Goal: Task Accomplishment & Management: Manage account settings

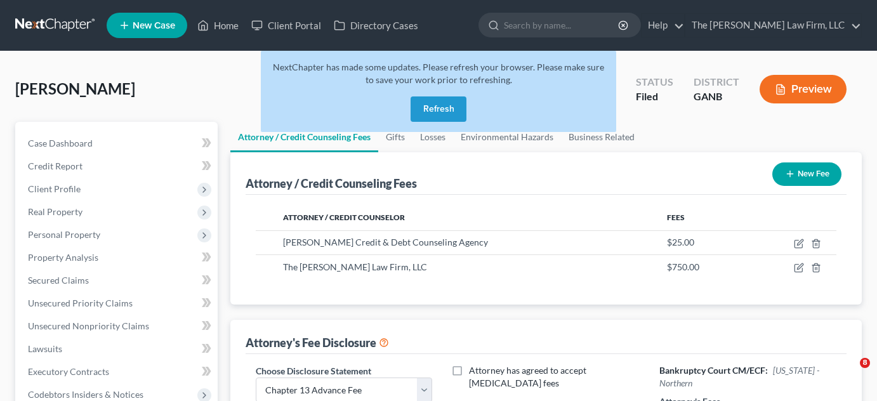
select select "2"
click at [433, 106] on button "Refresh" at bounding box center [438, 108] width 56 height 25
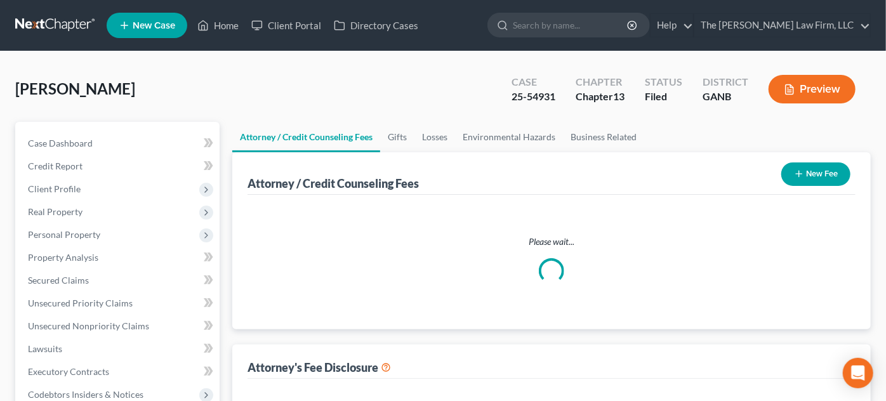
select select "2"
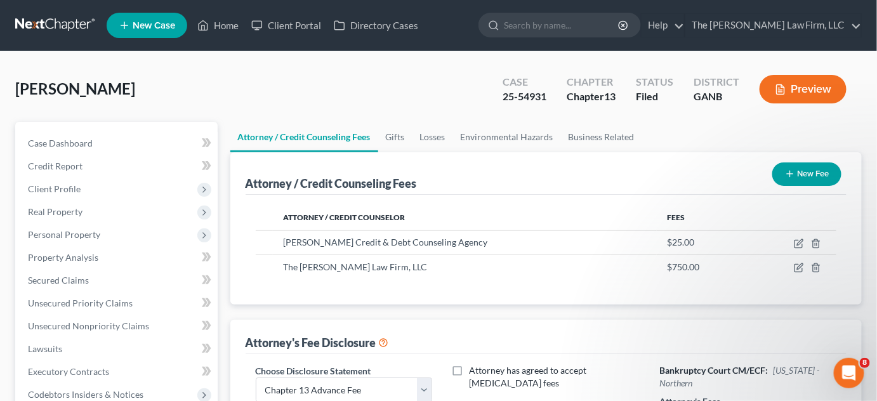
click at [43, 15] on link at bounding box center [55, 25] width 81 height 23
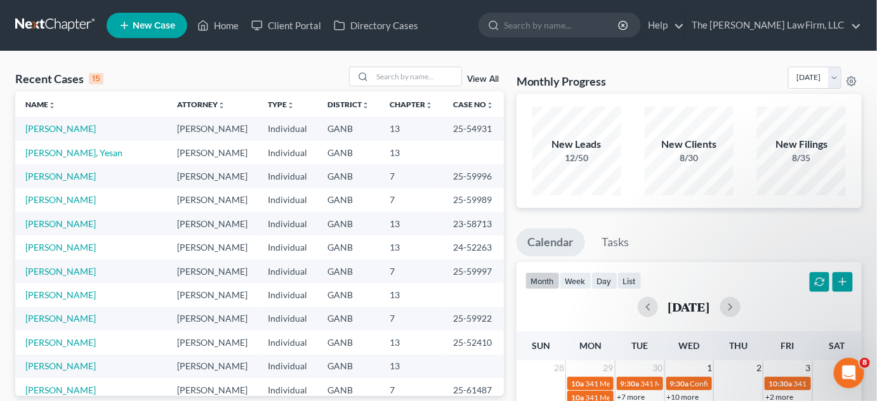
drag, startPoint x: 75, startPoint y: 62, endPoint x: 341, endPoint y: 95, distance: 267.3
drag, startPoint x: 408, startPoint y: 79, endPoint x: 431, endPoint y: 60, distance: 30.2
click at [417, 67] on input "search" at bounding box center [416, 76] width 89 height 18
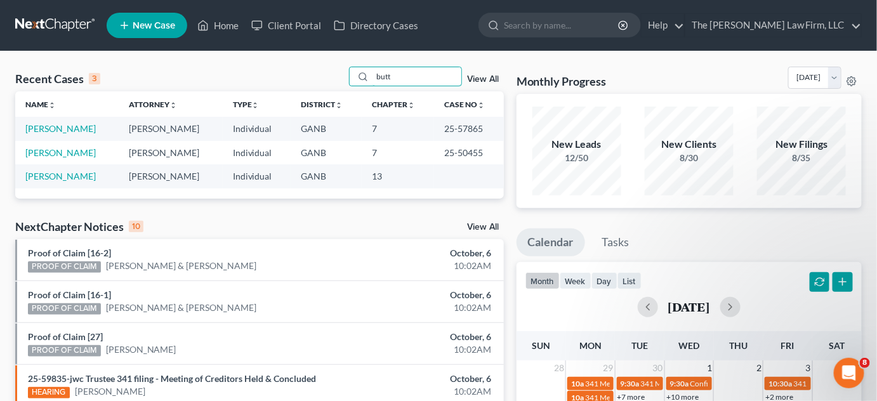
type input "butt"
click at [64, 130] on link "Butts, Makisha" at bounding box center [60, 128] width 70 height 11
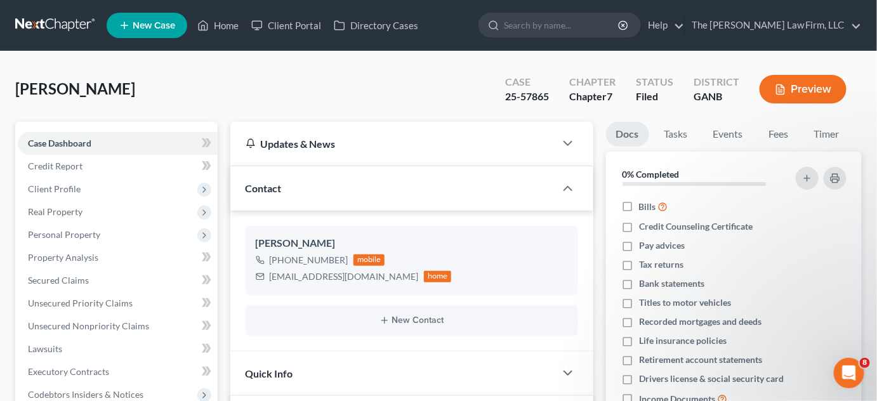
scroll to position [272, 0]
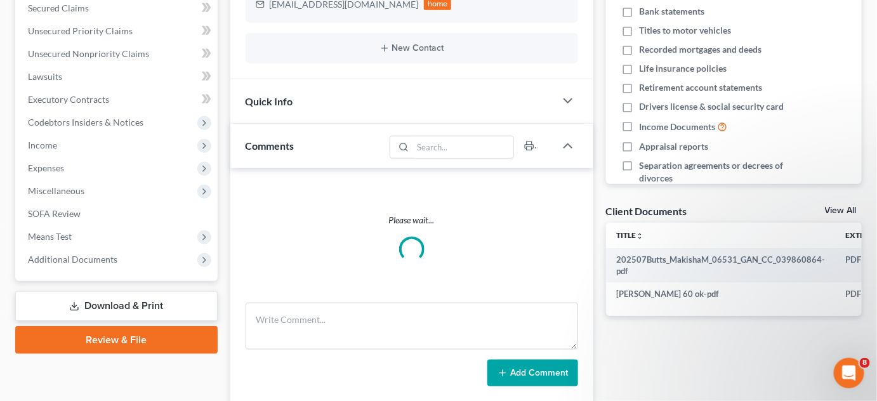
click at [81, 261] on span "Additional Documents" at bounding box center [72, 259] width 89 height 11
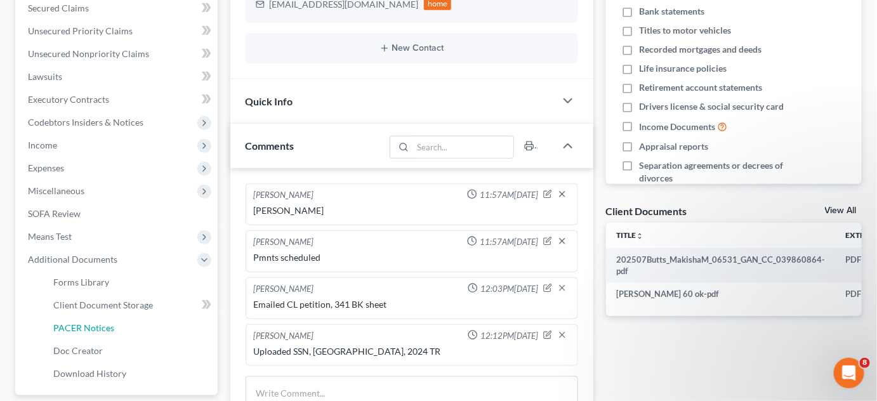
click at [74, 324] on span "PACER Notices" at bounding box center [83, 327] width 61 height 11
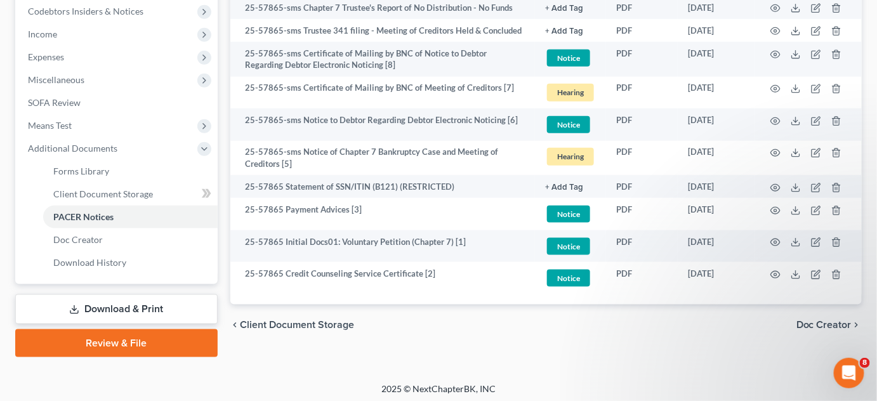
scroll to position [384, 0]
click at [777, 239] on icon "button" at bounding box center [776, 242] width 10 height 7
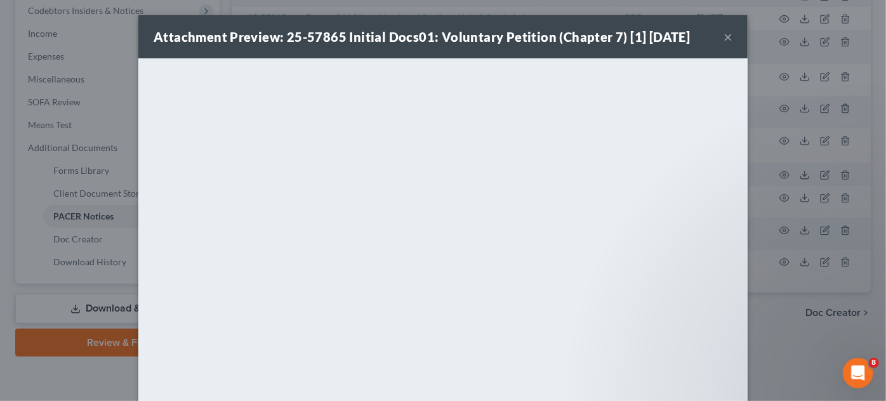
click at [824, 357] on div "Attachment Preview: 25-57865 Initial Docs01: Voluntary Petition (Chapter 7) [1]…" at bounding box center [443, 200] width 886 height 401
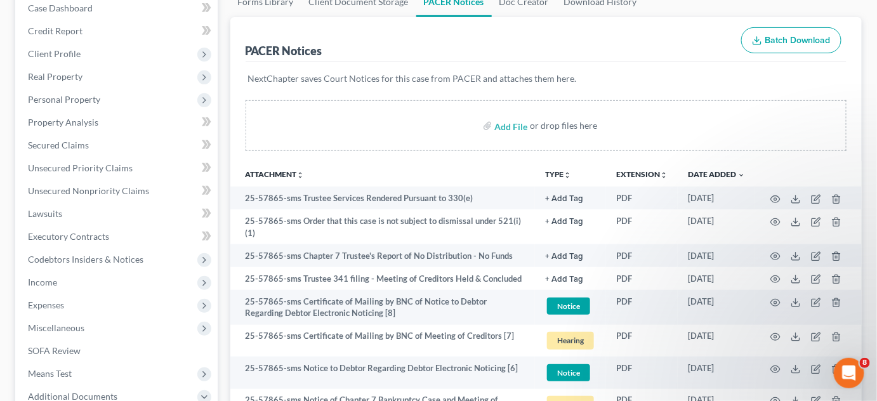
scroll to position [0, 0]
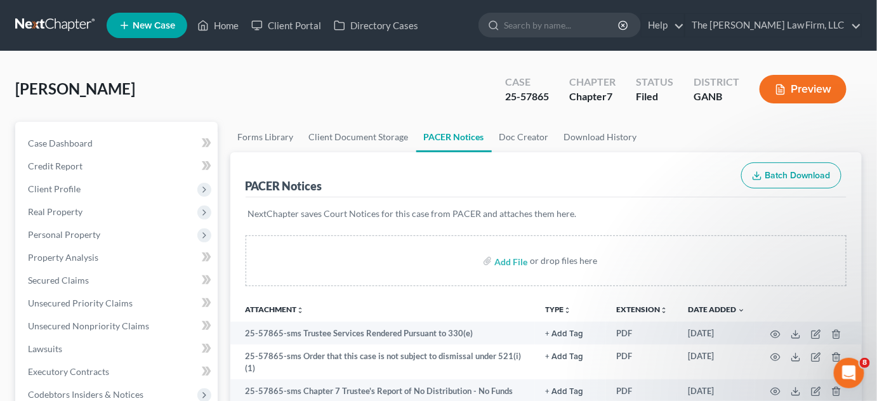
click at [565, 22] on input "search" at bounding box center [562, 24] width 116 height 23
type input "henson"
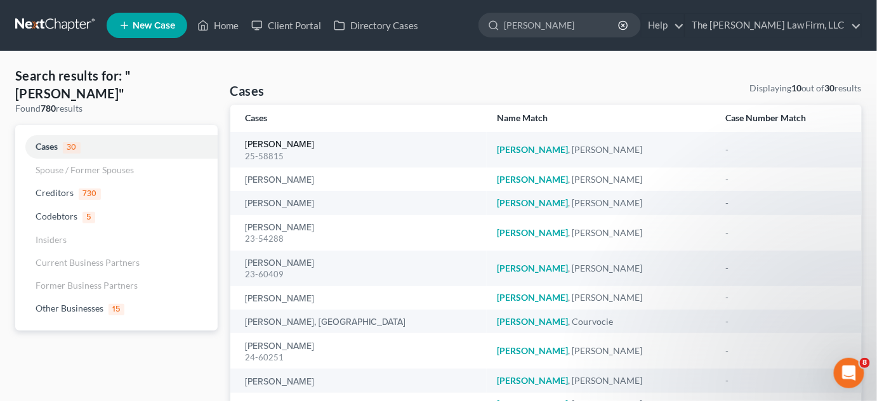
click at [254, 147] on link "Henson, Theresa" at bounding box center [280, 144] width 69 height 9
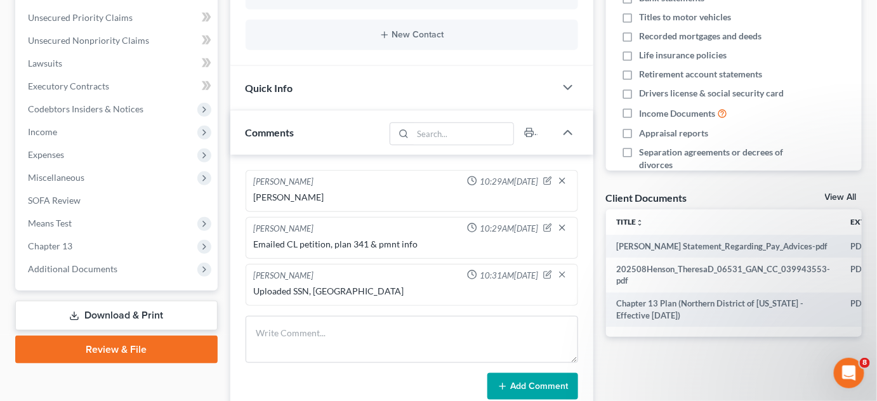
scroll to position [384, 0]
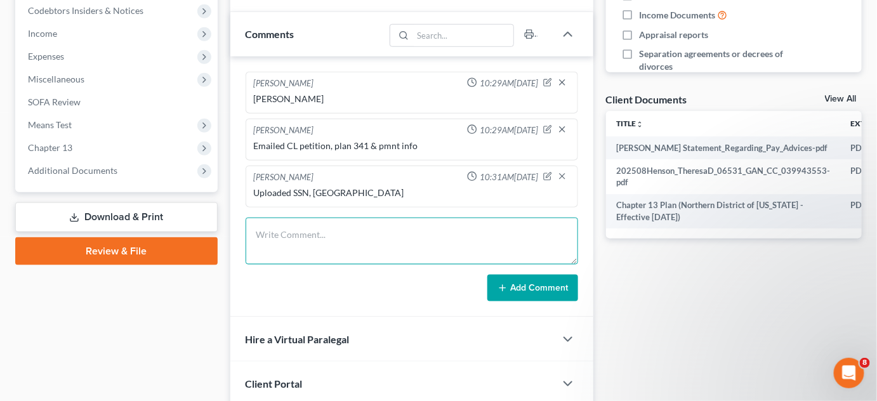
click at [329, 231] on textarea at bounding box center [412, 241] width 332 height 47
type textarea "Uploaded Septmeber POMP"
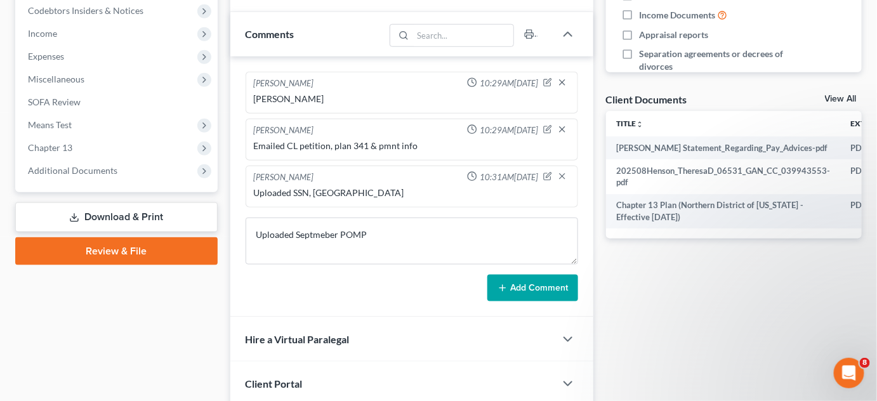
click at [520, 280] on button "Add Comment" at bounding box center [532, 288] width 91 height 27
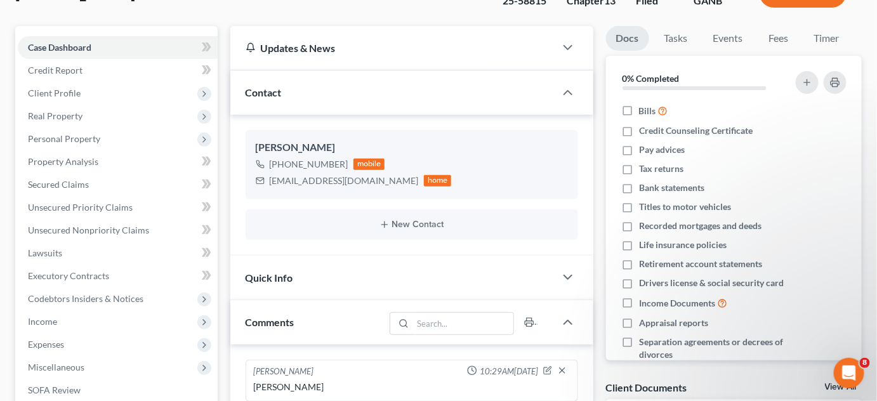
scroll to position [0, 0]
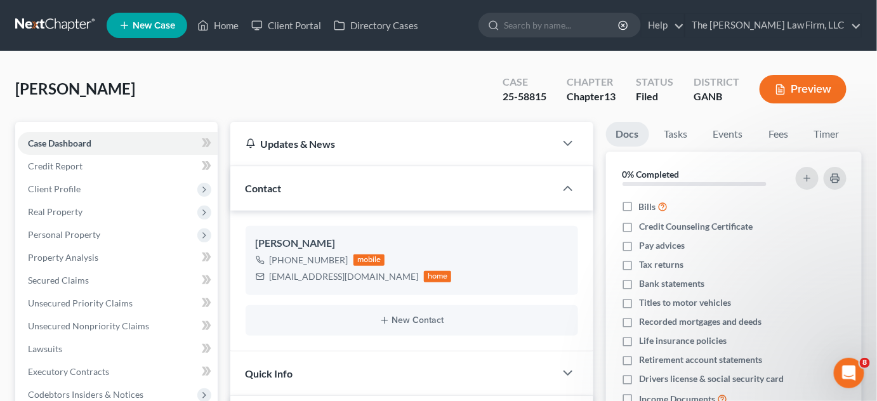
click at [556, 29] on input "search" at bounding box center [562, 24] width 116 height 23
type input "lagree"
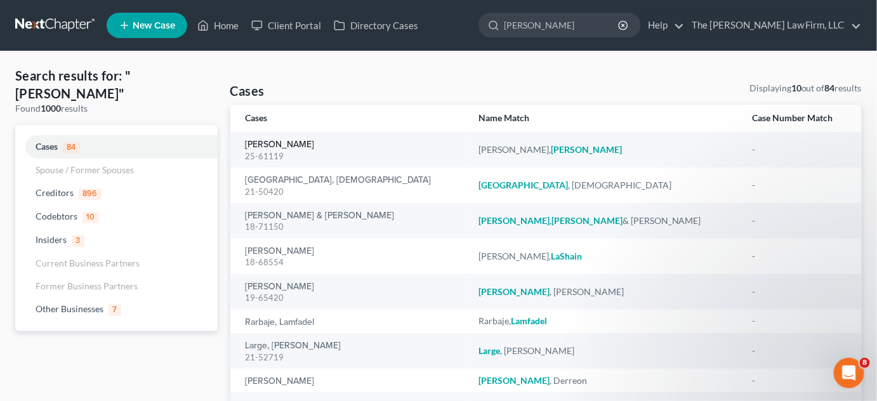
click at [269, 147] on link "Christie, Lagree" at bounding box center [280, 144] width 69 height 9
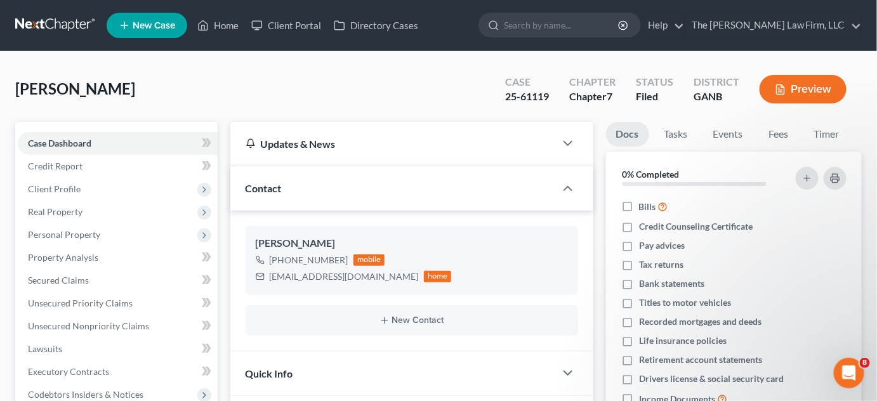
scroll to position [192, 0]
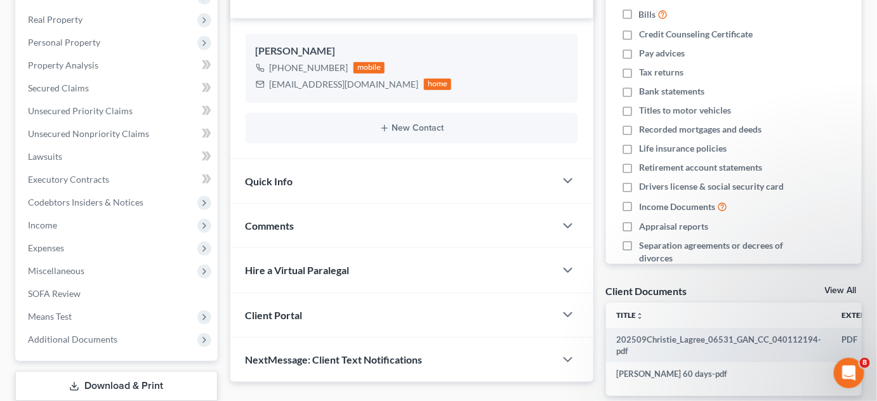
click at [107, 340] on span "Additional Documents" at bounding box center [72, 339] width 89 height 11
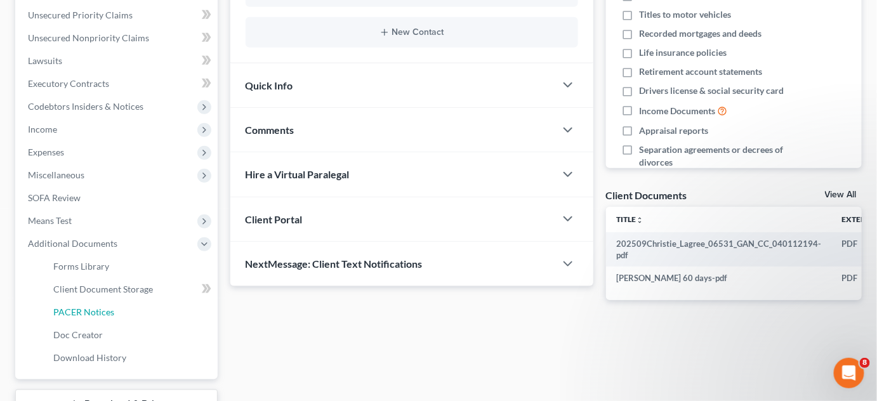
click at [81, 312] on span "PACER Notices" at bounding box center [83, 311] width 61 height 11
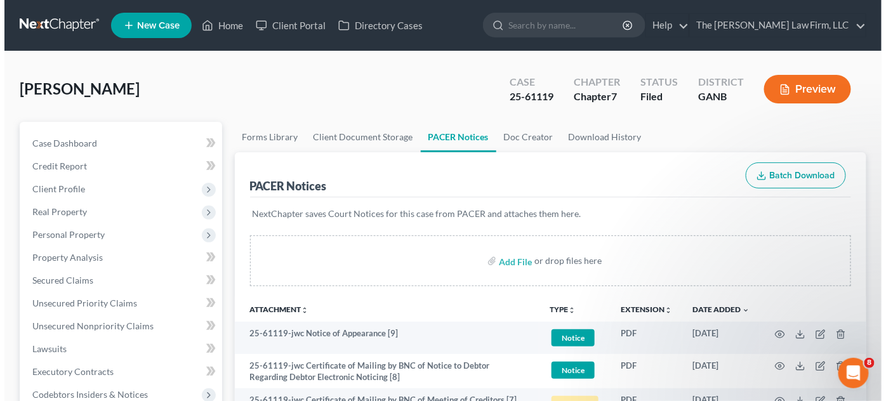
scroll to position [288, 0]
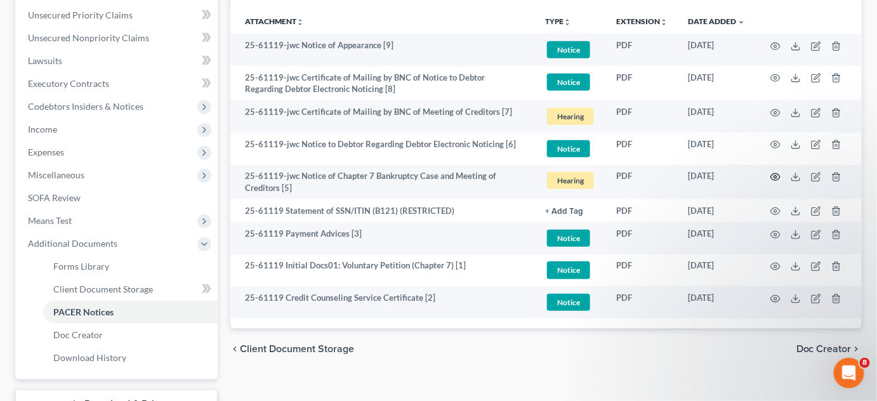
click at [775, 176] on circle "button" at bounding box center [775, 177] width 3 height 3
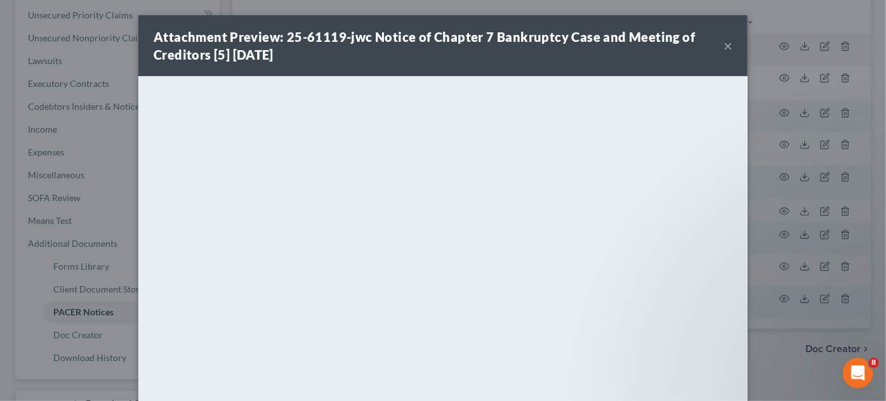
drag, startPoint x: 785, startPoint y: 8, endPoint x: 705, endPoint y: 81, distance: 107.8
click at [785, 8] on div "Attachment Preview: 25-61119-jwc Notice of Chapter 7 Bankruptcy Case and Meetin…" at bounding box center [443, 200] width 886 height 401
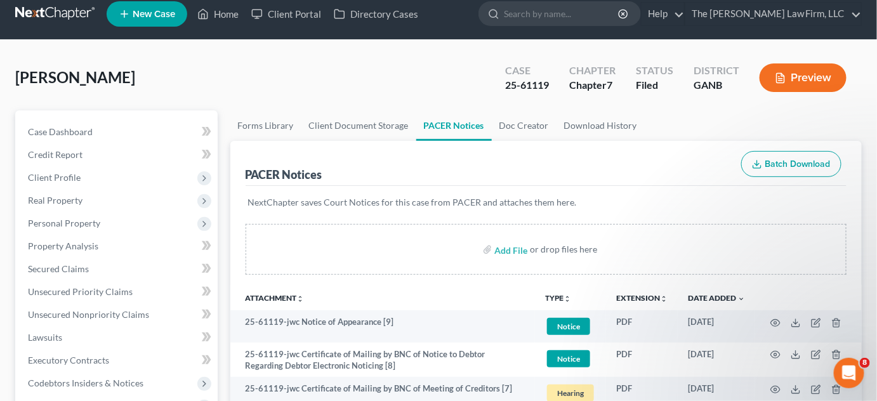
scroll to position [0, 0]
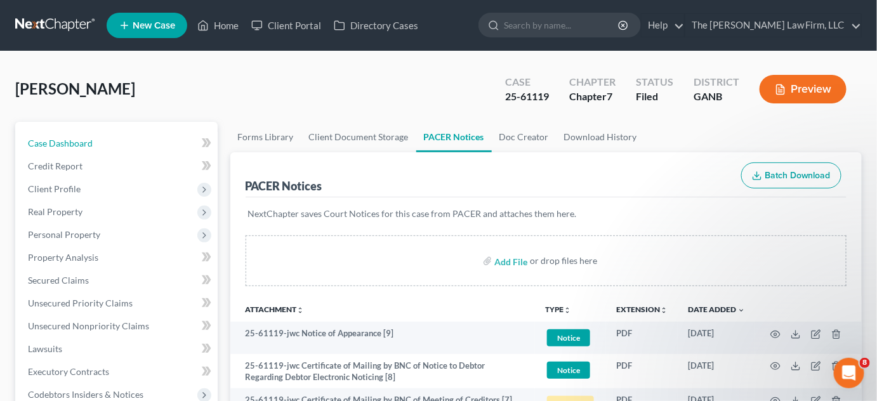
click at [108, 134] on link "Case Dashboard" at bounding box center [118, 143] width 200 height 23
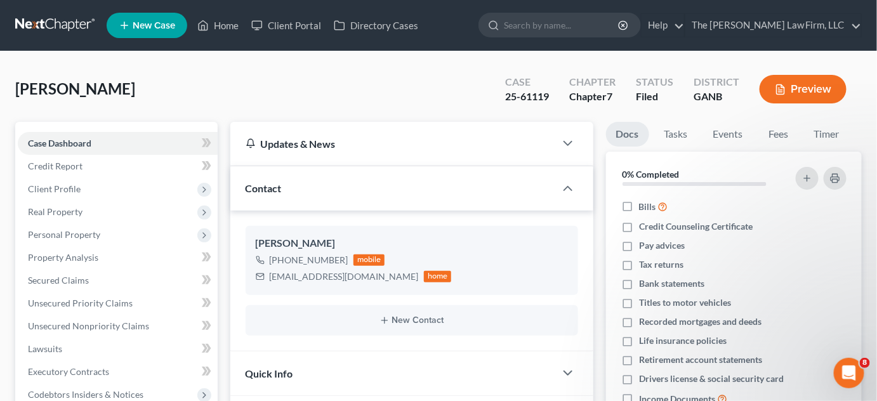
scroll to position [96, 0]
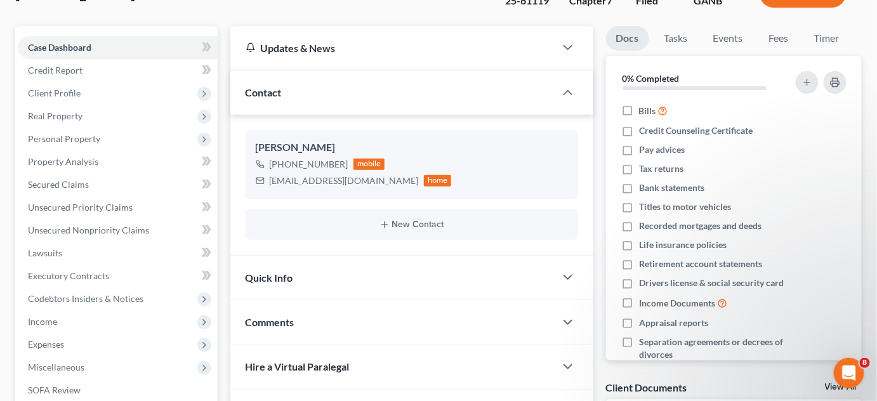
click at [272, 318] on span "Comments" at bounding box center [270, 322] width 49 height 12
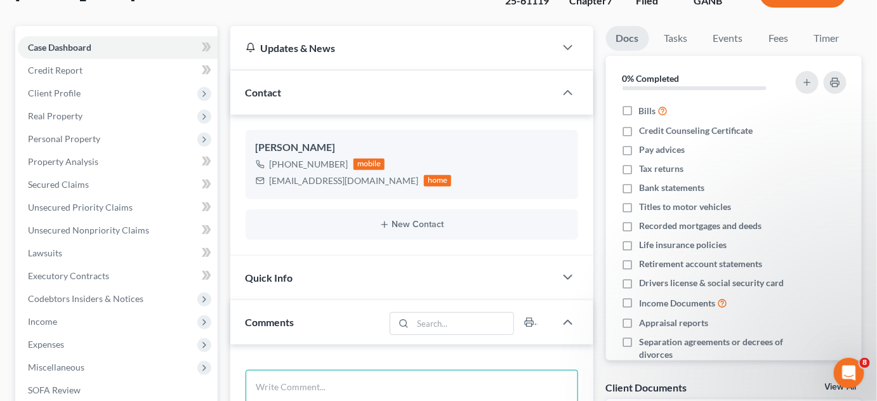
click at [315, 373] on textarea at bounding box center [412, 393] width 332 height 47
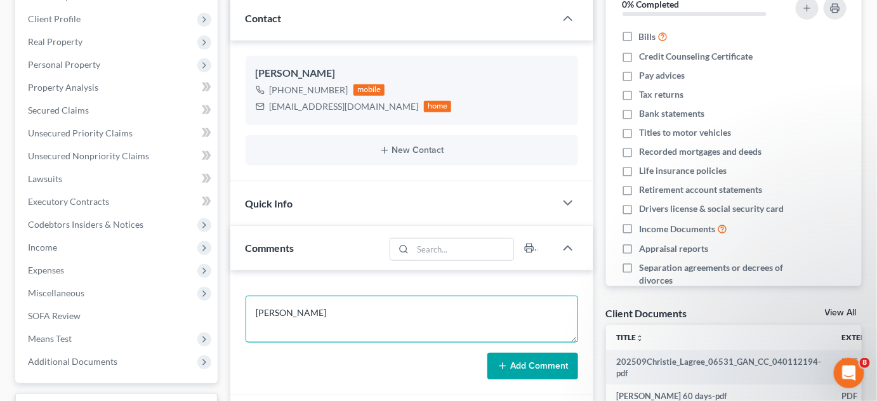
scroll to position [288, 0]
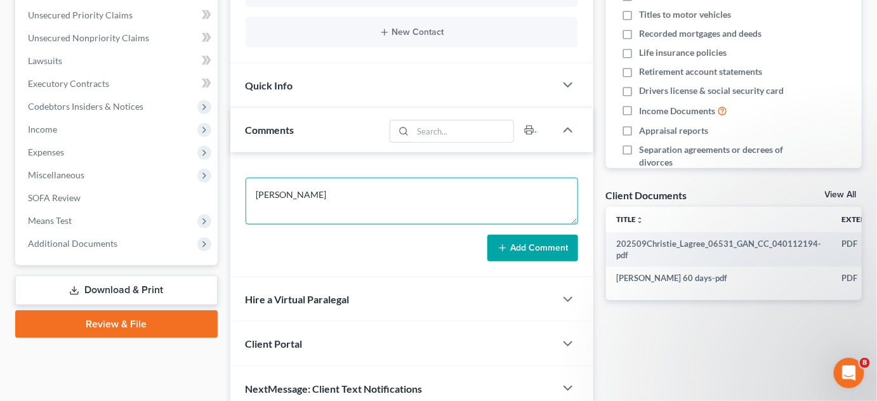
type textarea "GORDON"
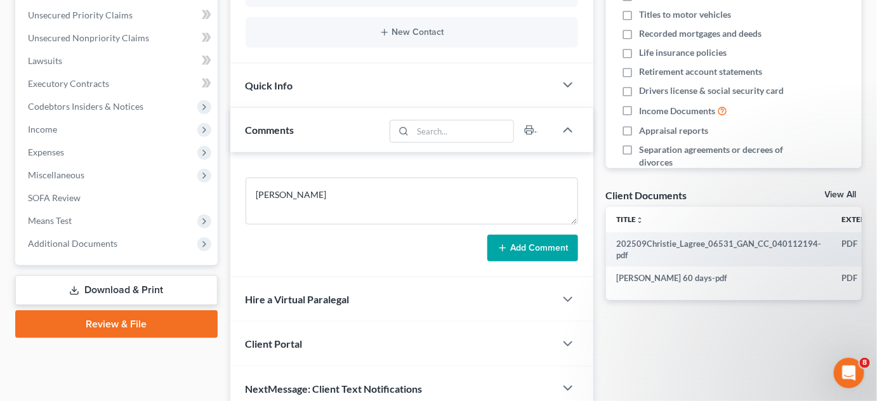
click at [541, 248] on button "Add Comment" at bounding box center [532, 248] width 91 height 27
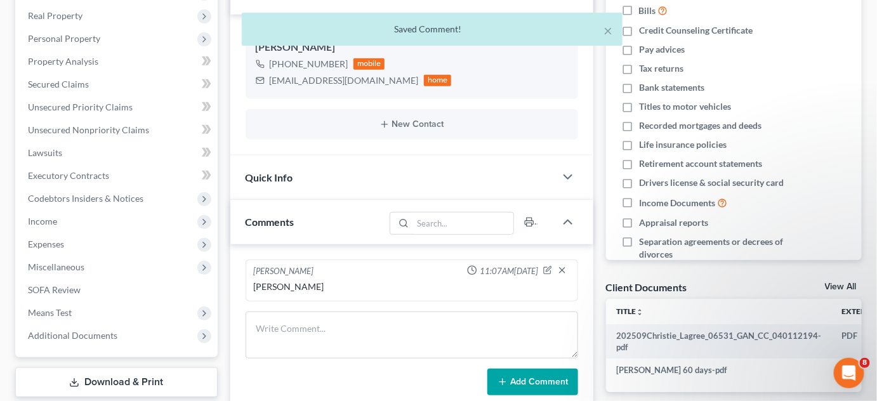
scroll to position [96, 0]
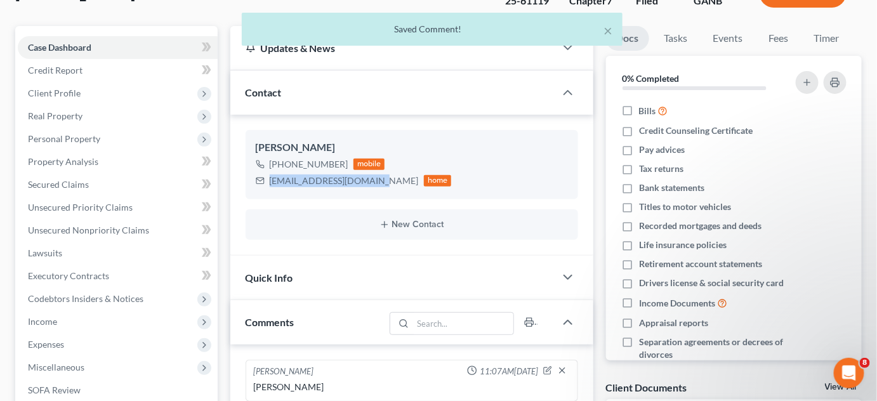
drag, startPoint x: 363, startPoint y: 180, endPoint x: 270, endPoint y: 180, distance: 93.3
click at [270, 180] on div "nikkichristie@ymail.com" at bounding box center [344, 180] width 149 height 13
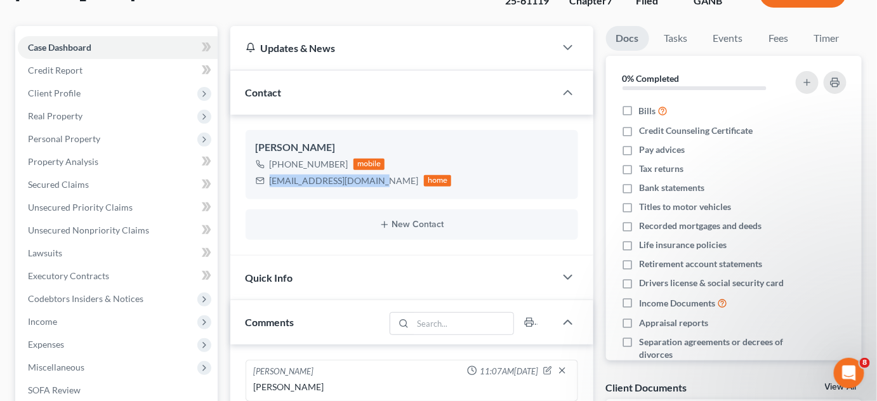
copy div "nikkichristie@ymail.com"
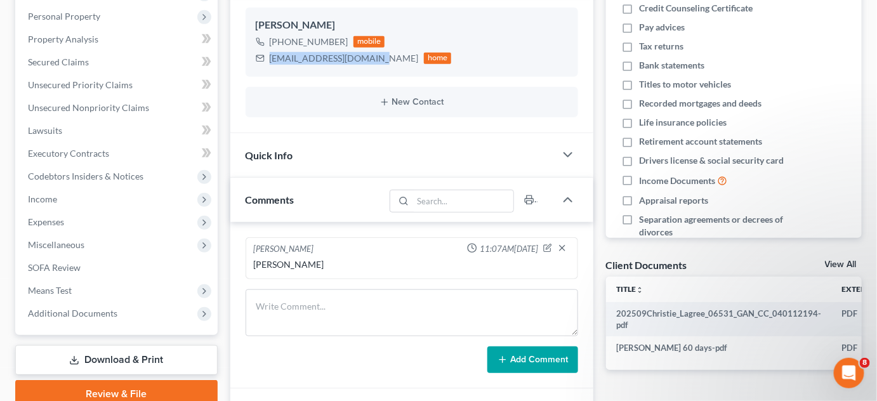
scroll to position [288, 0]
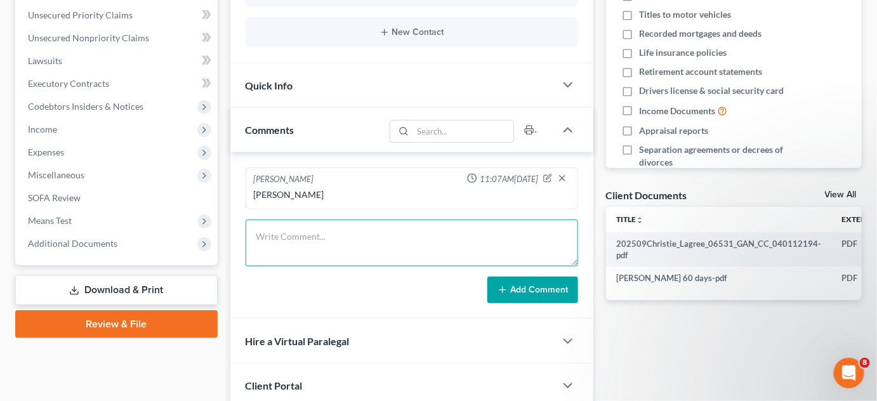
click at [306, 232] on textarea at bounding box center [412, 243] width 332 height 47
type textarea "Emailed CL petition, 341 info, BK sheet"
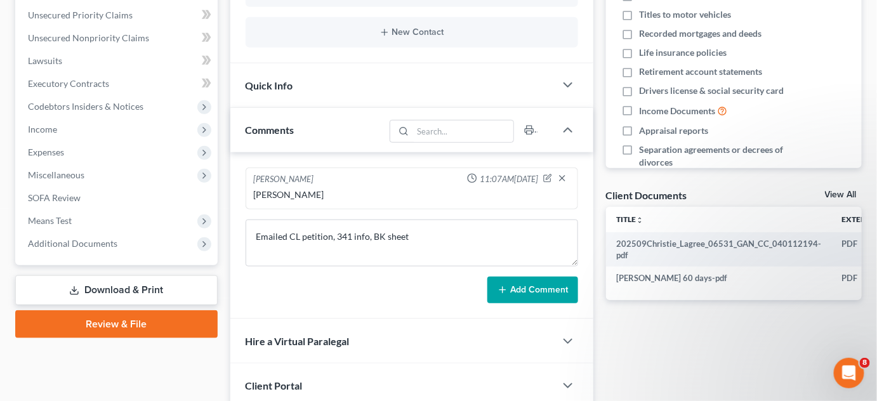
click at [533, 294] on button "Add Comment" at bounding box center [532, 290] width 91 height 27
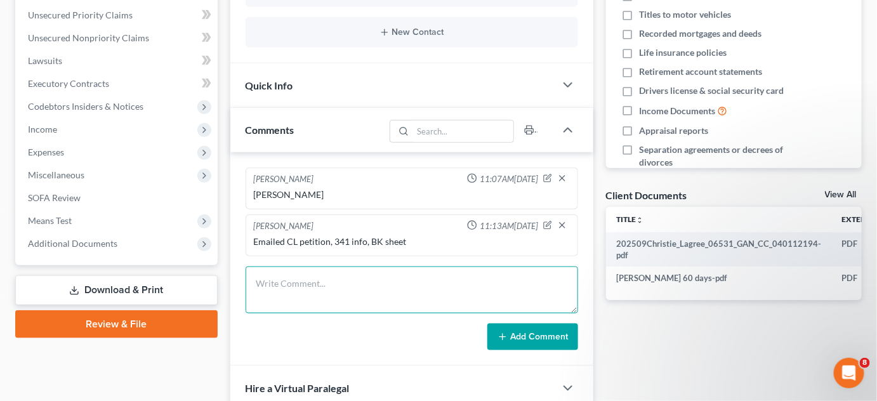
drag, startPoint x: 329, startPoint y: 272, endPoint x: 331, endPoint y: 263, distance: 9.2
click at [330, 266] on textarea at bounding box center [412, 289] width 332 height 47
type textarea "Uploaded SSN, Id, 2024 TR"
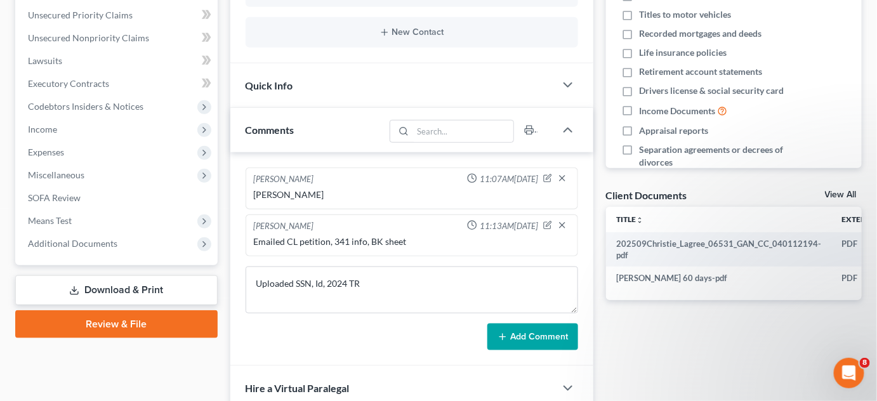
click at [545, 337] on button "Add Comment" at bounding box center [532, 337] width 91 height 27
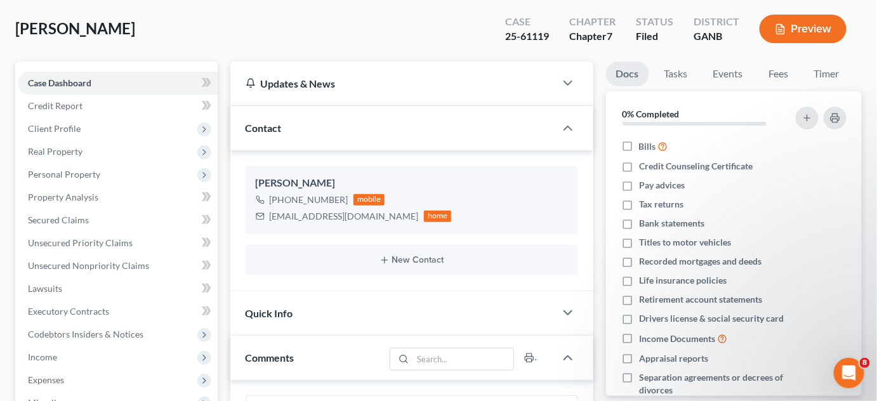
scroll to position [0, 0]
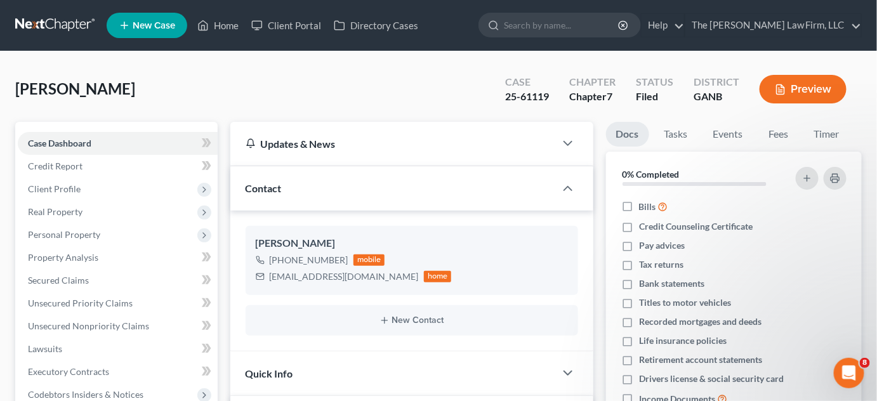
drag, startPoint x: 602, startPoint y: 27, endPoint x: 612, endPoint y: 4, distance: 25.0
click at [606, 20] on input "search" at bounding box center [562, 24] width 116 height 23
type input "freeman"
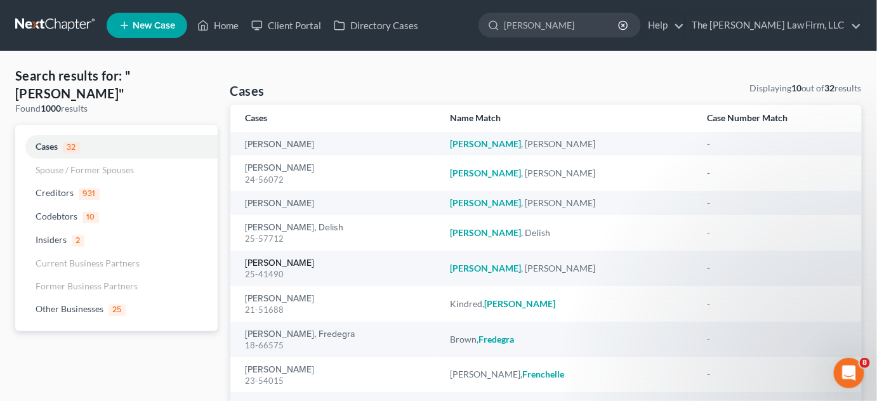
click at [279, 263] on link "Freeman, Tameshia" at bounding box center [280, 263] width 69 height 9
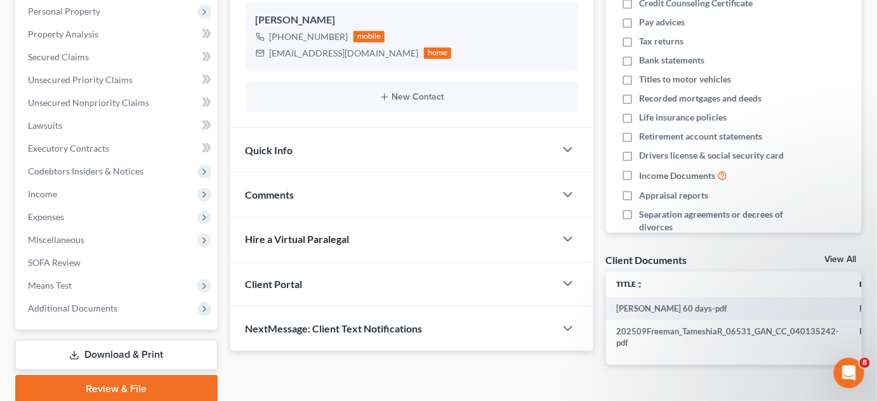
scroll to position [272, 0]
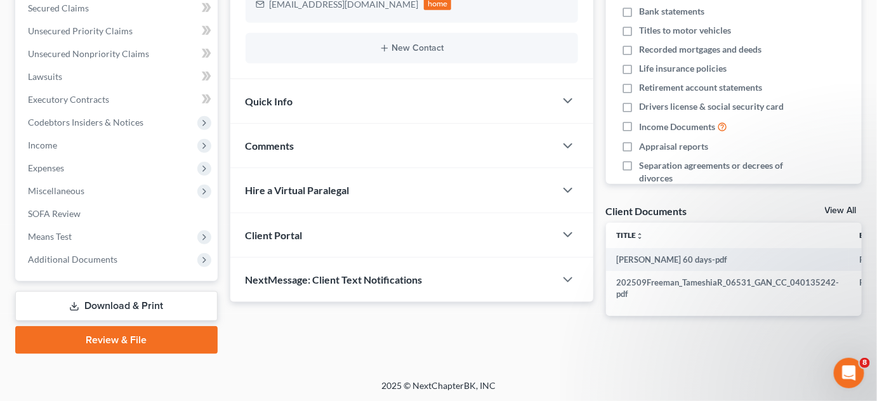
click at [102, 260] on span "Additional Documents" at bounding box center [72, 259] width 89 height 11
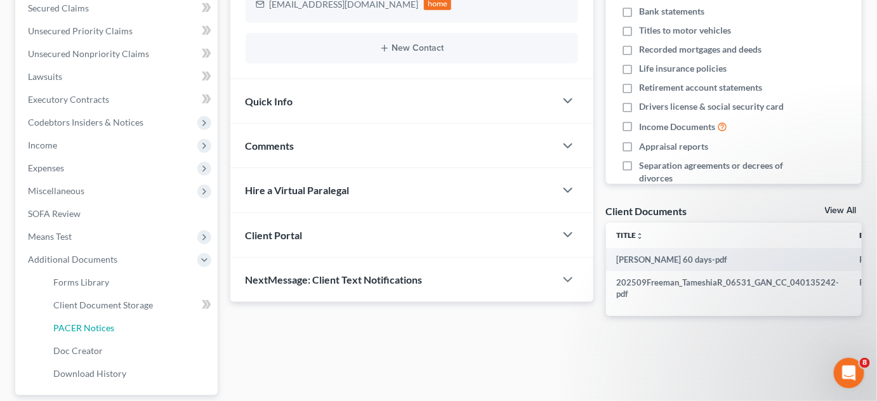
click at [98, 332] on link "PACER Notices" at bounding box center [130, 328] width 174 height 23
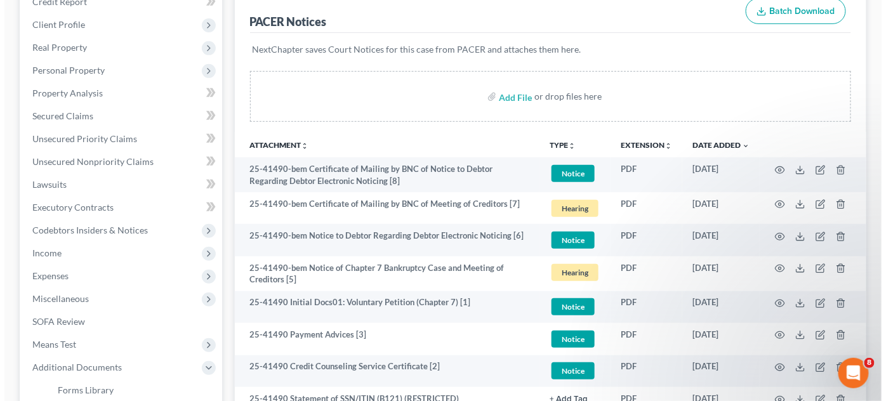
scroll to position [288, 0]
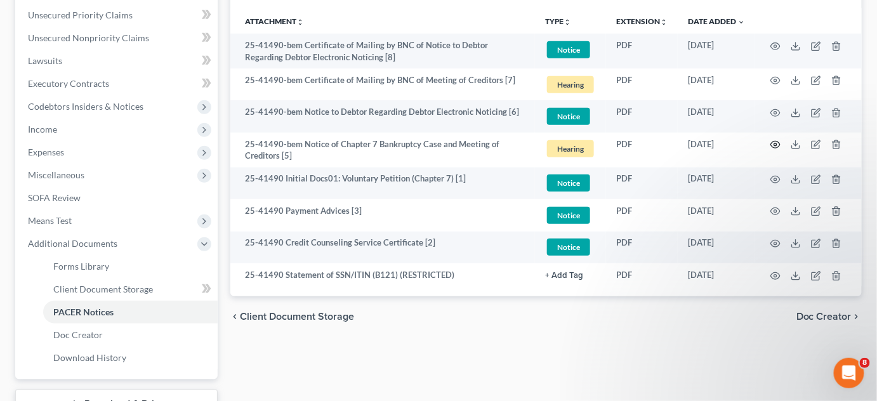
click at [777, 143] on circle "button" at bounding box center [775, 144] width 3 height 3
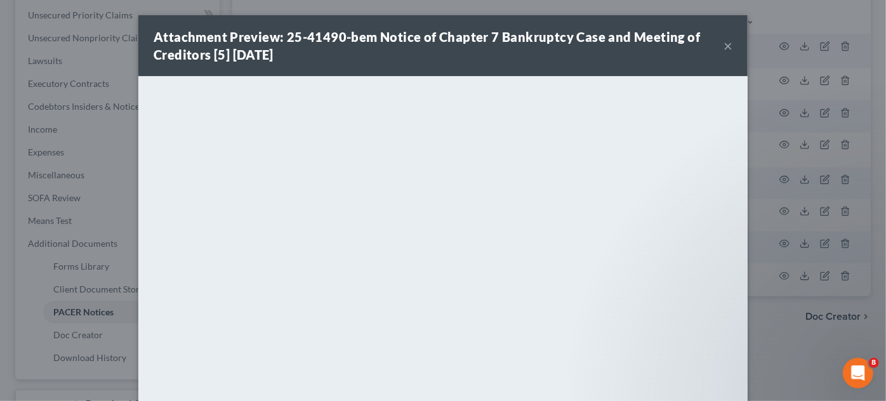
drag, startPoint x: 780, startPoint y: 329, endPoint x: 753, endPoint y: 319, distance: 29.1
click at [780, 329] on div "Attachment Preview: 25-41490-bem Notice of Chapter 7 Bankruptcy Case and Meetin…" at bounding box center [443, 200] width 886 height 401
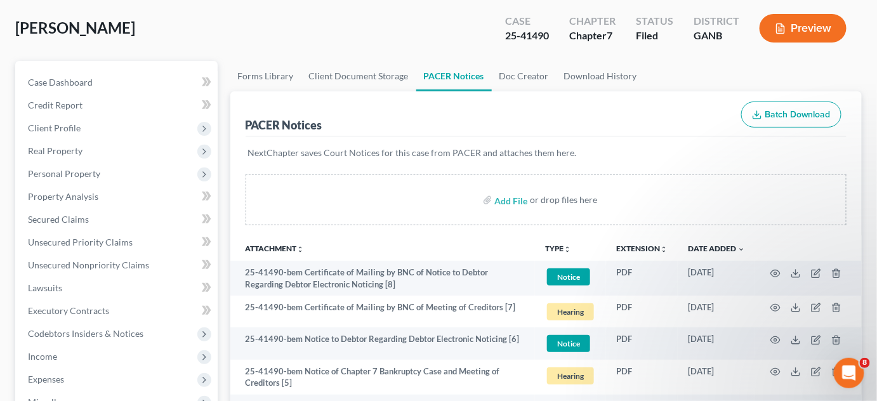
scroll to position [0, 0]
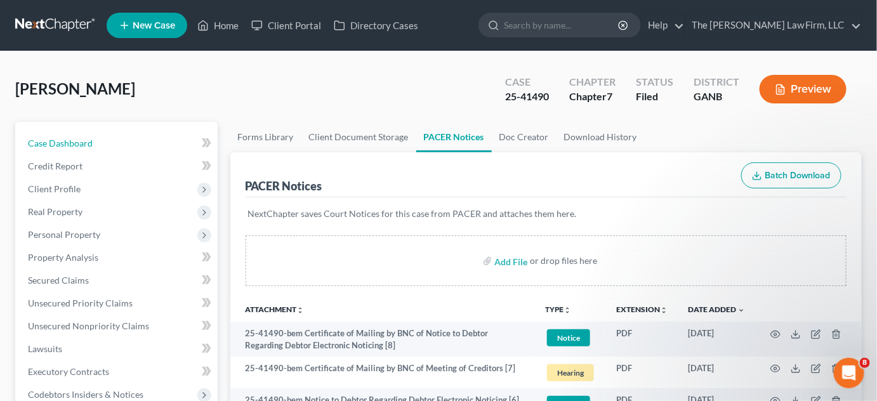
click at [61, 147] on span "Case Dashboard" at bounding box center [60, 143] width 65 height 11
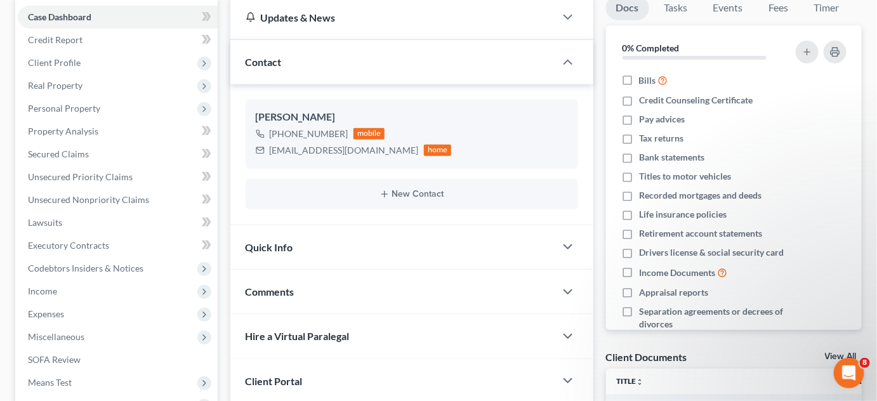
scroll to position [192, 0]
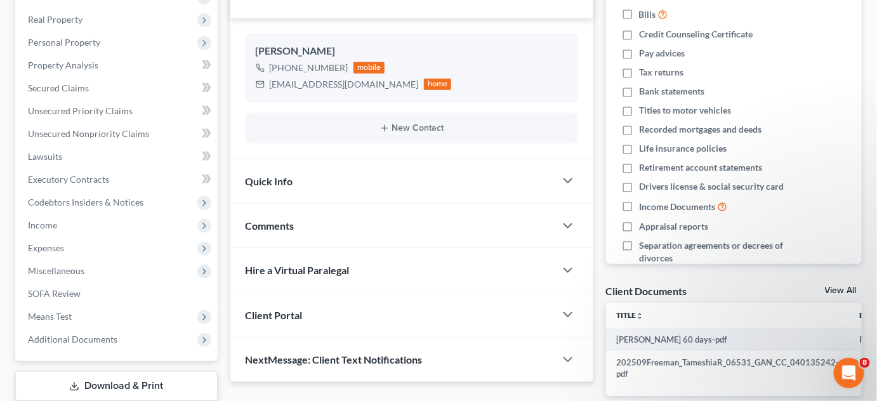
click at [289, 220] on span "Comments" at bounding box center [270, 226] width 49 height 12
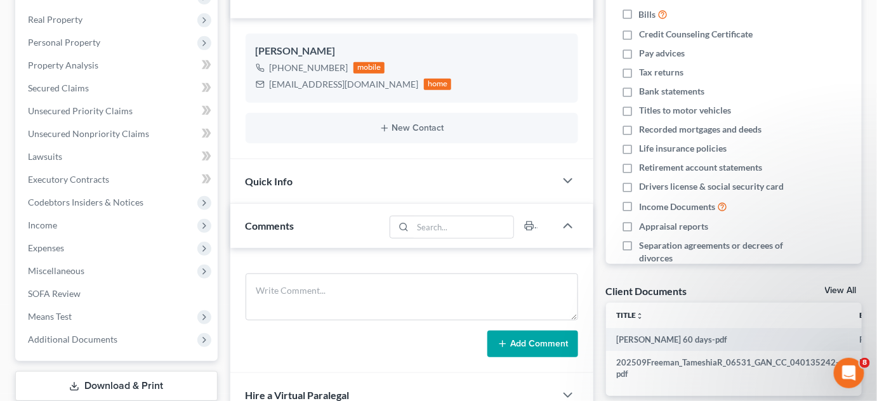
drag, startPoint x: 340, startPoint y: 265, endPoint x: 344, endPoint y: 277, distance: 13.2
click at [338, 268] on div "Add Comment" at bounding box center [411, 310] width 363 height 125
click at [344, 277] on textarea at bounding box center [412, 296] width 332 height 47
type textarea "MONTZ"
click at [539, 341] on button "Add Comment" at bounding box center [532, 344] width 91 height 27
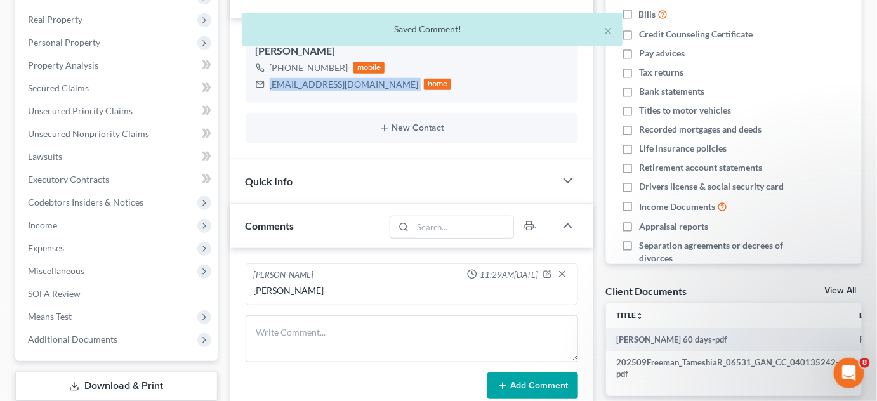
drag, startPoint x: 386, startPoint y: 83, endPoint x: 270, endPoint y: 84, distance: 116.1
click at [270, 84] on div "freemantameshia@gmail.com home" at bounding box center [354, 84] width 196 height 16
copy div "freemantameshia@gmail.com"
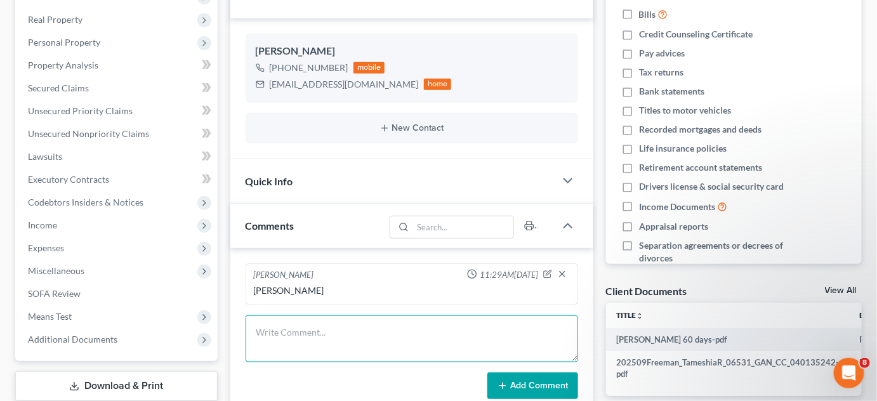
drag, startPoint x: 318, startPoint y: 337, endPoint x: 327, endPoint y: 336, distance: 8.3
click at [327, 336] on textarea at bounding box center [412, 338] width 332 height 47
type textarea "Emailed CL petition 341 inifo BK sheet"
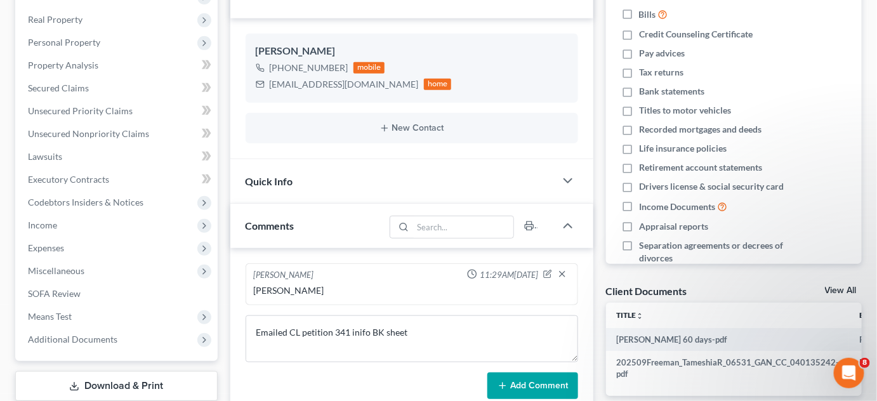
click at [529, 386] on button "Add Comment" at bounding box center [532, 385] width 91 height 27
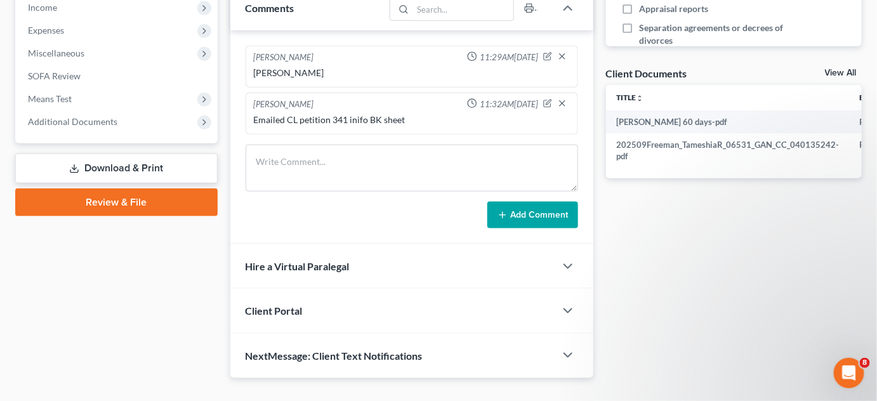
scroll to position [432, 0]
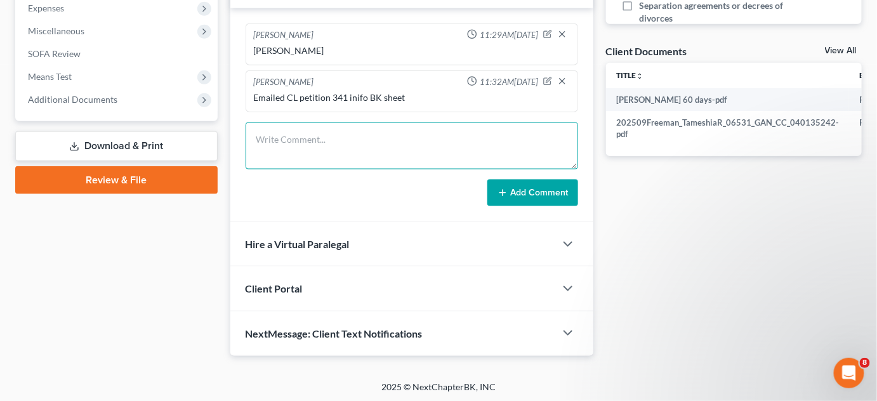
click at [336, 133] on textarea at bounding box center [412, 145] width 332 height 47
type textarea "Uploaded SSN, Id, 2024 TR"
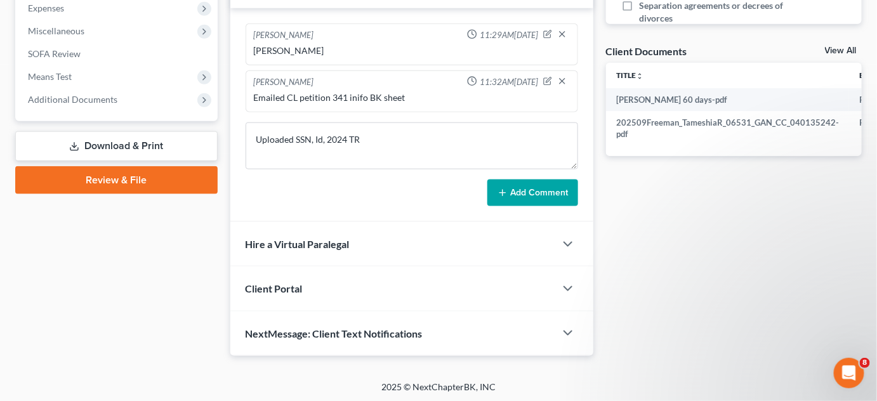
click at [521, 193] on button "Add Comment" at bounding box center [532, 193] width 91 height 27
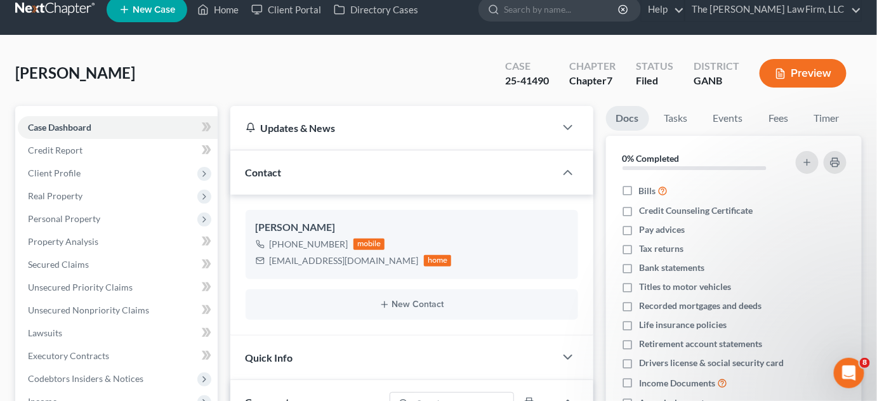
scroll to position [0, 0]
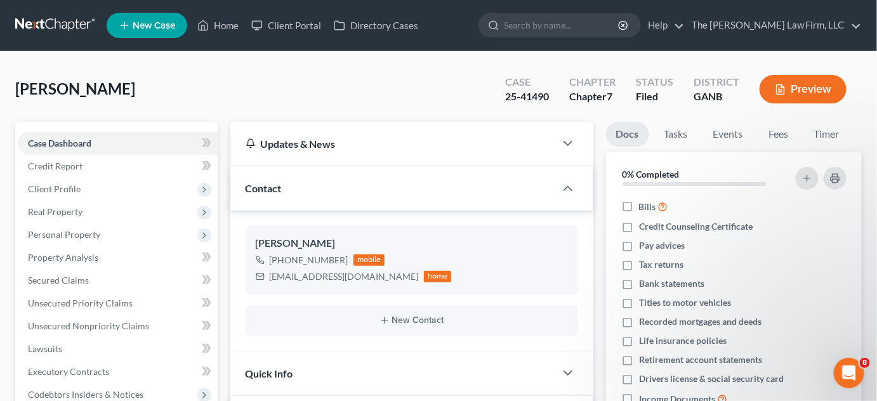
drag, startPoint x: 560, startPoint y: 20, endPoint x: 568, endPoint y: 19, distance: 9.0
click at [563, 20] on input "search" at bounding box center [562, 24] width 116 height 23
type input "harris"
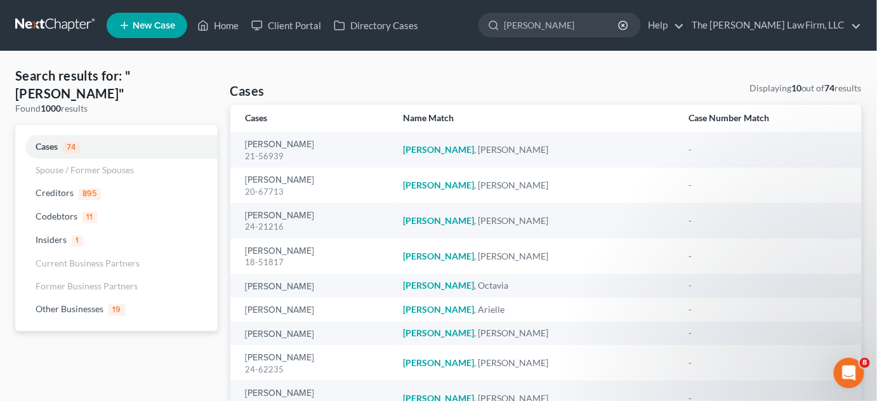
scroll to position [96, 0]
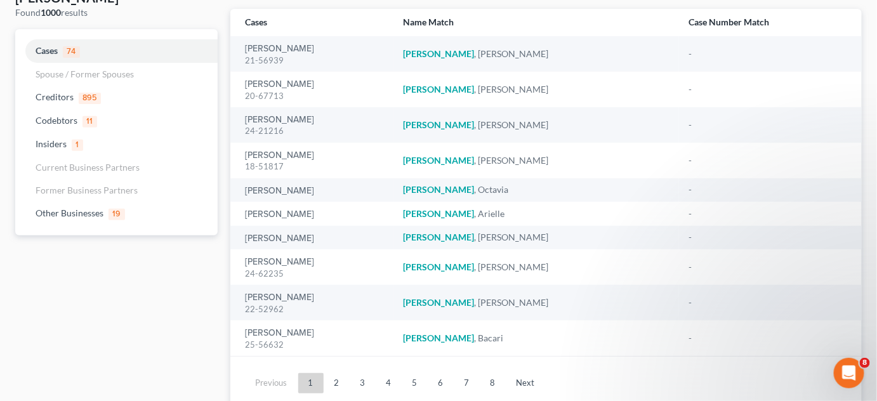
click at [336, 381] on link "2" at bounding box center [336, 383] width 25 height 20
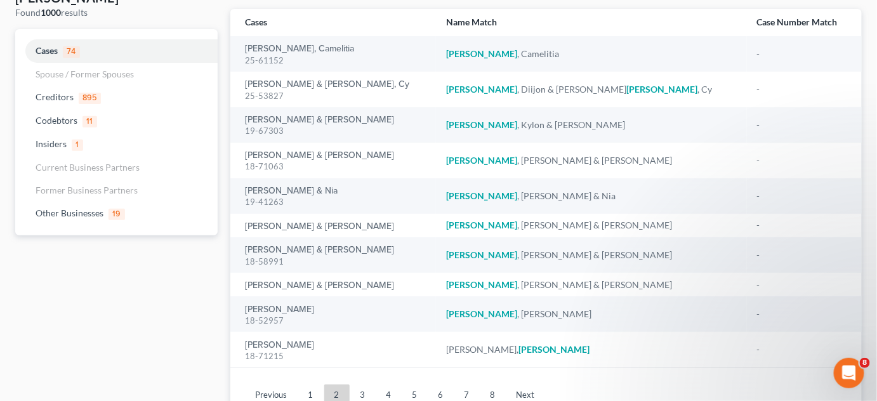
click at [254, 42] on div "Harris, Camelitia 25-61152" at bounding box center [336, 54] width 181 height 25
click at [255, 49] on link "Harris, Camelitia" at bounding box center [300, 48] width 109 height 9
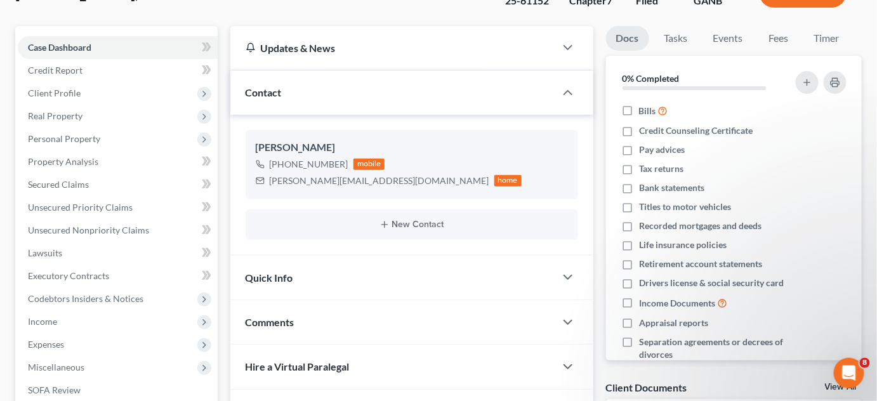
scroll to position [272, 0]
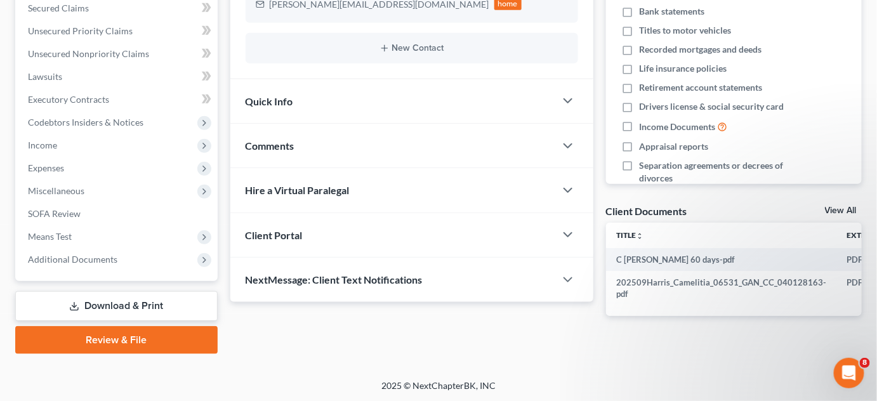
drag, startPoint x: 84, startPoint y: 259, endPoint x: 119, endPoint y: 331, distance: 80.3
click at [84, 260] on span "Additional Documents" at bounding box center [72, 259] width 89 height 11
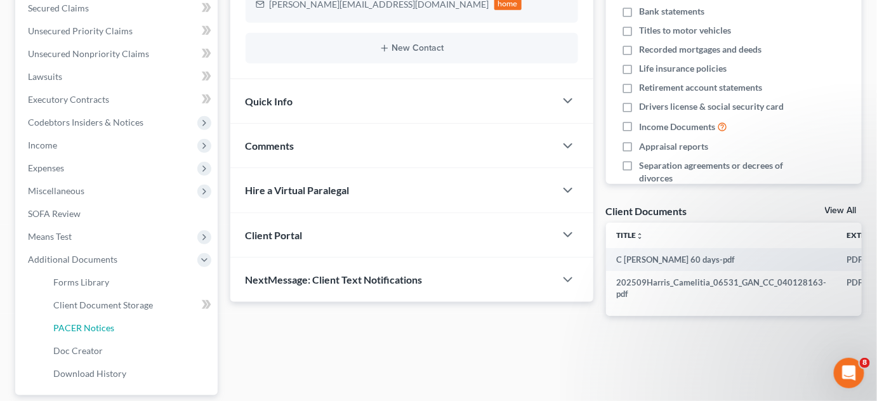
click at [107, 322] on span "PACER Notices" at bounding box center [83, 327] width 61 height 11
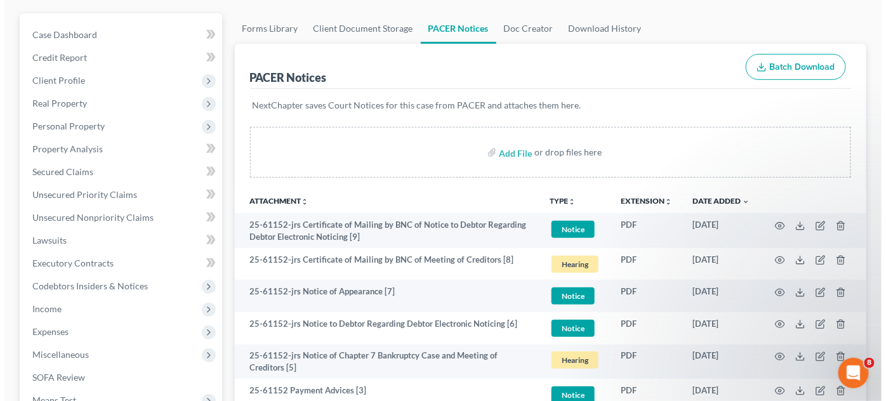
scroll to position [192, 0]
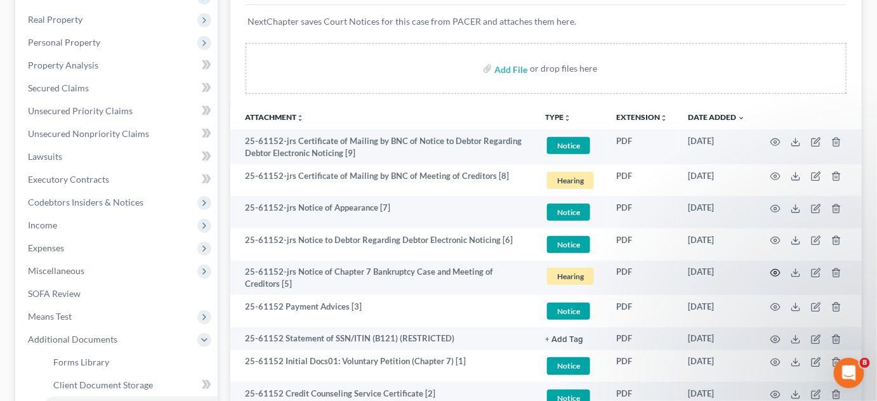
click at [778, 268] on icon "button" at bounding box center [775, 273] width 10 height 10
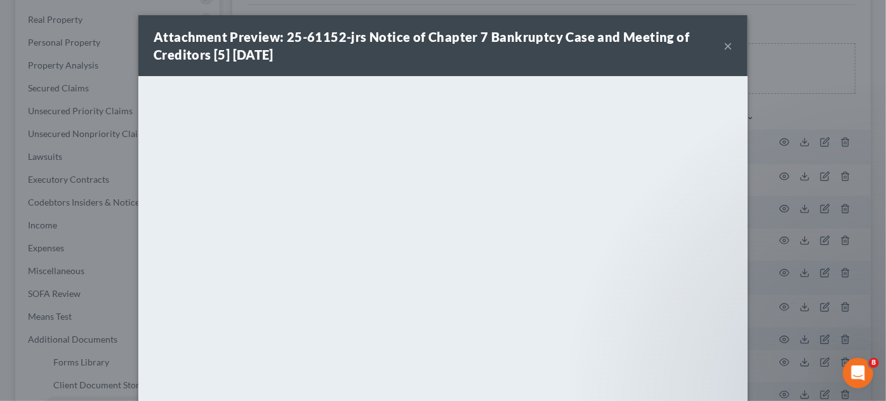
click at [788, 24] on div "Attachment Preview: 25-61152-jrs Notice of Chapter 7 Bankruptcy Case and Meetin…" at bounding box center [443, 200] width 886 height 401
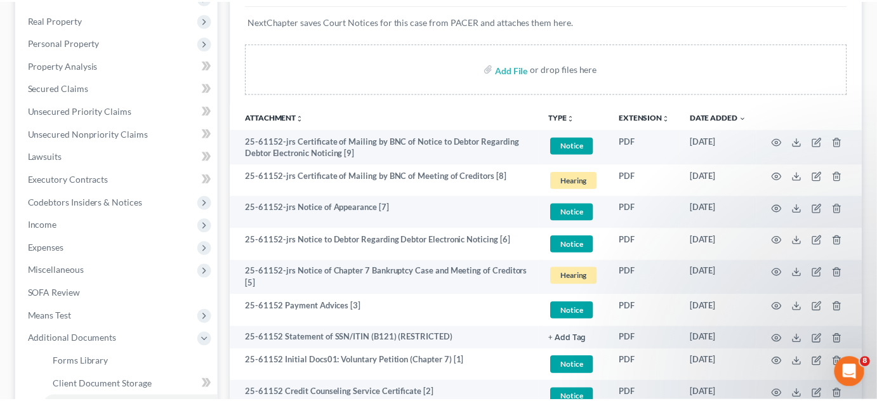
scroll to position [288, 0]
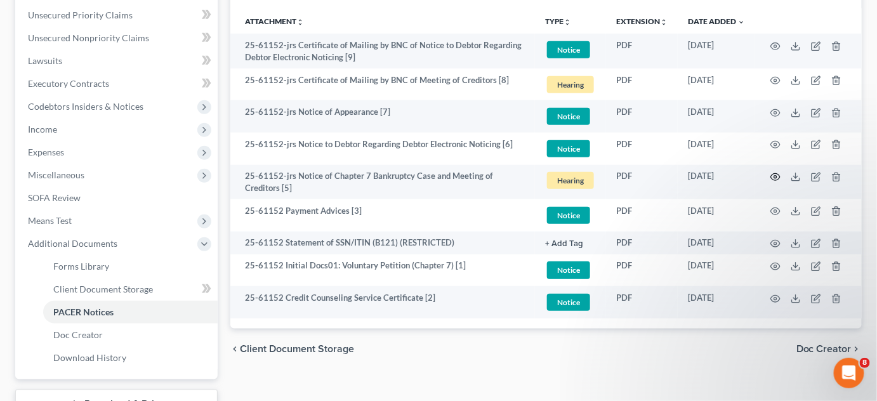
click at [778, 174] on icon "button" at bounding box center [776, 177] width 10 height 7
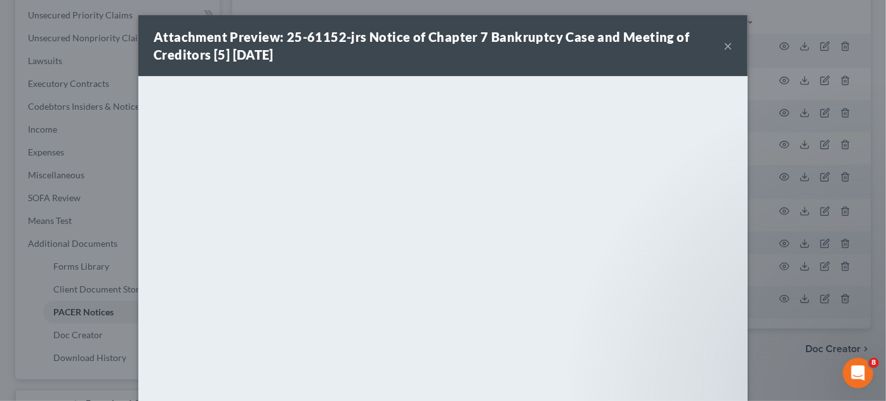
click at [779, 343] on div "Attachment Preview: 25-61152-jrs Notice of Chapter 7 Bankruptcy Case and Meetin…" at bounding box center [443, 200] width 886 height 401
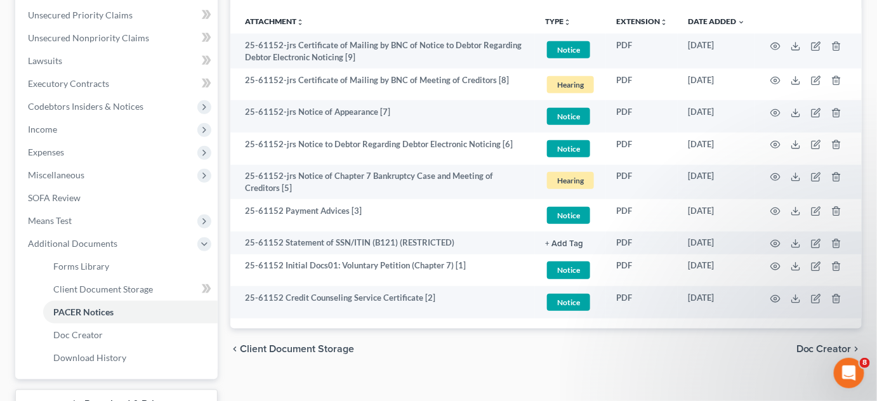
scroll to position [0, 0]
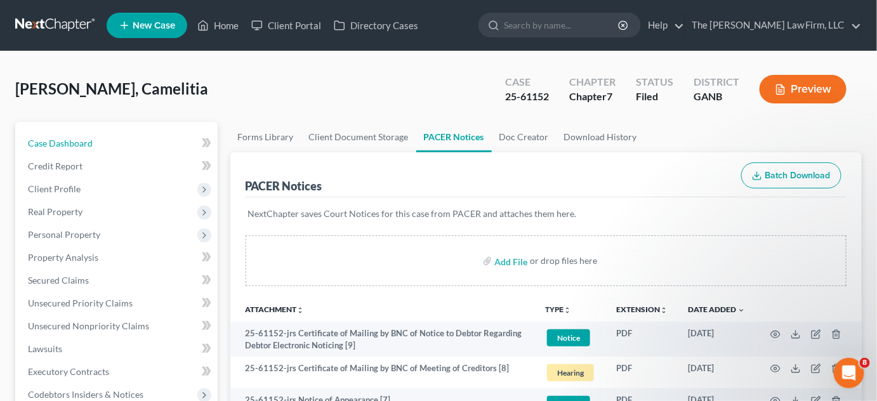
click at [98, 148] on link "Case Dashboard" at bounding box center [118, 143] width 200 height 23
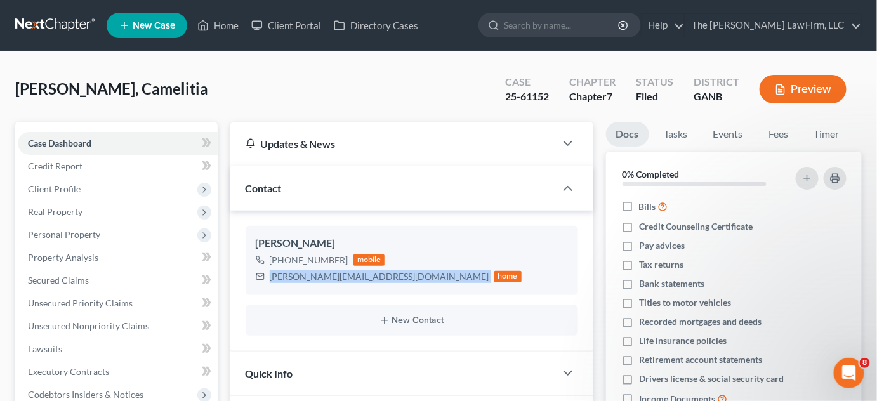
drag, startPoint x: 379, startPoint y: 275, endPoint x: 270, endPoint y: 275, distance: 108.5
click at [270, 275] on div "harris.camelitia@gmail.com home" at bounding box center [389, 276] width 266 height 16
copy div "harris.camelitia@gmail.com"
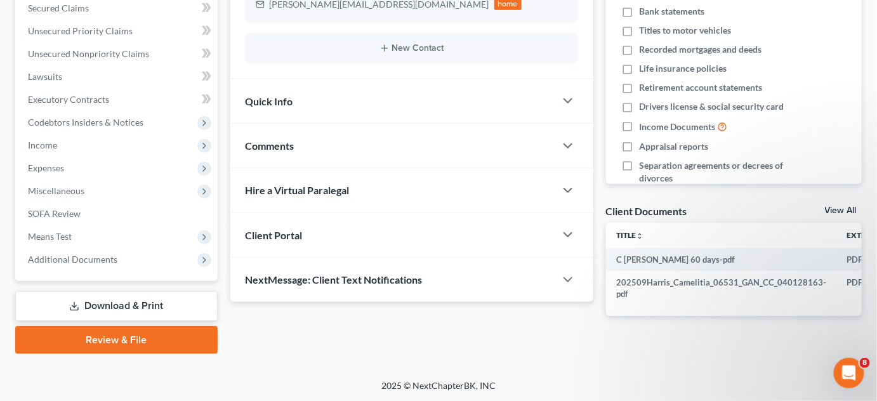
click at [287, 152] on div "Comments" at bounding box center [392, 146] width 325 height 44
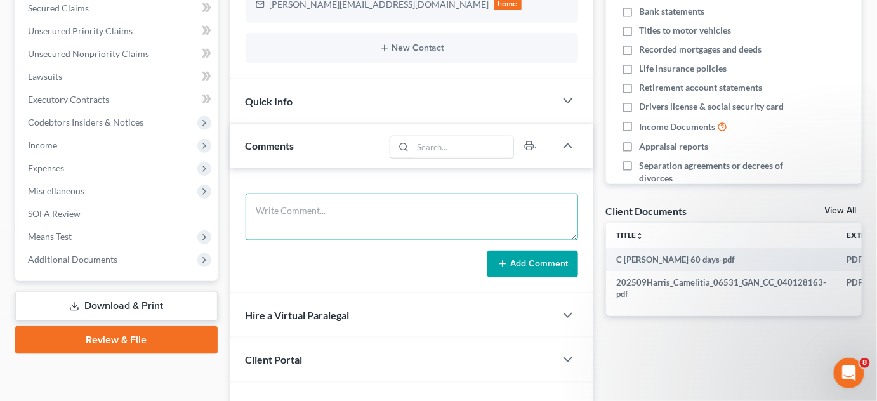
drag, startPoint x: 325, startPoint y: 208, endPoint x: 327, endPoint y: 197, distance: 11.0
click at [326, 203] on textarea at bounding box center [412, 216] width 332 height 47
type textarea "GORDON"
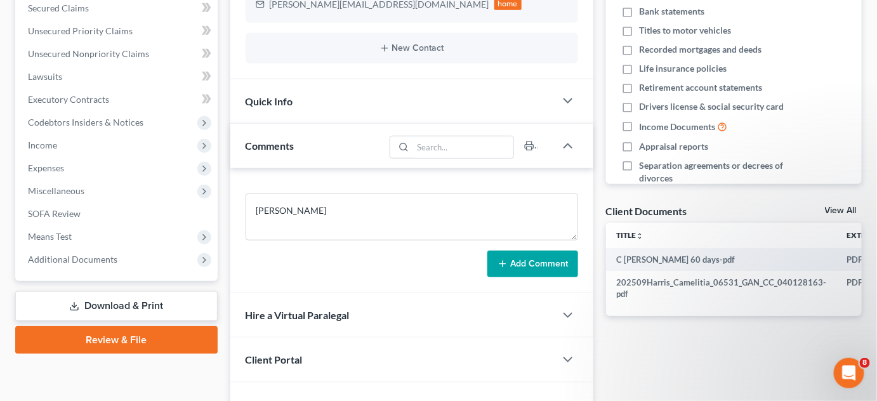
click at [549, 259] on button "Add Comment" at bounding box center [532, 264] width 91 height 27
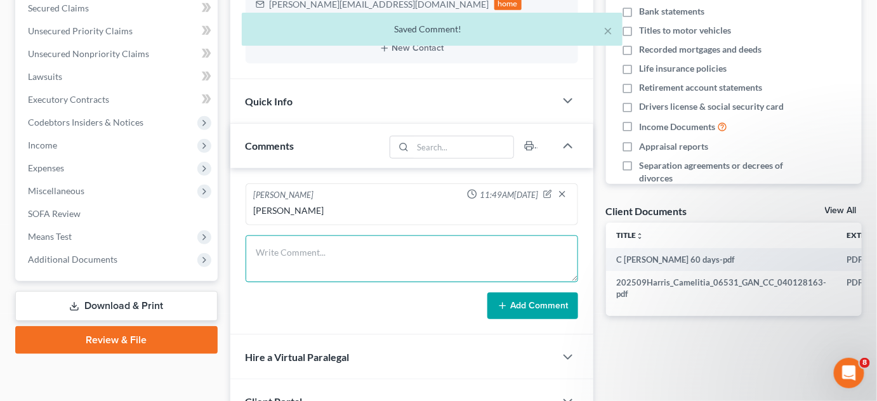
drag, startPoint x: 355, startPoint y: 244, endPoint x: 363, endPoint y: 214, distance: 30.9
click at [365, 221] on div "Monika Black 11:49AM, 10/06/2025 GORDON Add Comment" at bounding box center [411, 251] width 363 height 167
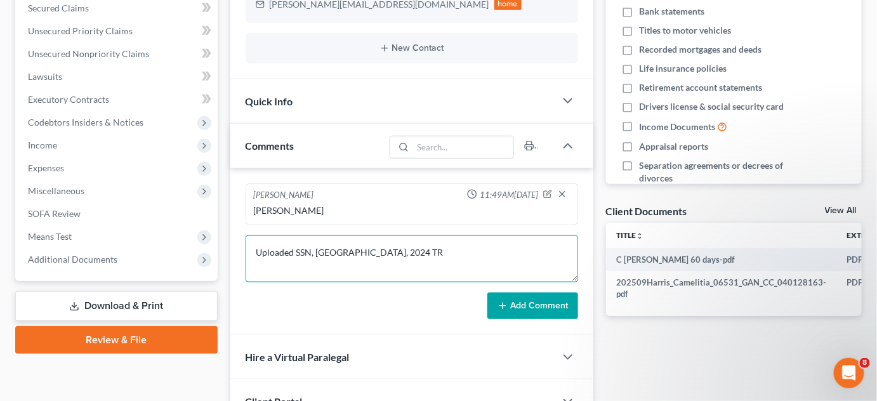
type textarea "Uploaded SSN, ID, 2024 TR"
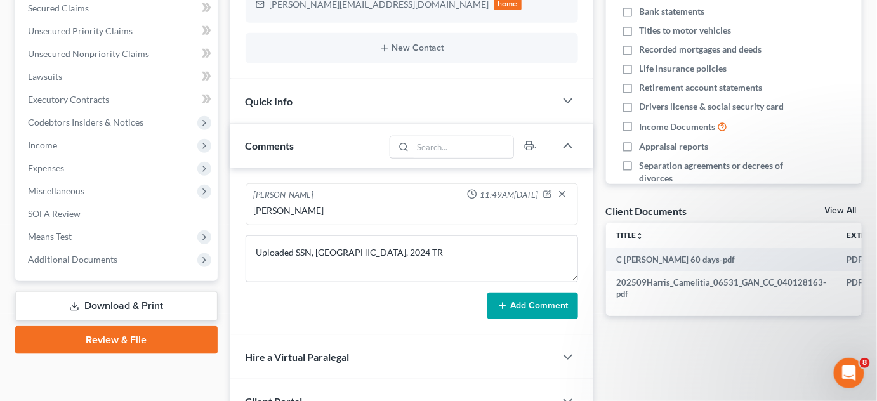
click at [497, 303] on button "Add Comment" at bounding box center [532, 305] width 91 height 27
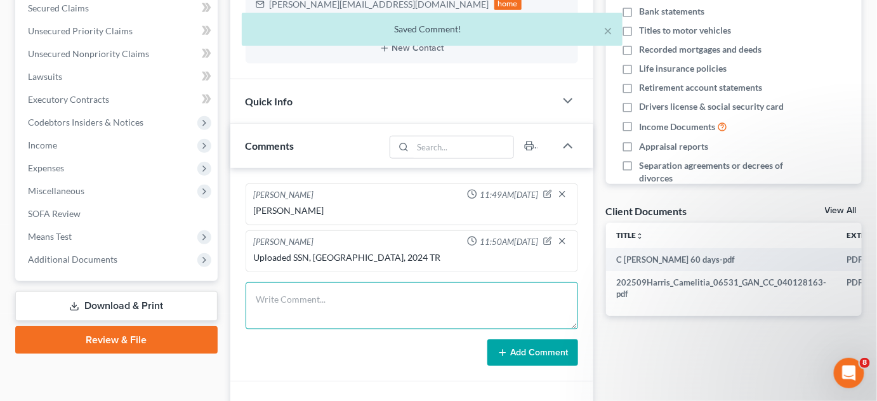
click at [336, 289] on textarea at bounding box center [412, 305] width 332 height 47
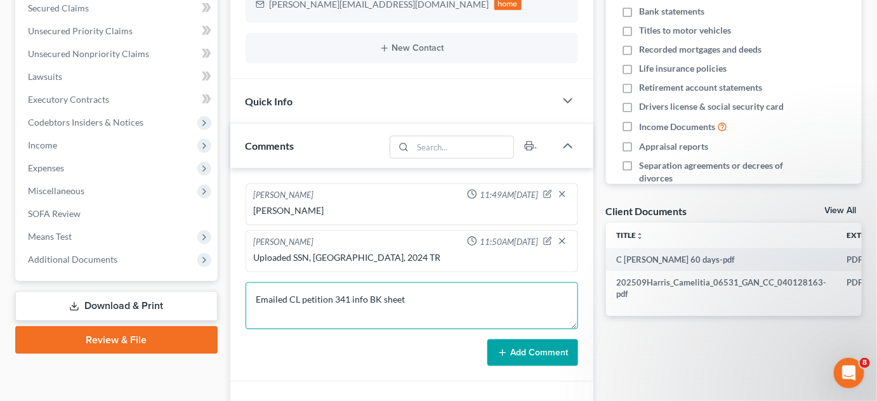
type textarea "Emailed CL petition 341 info BK sheet"
click at [542, 349] on button "Add Comment" at bounding box center [532, 352] width 91 height 27
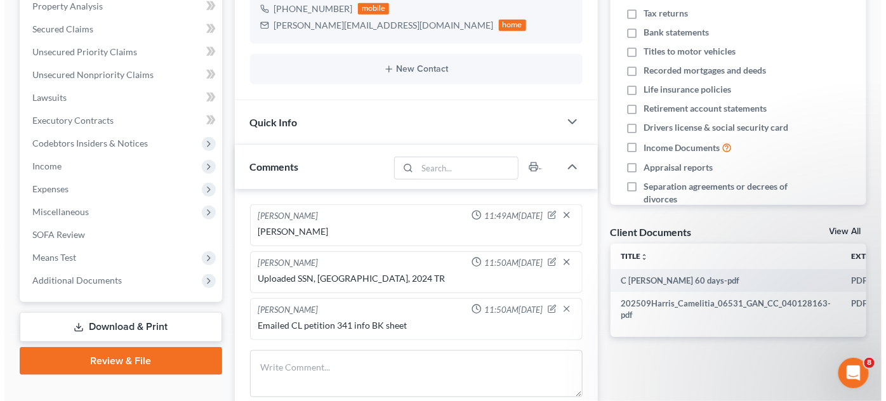
scroll to position [0, 0]
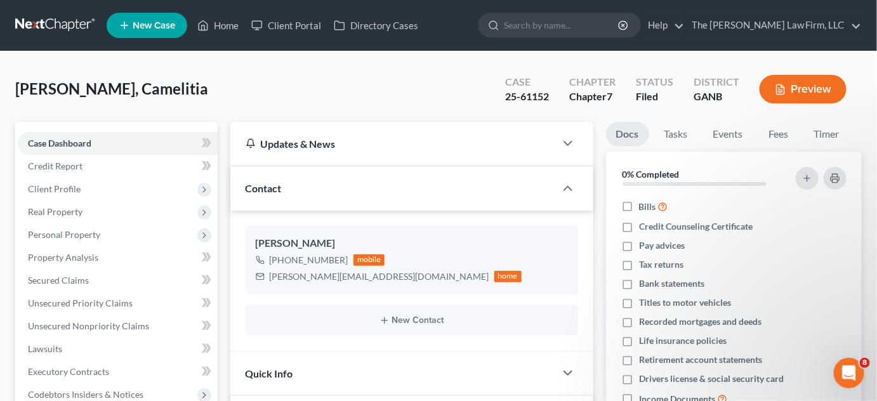
click at [570, 26] on input "search" at bounding box center [562, 24] width 116 height 23
type input "knox"
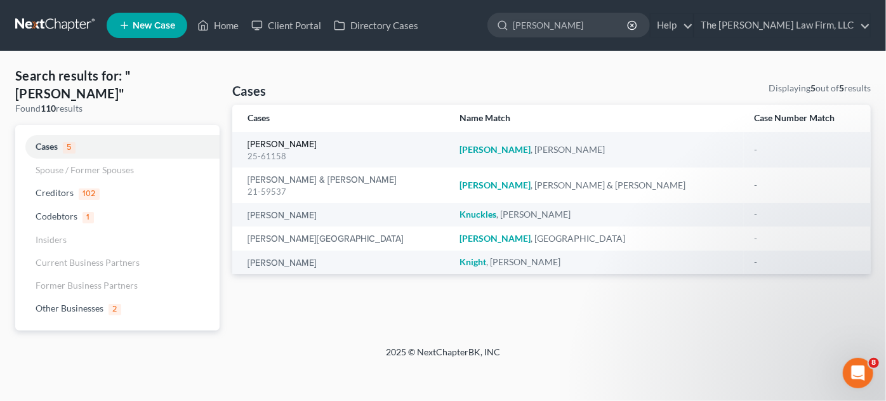
click at [288, 143] on link "Knox, Dana" at bounding box center [281, 144] width 69 height 9
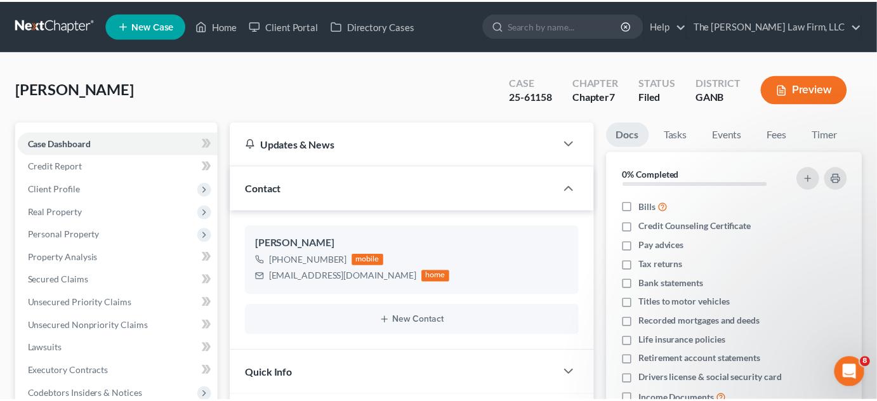
scroll to position [272, 0]
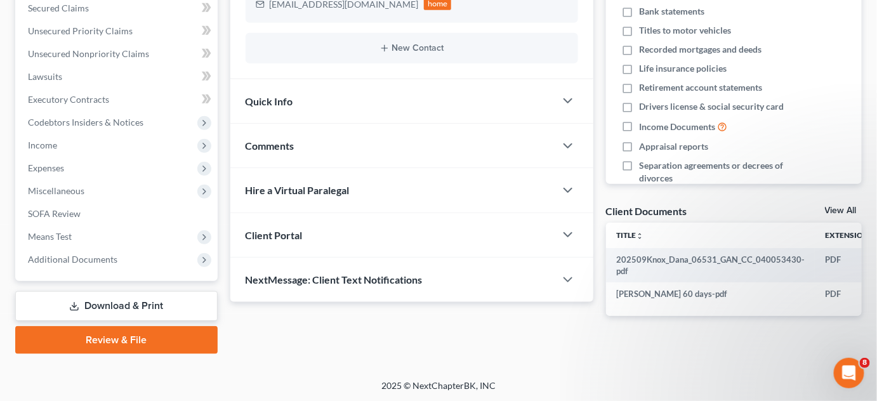
click at [97, 259] on span "Additional Documents" at bounding box center [72, 259] width 89 height 11
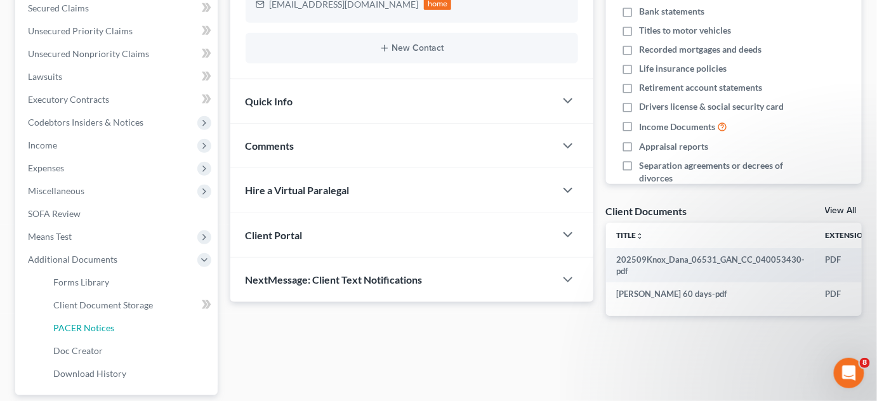
click at [77, 332] on link "PACER Notices" at bounding box center [130, 328] width 174 height 23
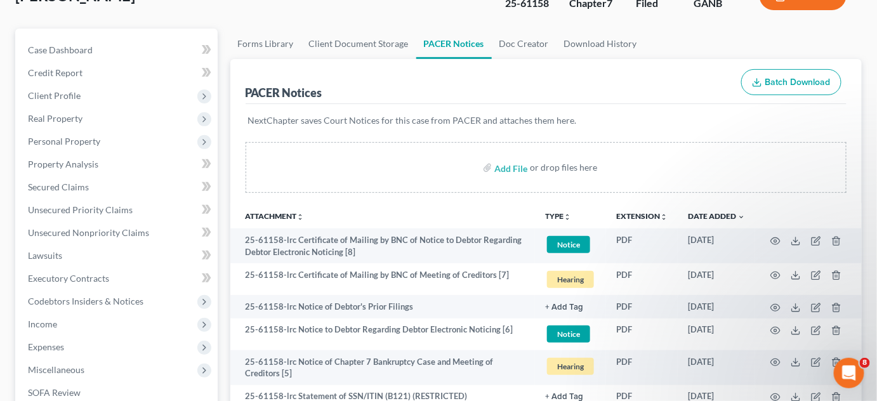
scroll to position [192, 0]
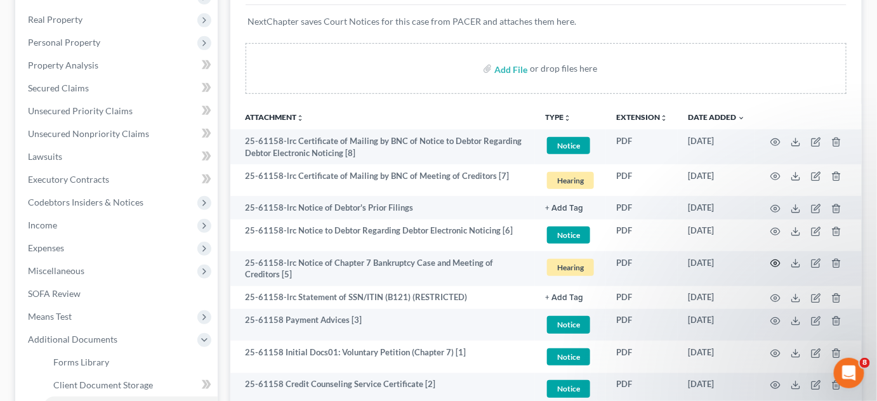
click at [778, 261] on icon "button" at bounding box center [775, 263] width 10 height 10
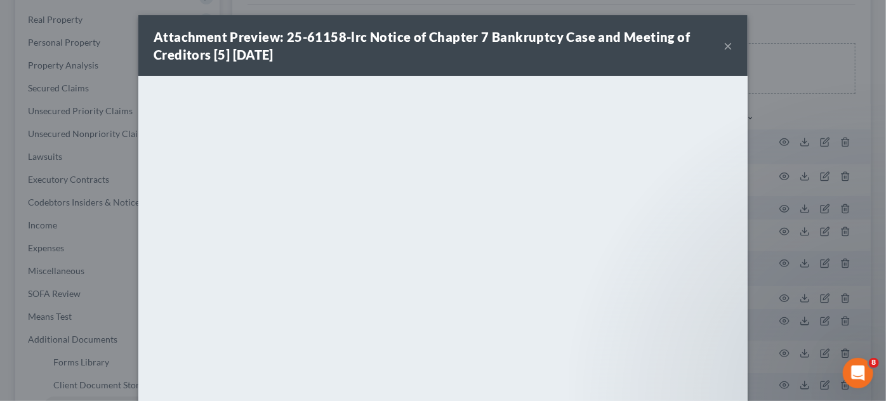
drag, startPoint x: 827, startPoint y: 99, endPoint x: 734, endPoint y: 103, distance: 93.3
click at [827, 99] on div "Attachment Preview: 25-61158-lrc Notice of Chapter 7 Bankruptcy Case and Meetin…" at bounding box center [443, 200] width 886 height 401
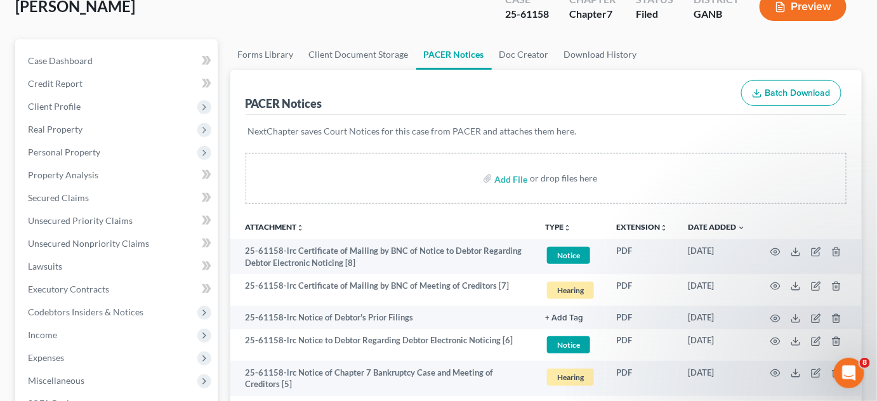
scroll to position [0, 0]
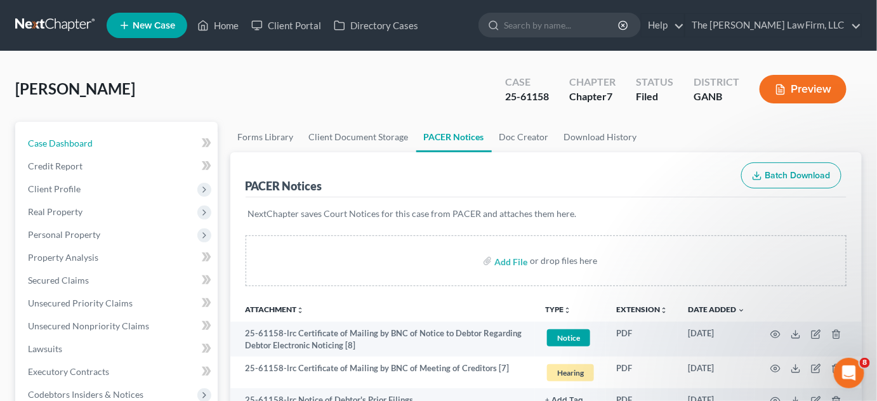
click at [108, 140] on link "Case Dashboard" at bounding box center [118, 143] width 200 height 23
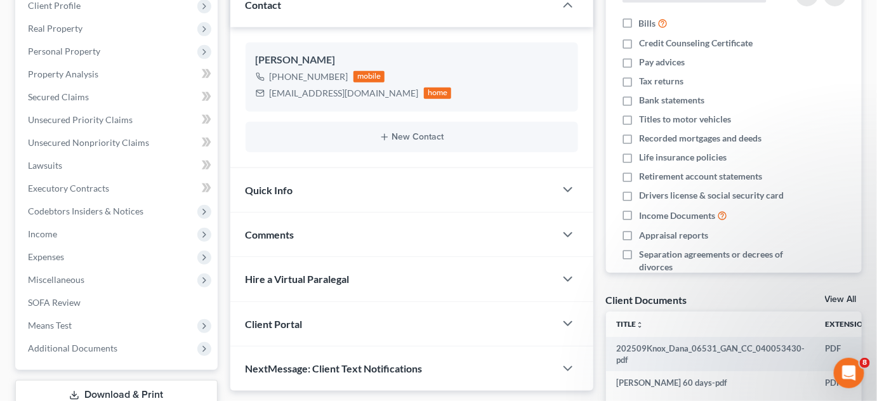
scroll to position [192, 0]
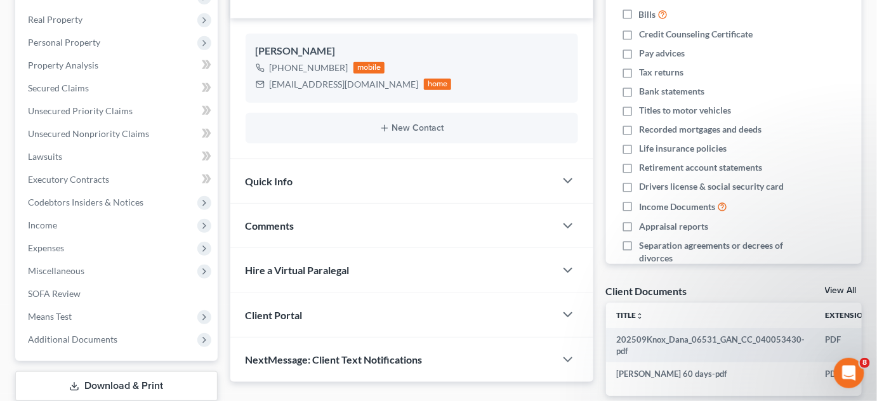
click at [289, 229] on span "Comments" at bounding box center [270, 226] width 49 height 12
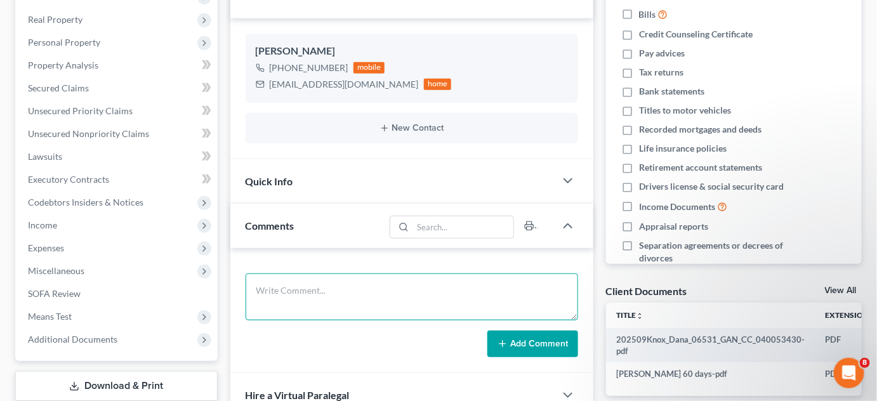
click at [310, 291] on textarea at bounding box center [412, 296] width 332 height 47
type textarea "SCARVER"
click at [504, 344] on icon at bounding box center [502, 344] width 10 height 10
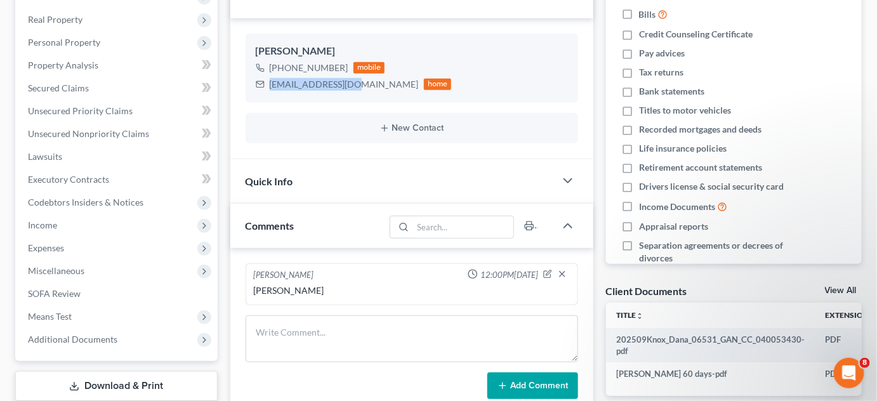
drag, startPoint x: 357, startPoint y: 85, endPoint x: 270, endPoint y: 84, distance: 86.3
click at [270, 84] on div "ddknox29@gmail.com home" at bounding box center [354, 84] width 196 height 16
copy div "ddknox29@gmail.com"
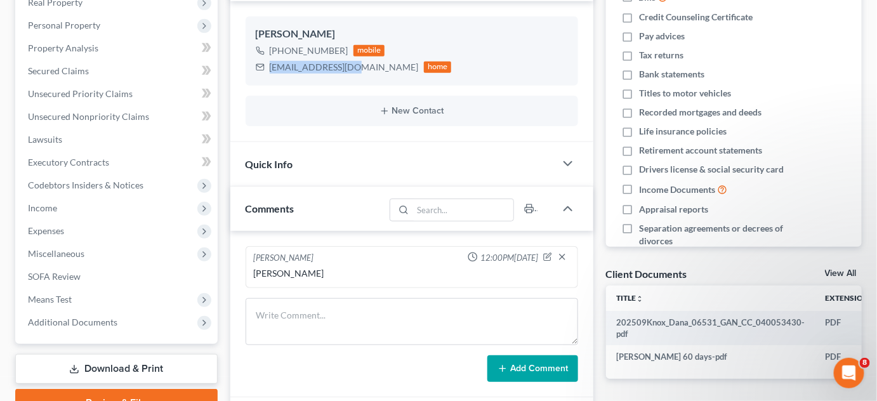
scroll to position [386, 0]
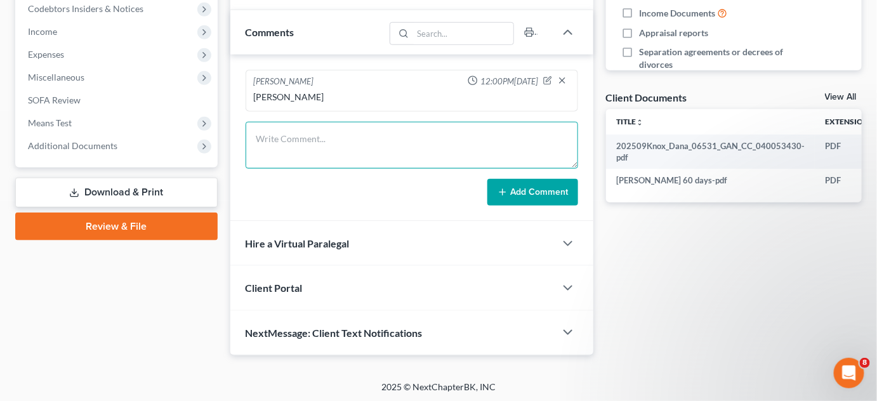
drag, startPoint x: 319, startPoint y: 134, endPoint x: 332, endPoint y: 123, distance: 17.5
click at [332, 124] on textarea at bounding box center [412, 145] width 332 height 47
type textarea "Uploaded SSN, ID, 2023"
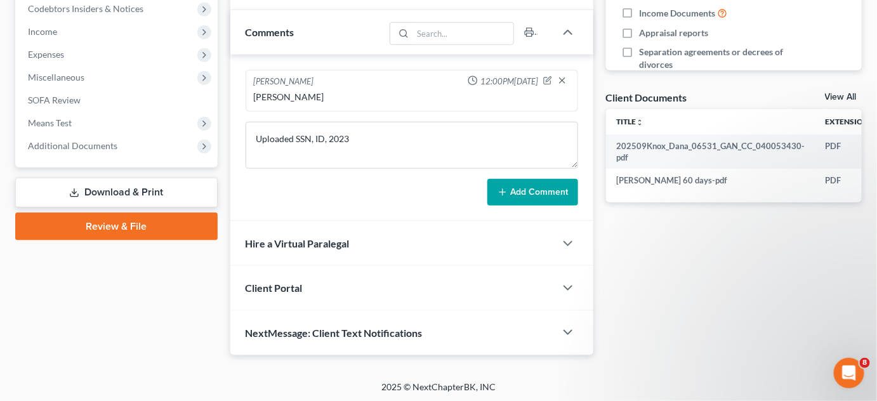
drag, startPoint x: 531, startPoint y: 181, endPoint x: 496, endPoint y: 180, distance: 34.9
click at [531, 181] on button "Add Comment" at bounding box center [532, 192] width 91 height 27
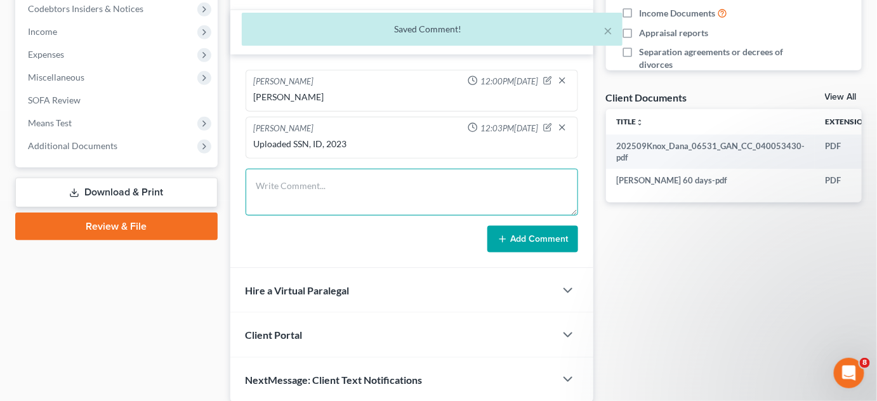
drag, startPoint x: 464, startPoint y: 179, endPoint x: 477, endPoint y: 163, distance: 20.7
click at [477, 163] on div "Monika Black 12:00PM, 10/06/2025 SCARVER Monika Black 12:03PM, 10/06/2025 Uploa…" at bounding box center [411, 162] width 363 height 214
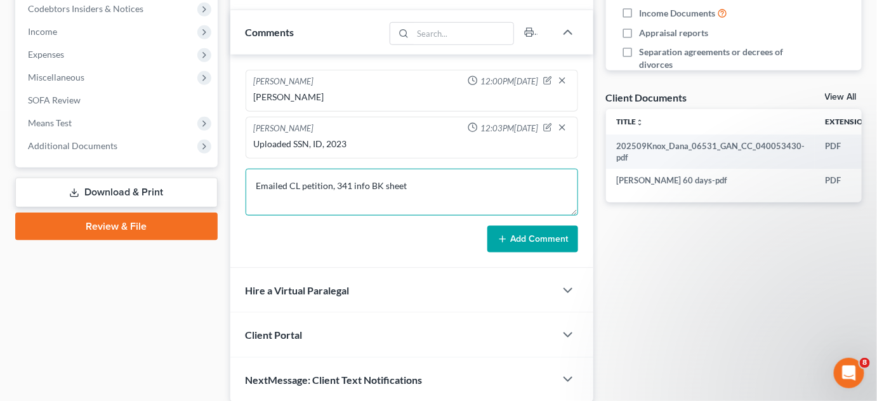
type textarea "Emailed CL petition, 341 info BK sheet"
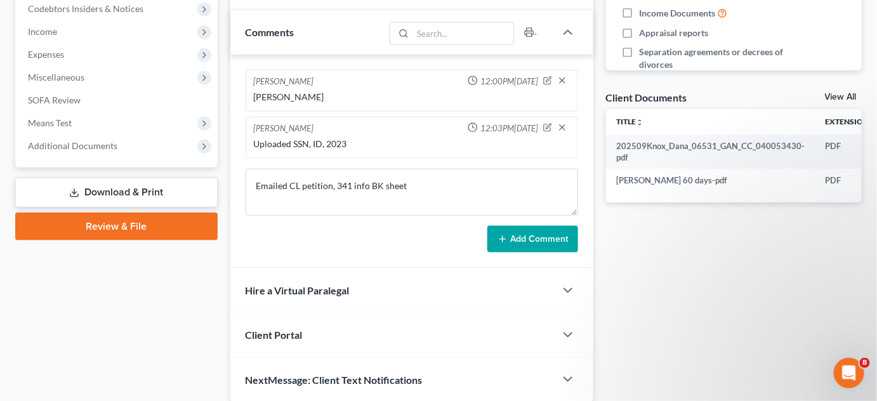
click at [520, 244] on button "Add Comment" at bounding box center [532, 239] width 91 height 27
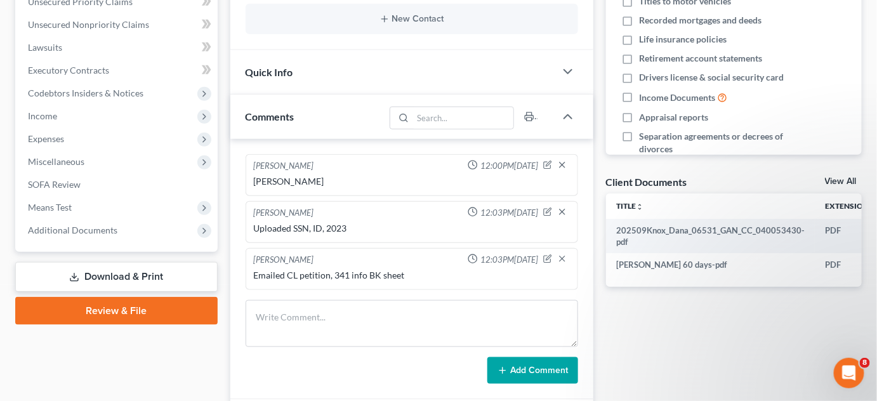
scroll to position [0, 0]
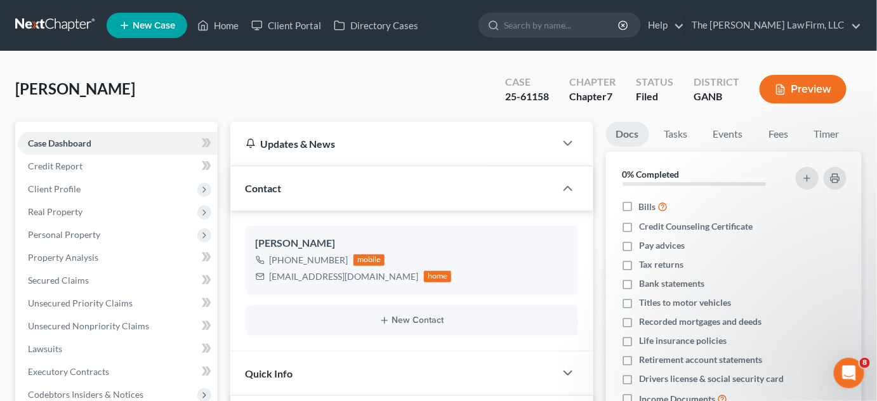
click at [584, 32] on input "search" at bounding box center [562, 24] width 116 height 23
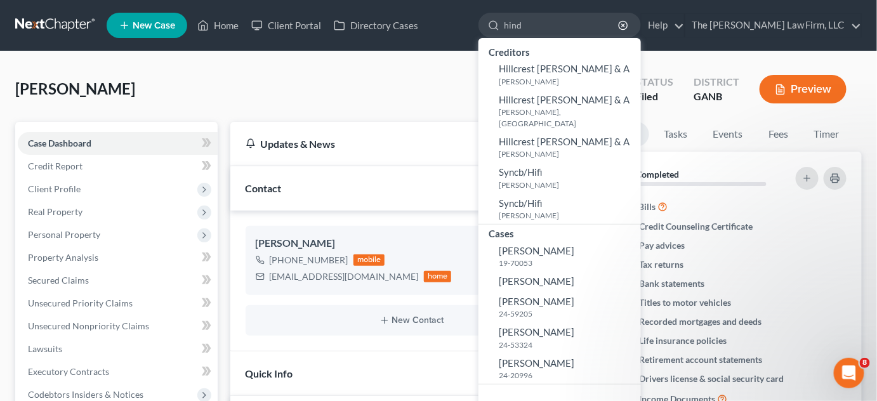
type input "hinds"
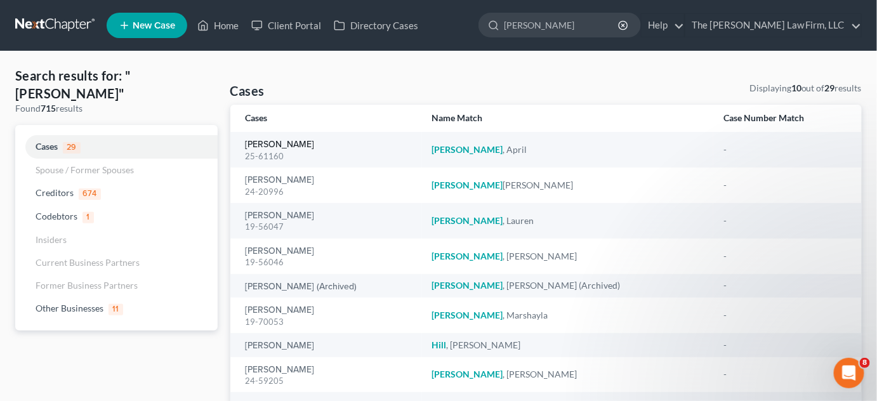
click at [260, 141] on link "Hinds, April" at bounding box center [280, 144] width 69 height 9
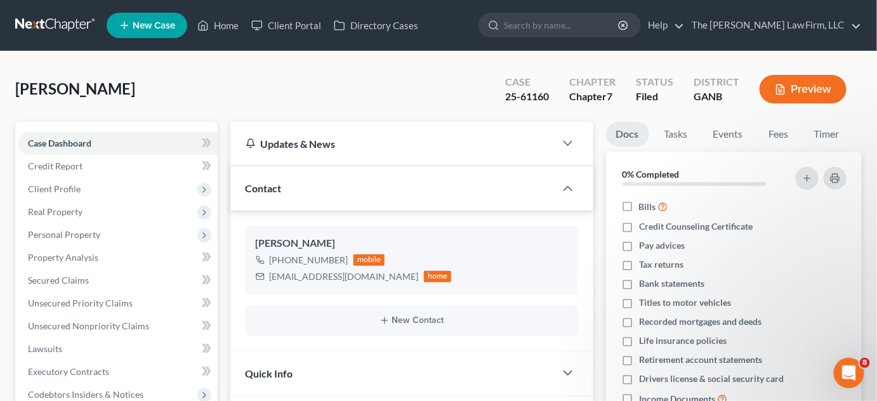
click at [247, 111] on div "Hinds, April Upgraded Case 25-61160 Chapter Chapter 7 Status Filed District GAN…" at bounding box center [438, 94] width 846 height 55
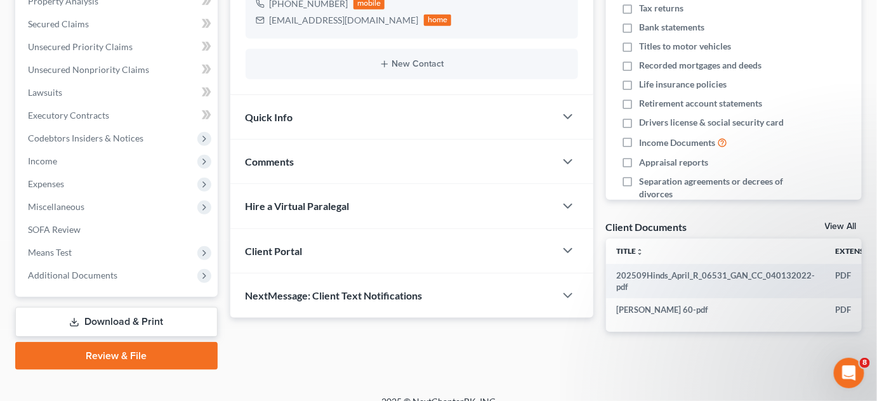
scroll to position [272, 0]
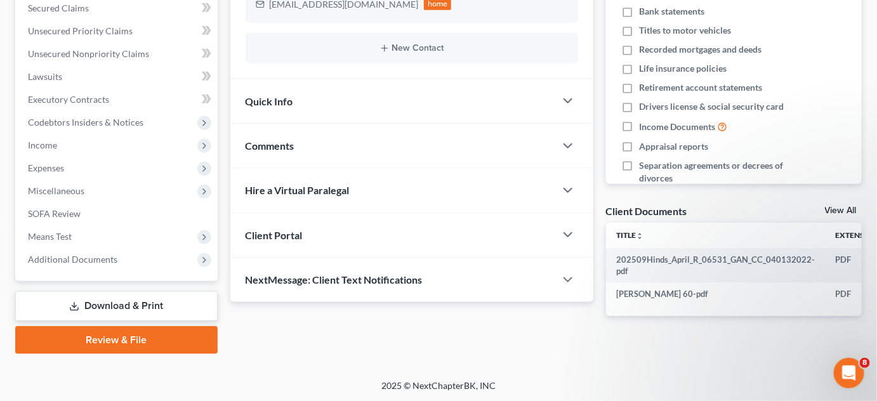
click at [127, 262] on span "Additional Documents" at bounding box center [118, 259] width 200 height 23
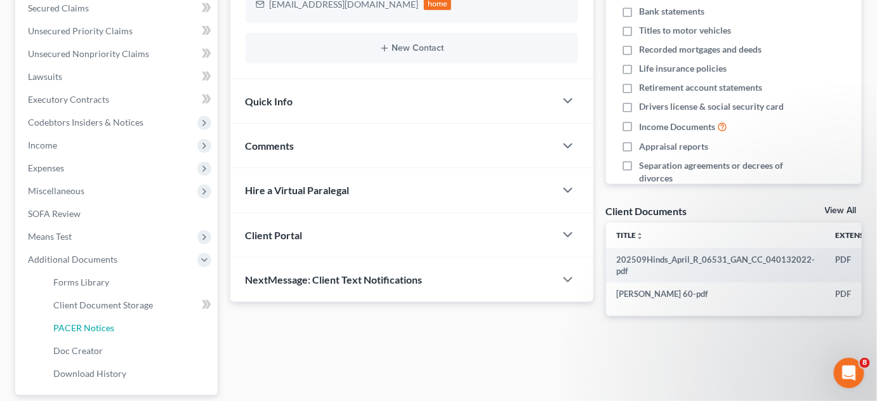
click at [109, 329] on span "PACER Notices" at bounding box center [83, 327] width 61 height 11
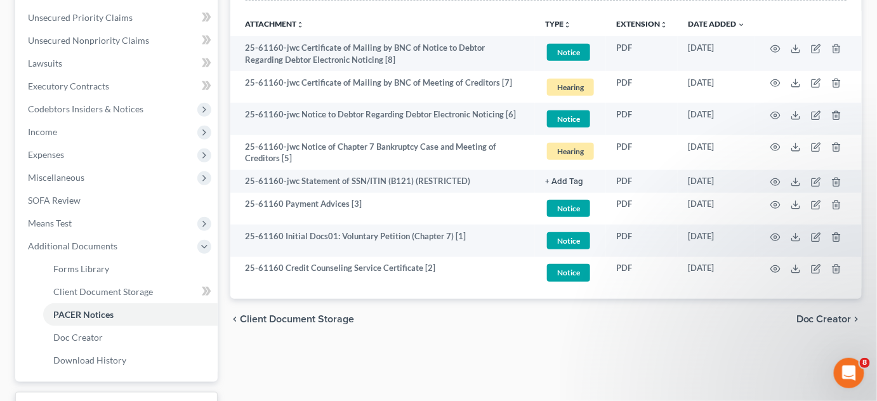
scroll to position [288, 0]
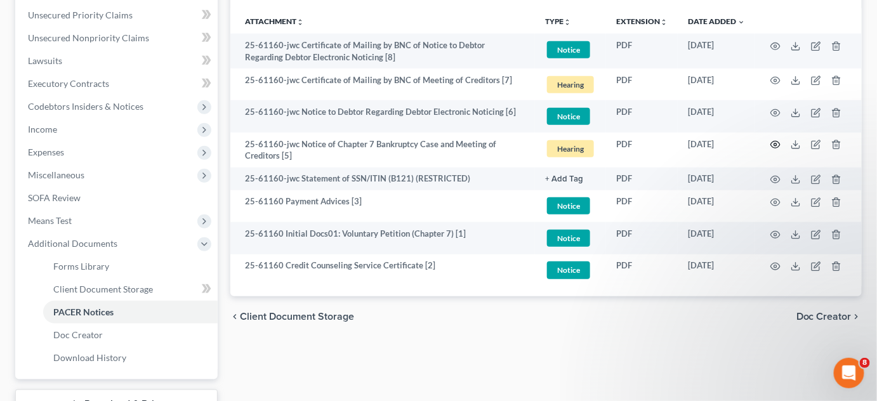
click at [775, 144] on circle "button" at bounding box center [775, 144] width 3 height 3
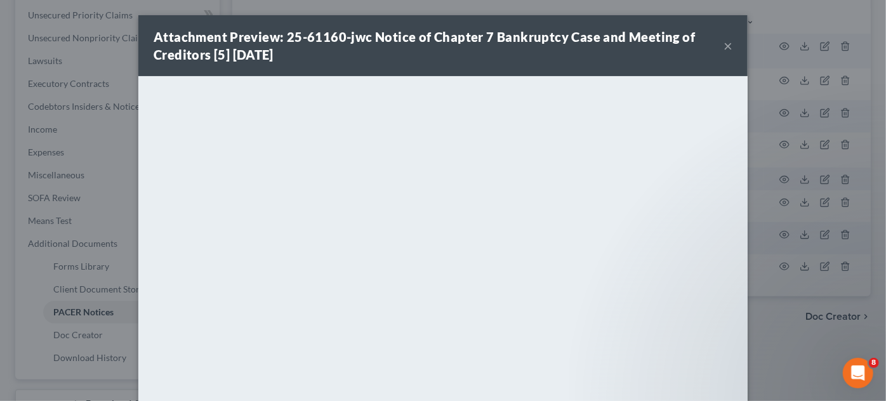
click at [876, 391] on div at bounding box center [876, 391] width 0 height 0
drag, startPoint x: 787, startPoint y: 318, endPoint x: 766, endPoint y: 312, distance: 21.7
click at [766, 312] on div "Attachment Preview: 25-61160-jwc Notice of Chapter 7 Bankruptcy Case and Meetin…" at bounding box center [443, 200] width 886 height 401
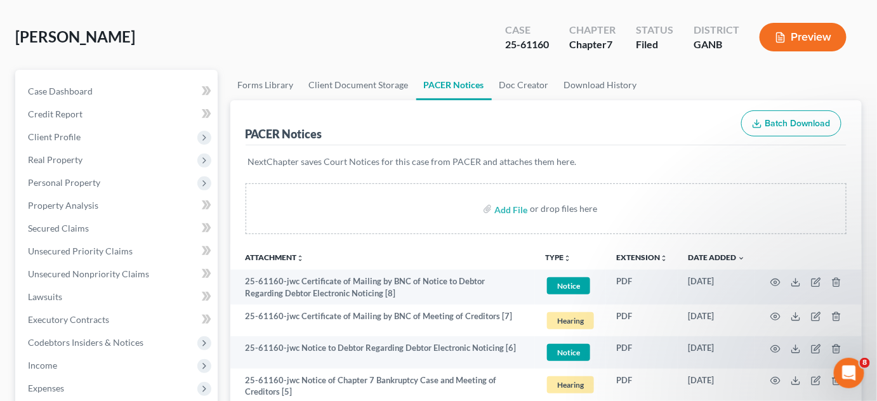
scroll to position [0, 0]
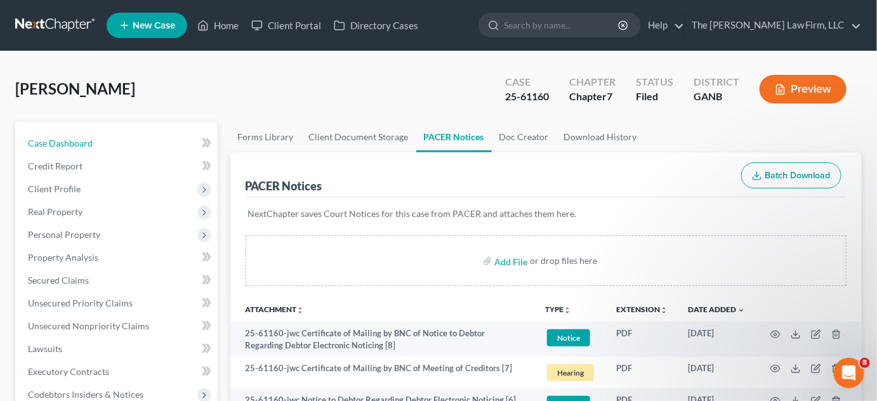
click at [65, 143] on span "Case Dashboard" at bounding box center [60, 143] width 65 height 11
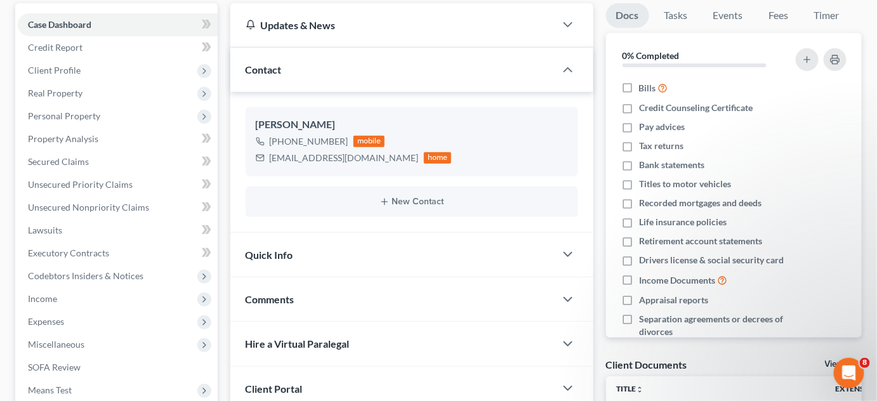
scroll to position [192, 0]
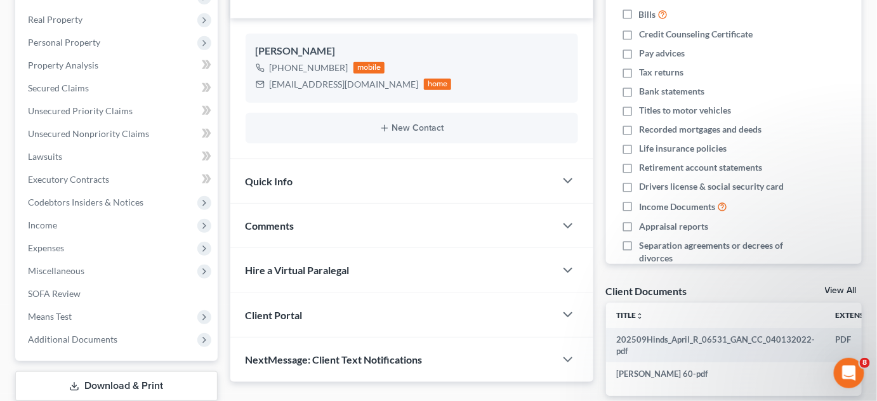
click at [287, 228] on span "Comments" at bounding box center [270, 226] width 49 height 12
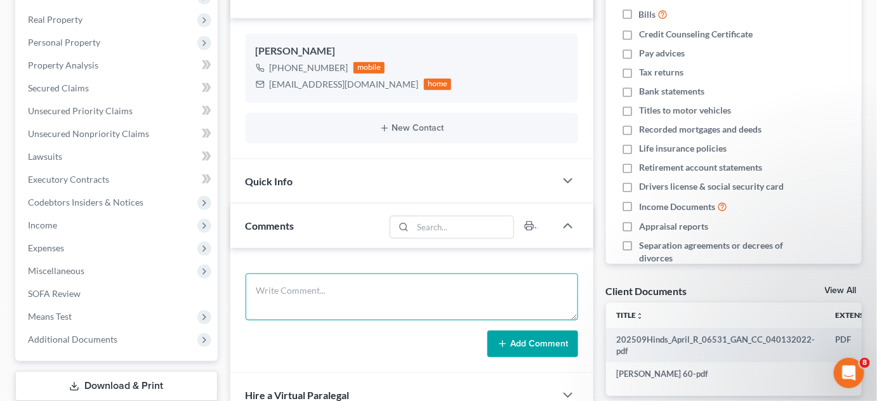
drag, startPoint x: 349, startPoint y: 286, endPoint x: 353, endPoint y: 274, distance: 12.8
click at [355, 278] on textarea at bounding box center [412, 296] width 332 height 47
type textarea "SCARVER"
click at [528, 353] on button "Add Comment" at bounding box center [532, 344] width 91 height 27
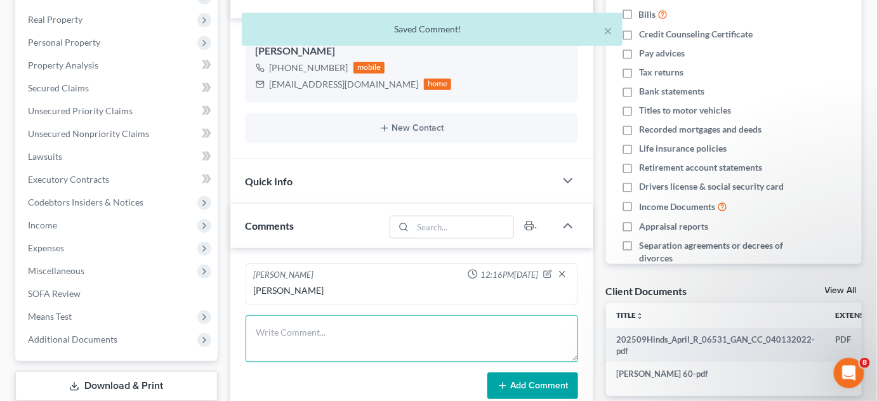
drag, startPoint x: 374, startPoint y: 322, endPoint x: 379, endPoint y: 301, distance: 21.5
click at [379, 308] on div "Monika Black 12:16PM, 10/06/2025 SCARVER Add Comment" at bounding box center [411, 331] width 363 height 167
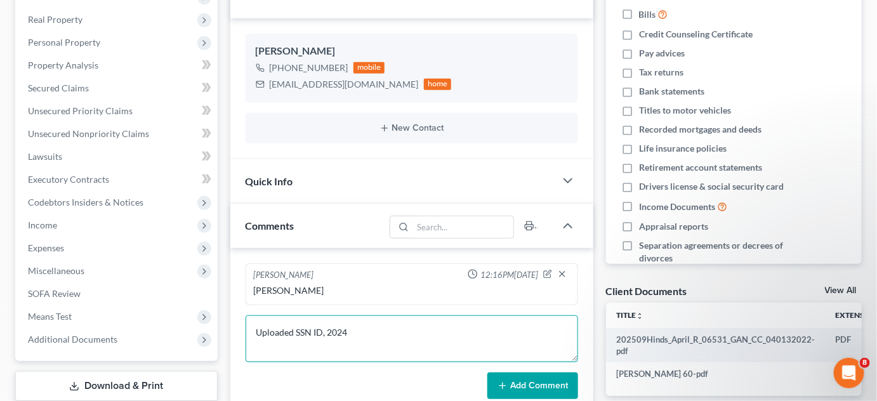
type textarea "Uploaded SSN ID, 2024"
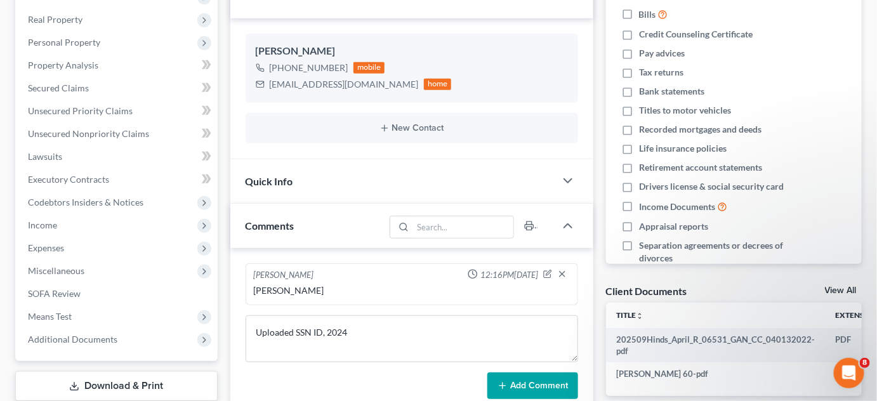
click at [533, 389] on button "Add Comment" at bounding box center [532, 385] width 91 height 27
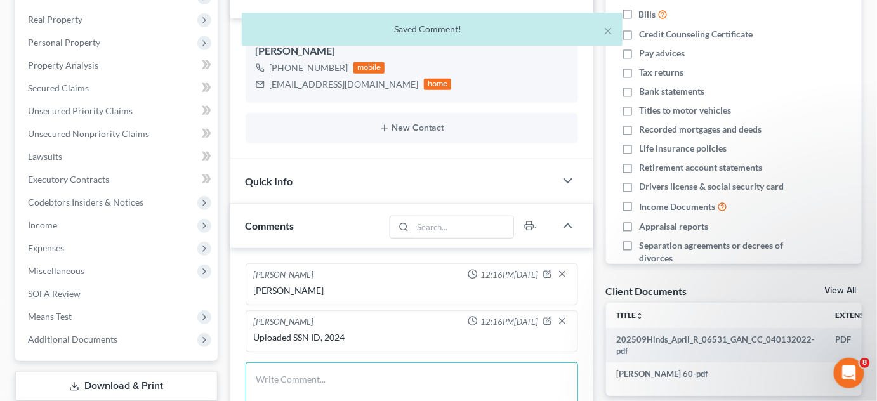
drag, startPoint x: 376, startPoint y: 373, endPoint x: 384, endPoint y: 364, distance: 13.0
click at [383, 365] on textarea at bounding box center [412, 385] width 332 height 47
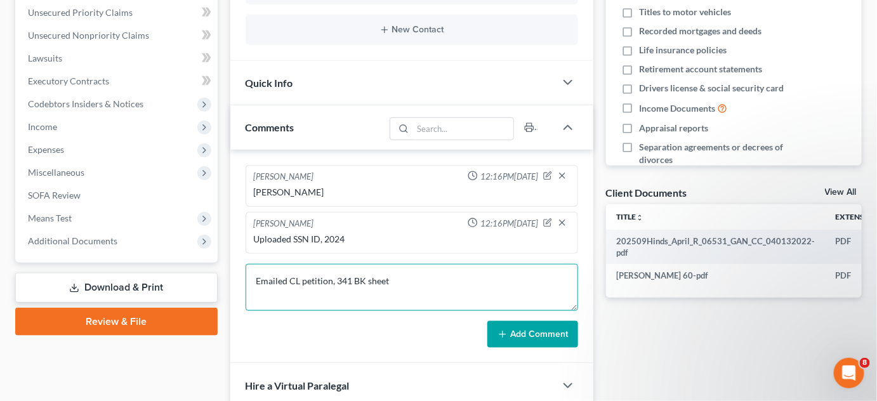
scroll to position [384, 0]
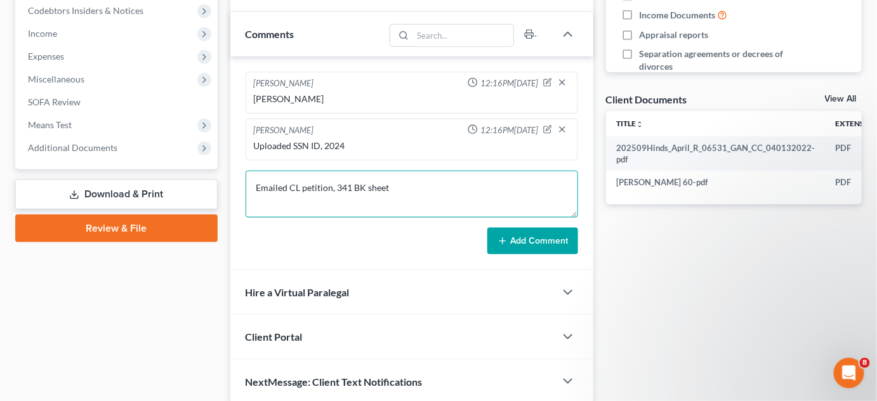
type textarea "Emailed CL petition, 341 BK sheet"
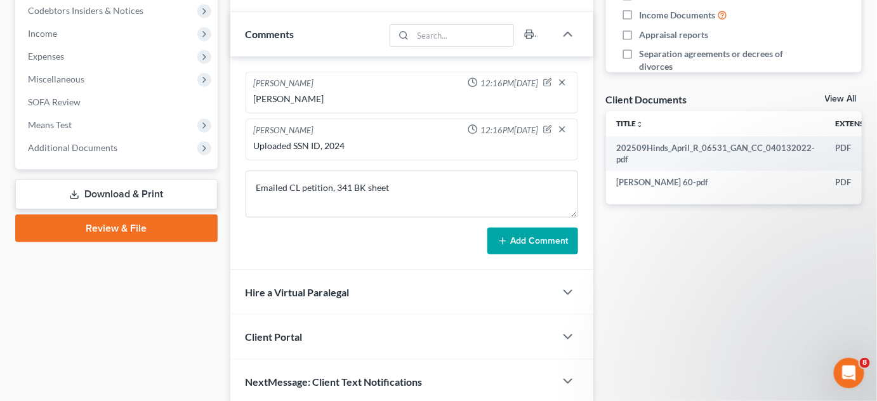
click at [549, 237] on button "Add Comment" at bounding box center [532, 241] width 91 height 27
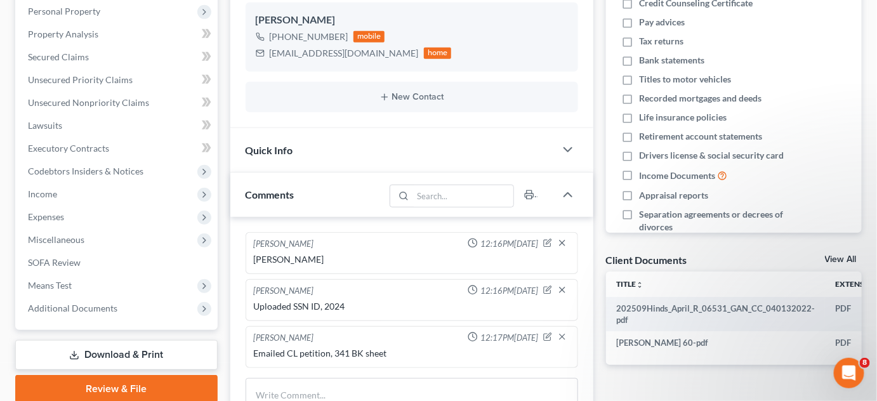
scroll to position [0, 0]
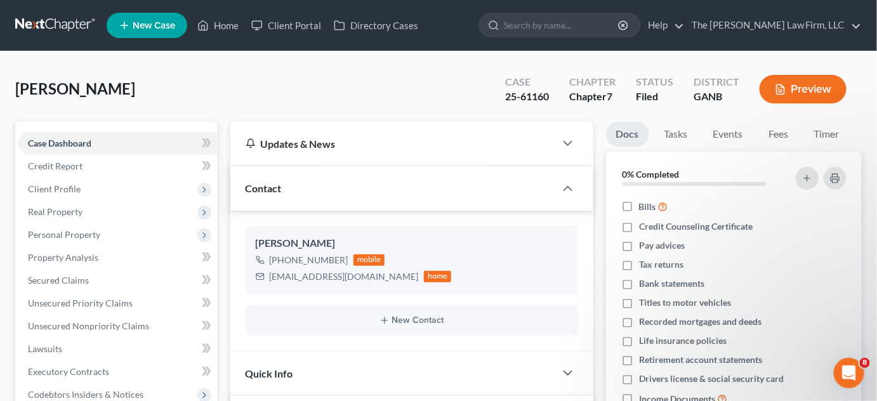
click at [568, 22] on input "search" at bounding box center [562, 24] width 116 height 23
type input "murphy"
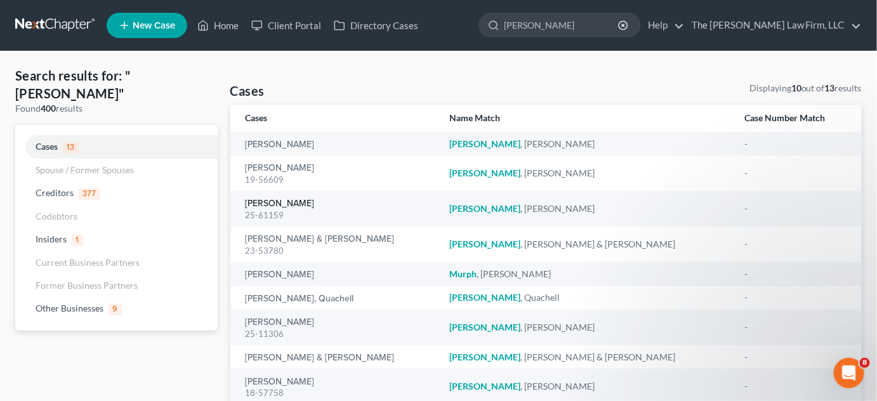
click at [278, 200] on link "Murphy, Michael" at bounding box center [280, 203] width 69 height 9
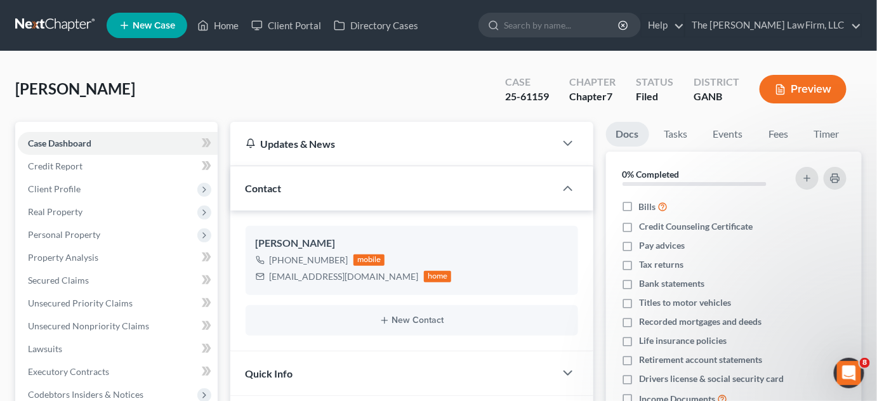
scroll to position [272, 0]
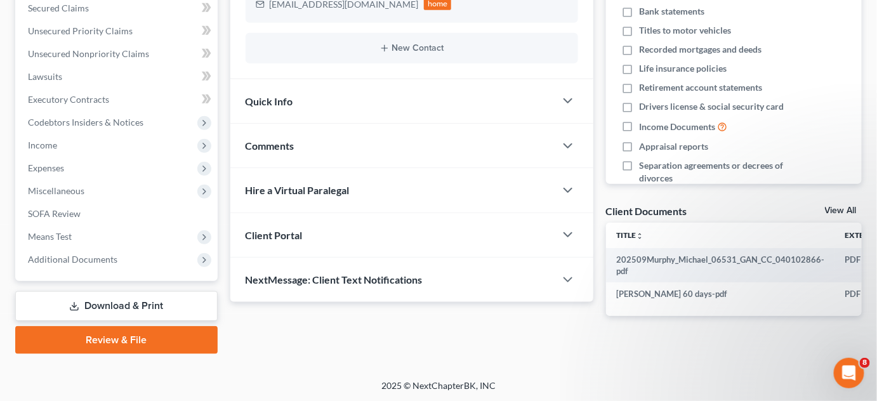
click at [129, 260] on span "Additional Documents" at bounding box center [118, 259] width 200 height 23
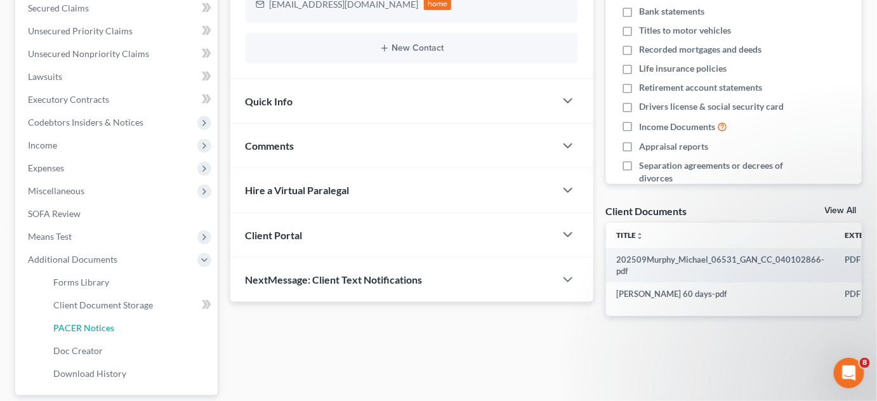
click at [121, 331] on link "PACER Notices" at bounding box center [130, 328] width 174 height 23
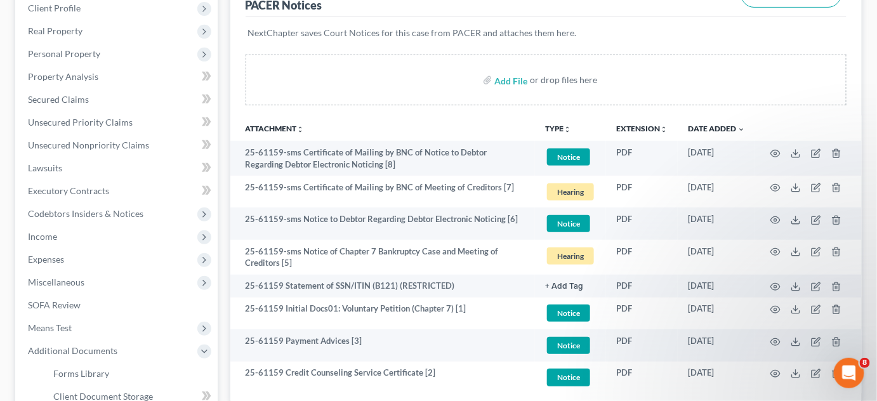
scroll to position [384, 0]
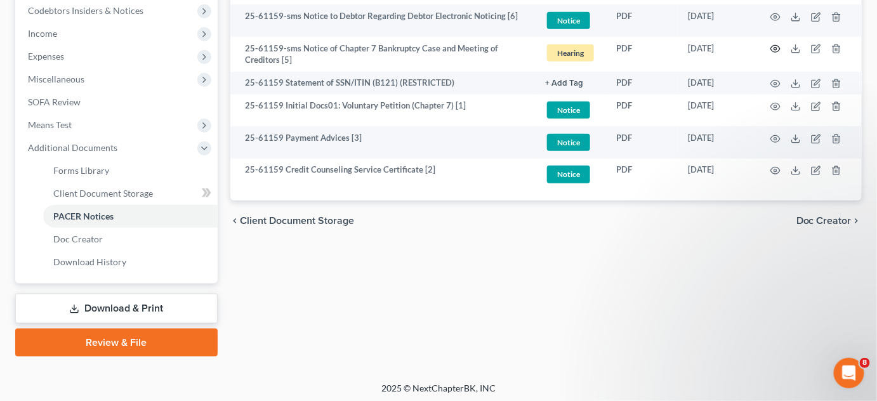
click at [774, 48] on circle "button" at bounding box center [775, 49] width 3 height 3
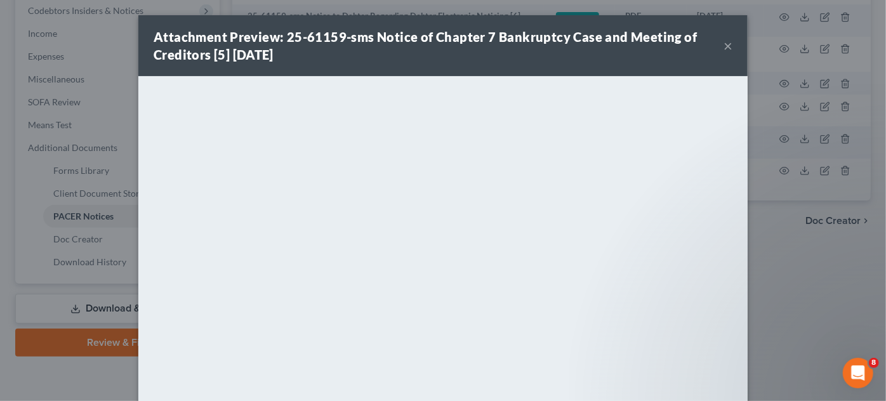
click at [808, 299] on div "Attachment Preview: 25-61159-sms Notice of Chapter 7 Bankruptcy Case and Meetin…" at bounding box center [443, 200] width 886 height 401
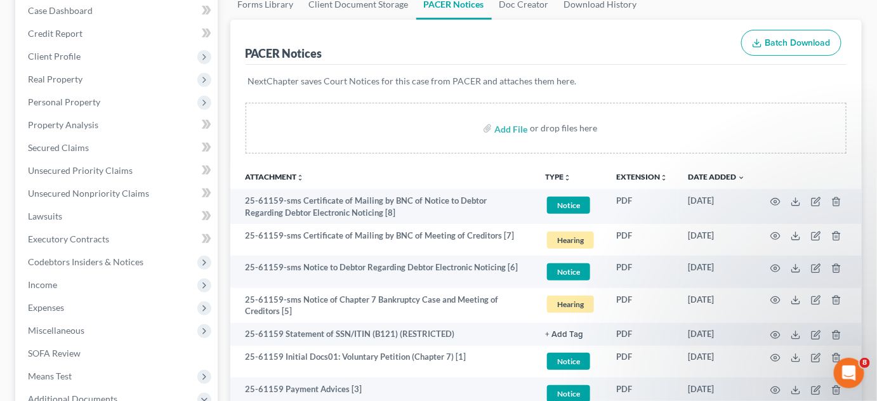
scroll to position [0, 0]
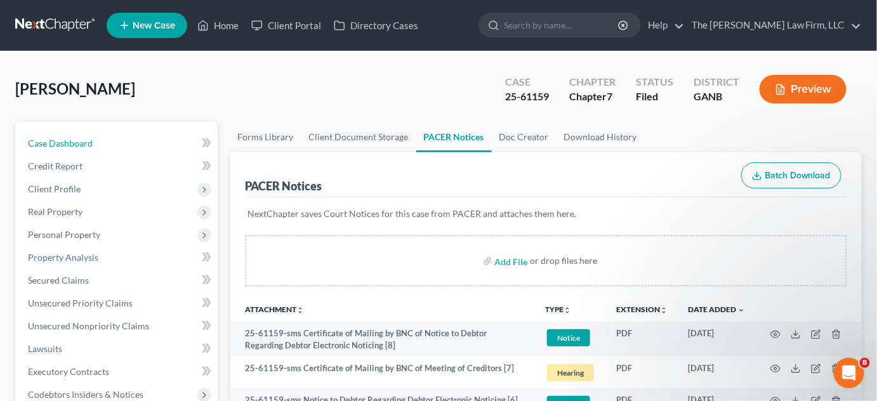
click at [115, 141] on link "Case Dashboard" at bounding box center [118, 143] width 200 height 23
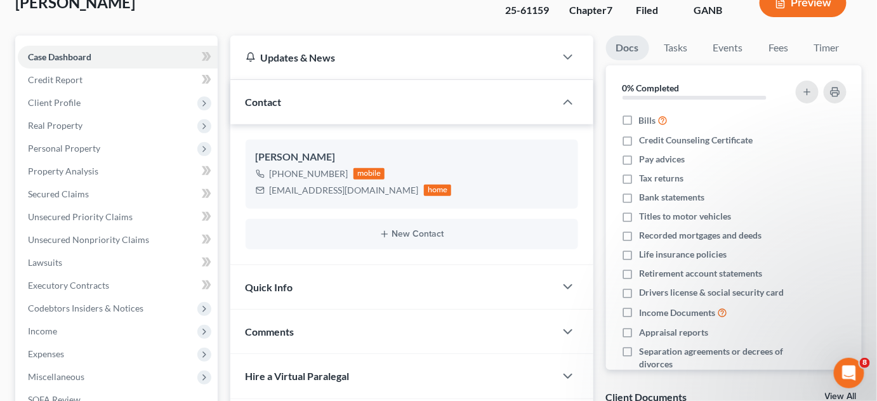
scroll to position [96, 0]
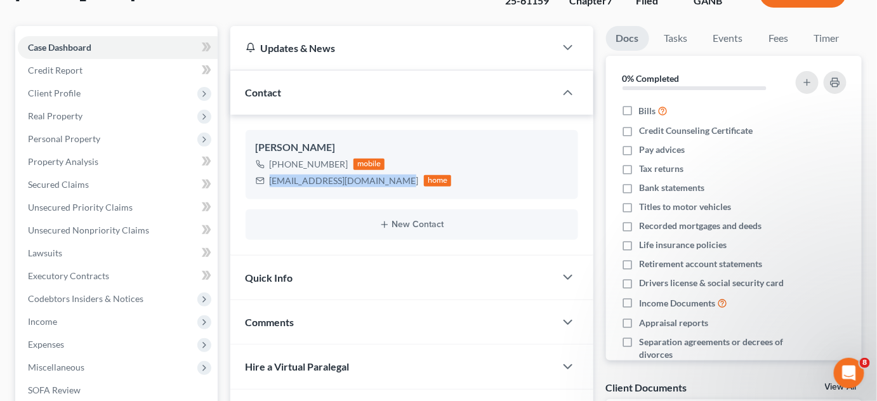
drag, startPoint x: 393, startPoint y: 181, endPoint x: 269, endPoint y: 180, distance: 123.7
click at [270, 180] on div "brandonmichael893@gmail.com" at bounding box center [344, 180] width 149 height 13
copy div "brandonmichael893@gmail.com"
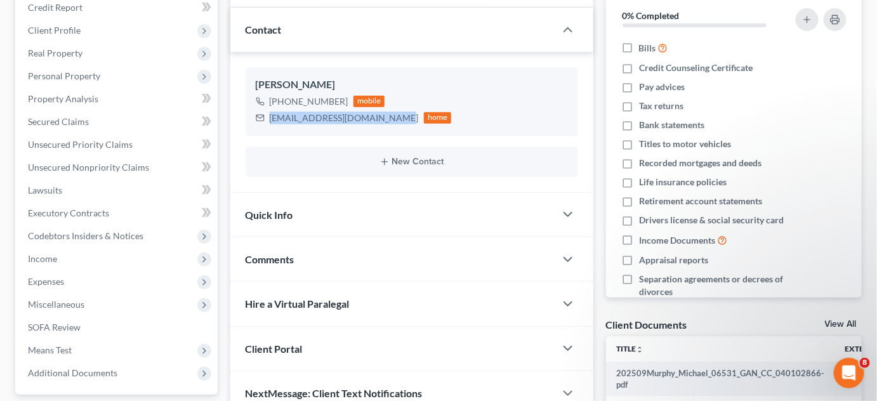
scroll to position [192, 0]
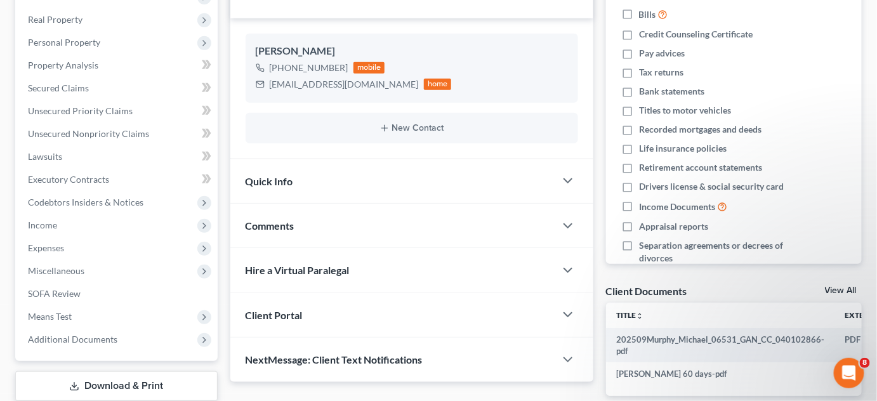
click at [292, 214] on div "Comments" at bounding box center [392, 226] width 325 height 44
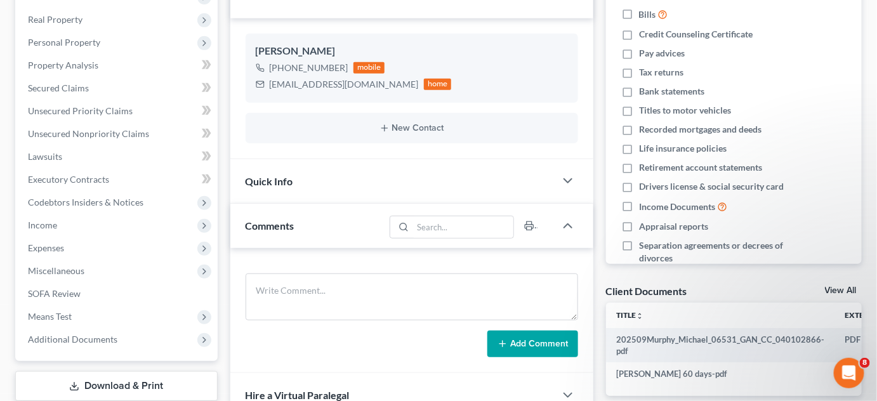
click at [281, 223] on span "Comments" at bounding box center [270, 226] width 49 height 12
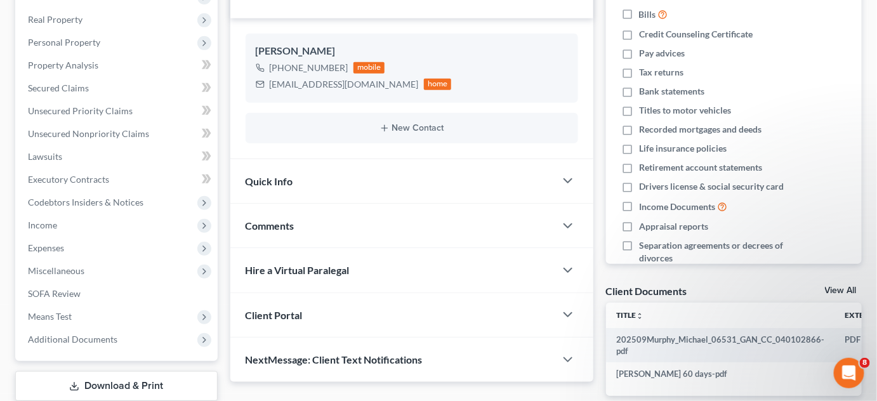
click at [274, 220] on span "Comments" at bounding box center [270, 226] width 49 height 12
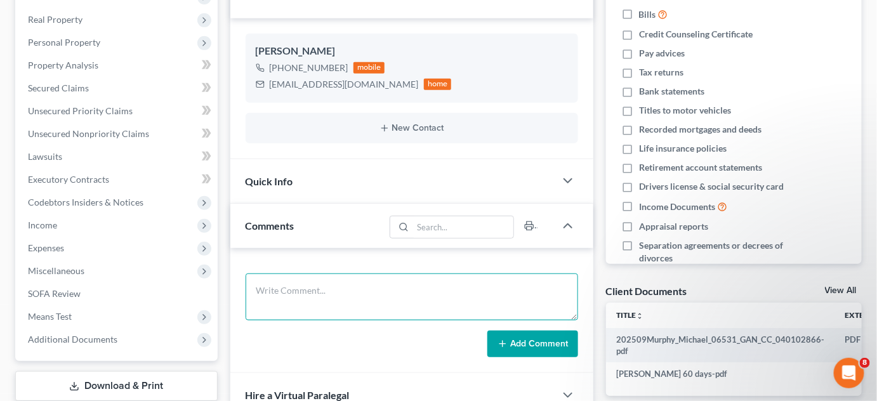
click at [294, 281] on textarea at bounding box center [412, 296] width 332 height 47
type textarea "SCARVER"
click at [544, 351] on button "Add Comment" at bounding box center [532, 344] width 91 height 27
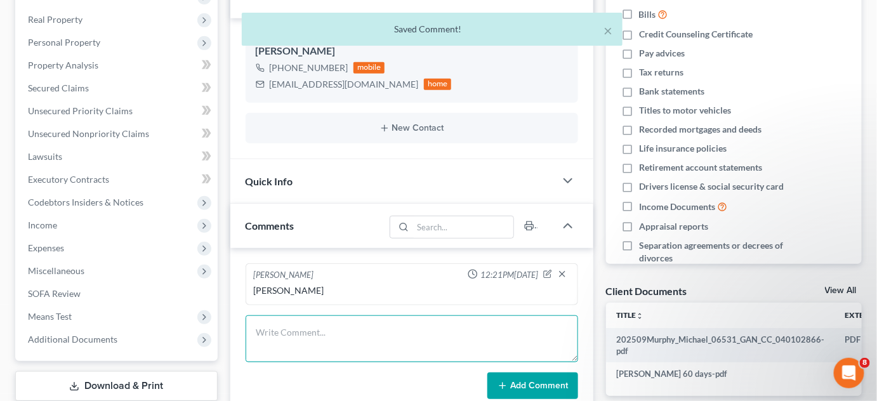
click at [321, 319] on textarea at bounding box center [412, 338] width 332 height 47
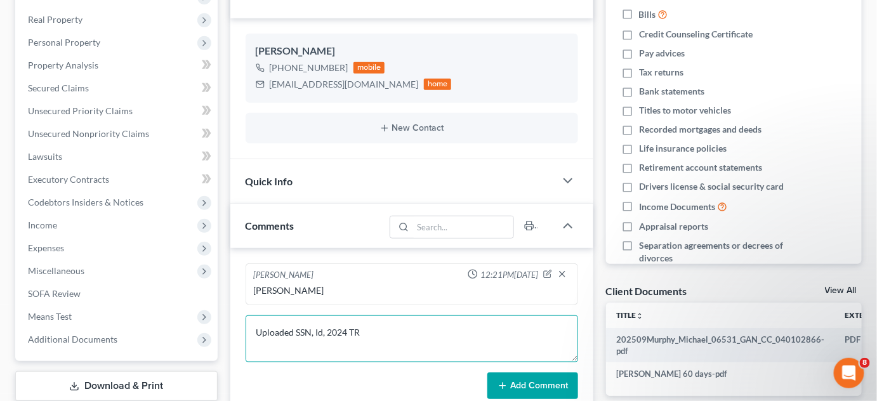
type textarea "Uploaded SSN, Id, 2024 TR"
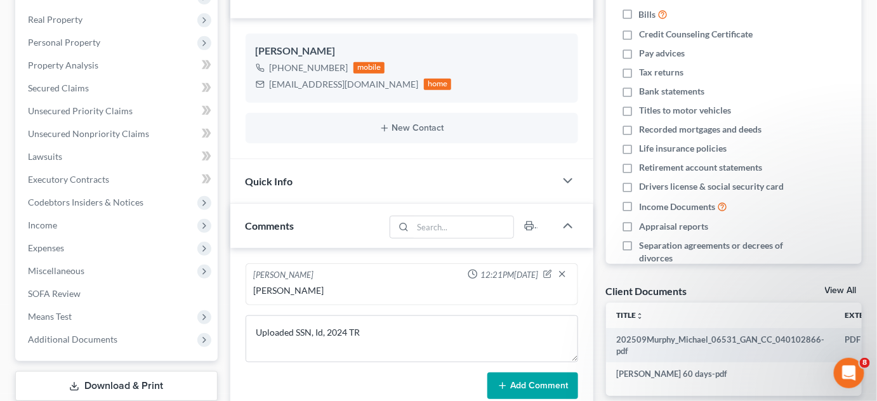
drag, startPoint x: 554, startPoint y: 387, endPoint x: 365, endPoint y: 353, distance: 191.4
click at [553, 387] on button "Add Comment" at bounding box center [532, 385] width 91 height 27
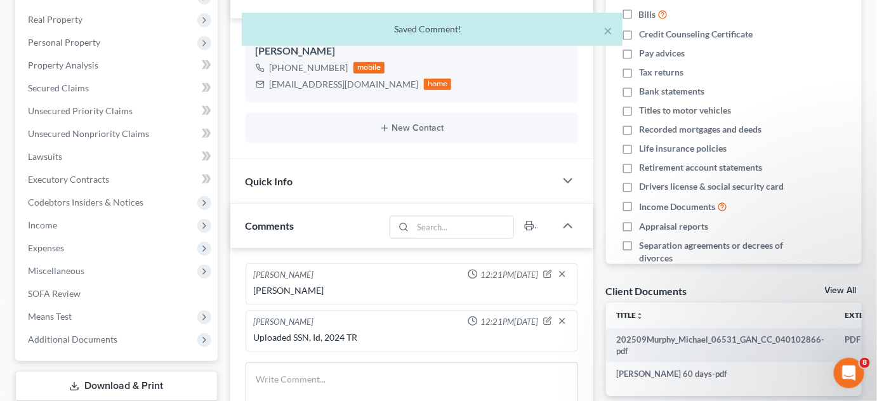
click at [368, 348] on div "Monika Black 12:21PM, 10/06/2025 Uploaded SSN, Id, 2024 TR" at bounding box center [412, 331] width 332 height 42
click at [385, 371] on textarea at bounding box center [412, 385] width 332 height 47
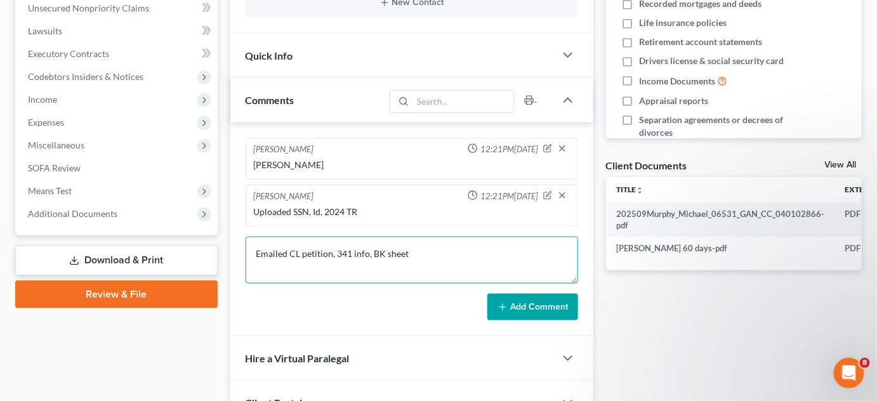
scroll to position [384, 0]
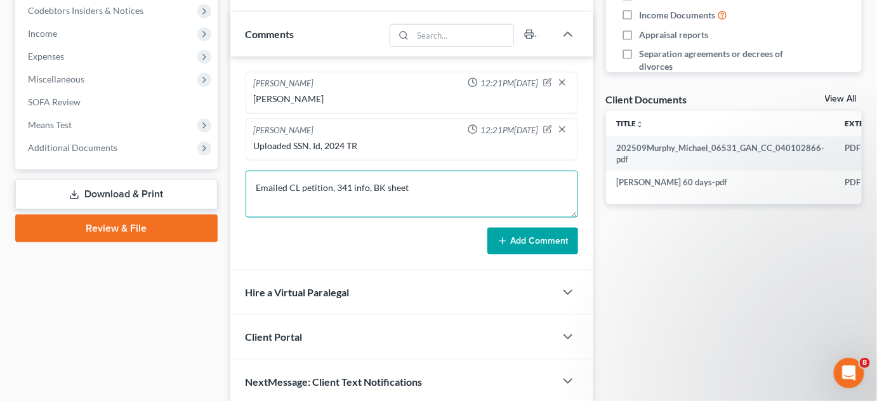
type textarea "Emailed CL petition, 341 info, BK sheet"
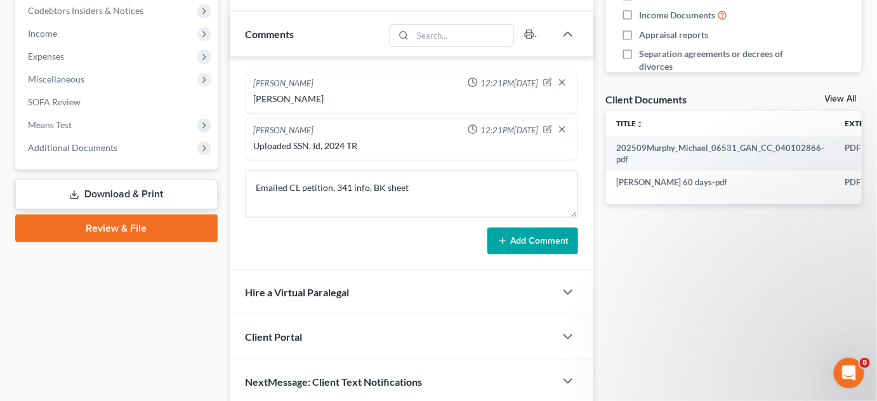
click at [543, 236] on button "Add Comment" at bounding box center [532, 241] width 91 height 27
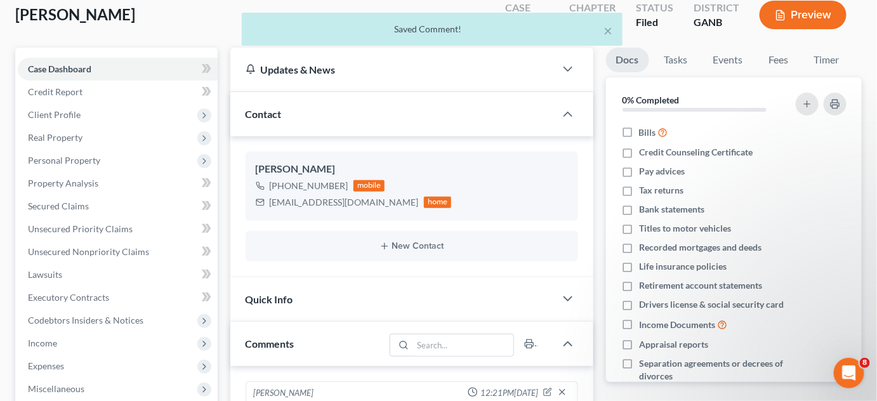
scroll to position [0, 0]
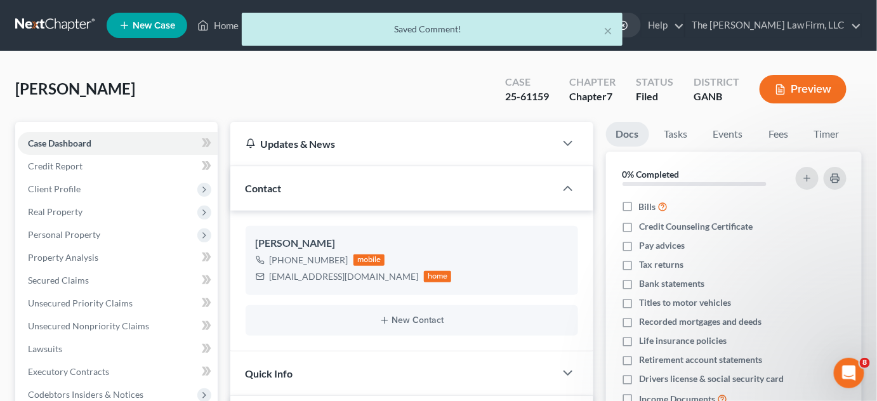
click at [69, 27] on div "× Saved Comment!" at bounding box center [432, 32] width 877 height 39
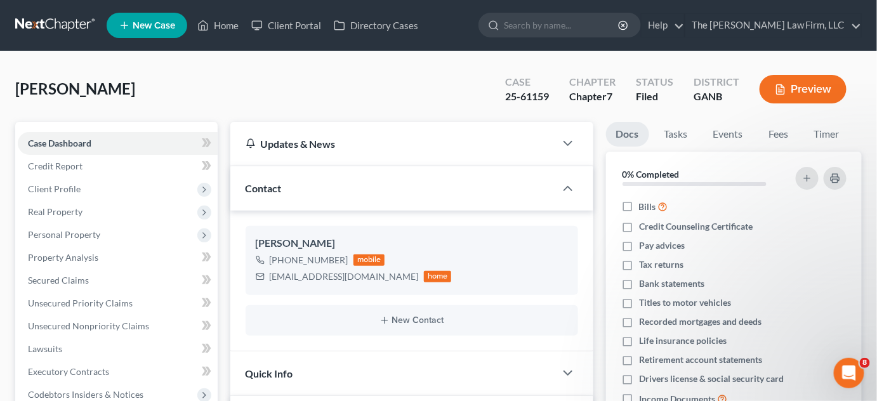
click at [69, 23] on link at bounding box center [55, 25] width 81 height 23
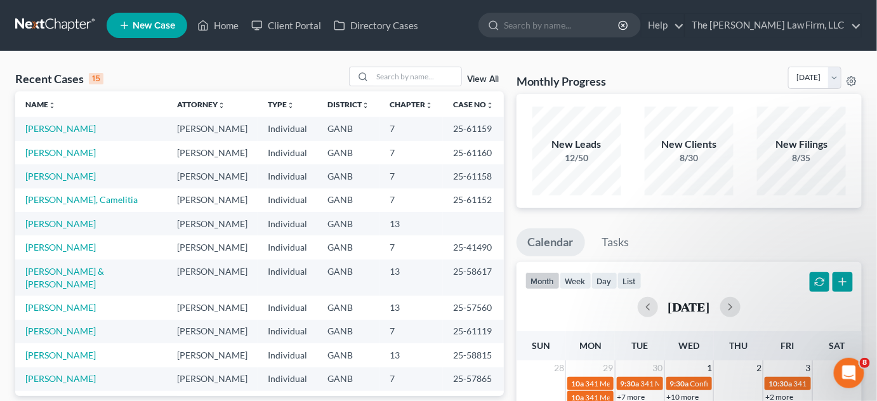
click at [477, 80] on link "View All" at bounding box center [483, 79] width 32 height 9
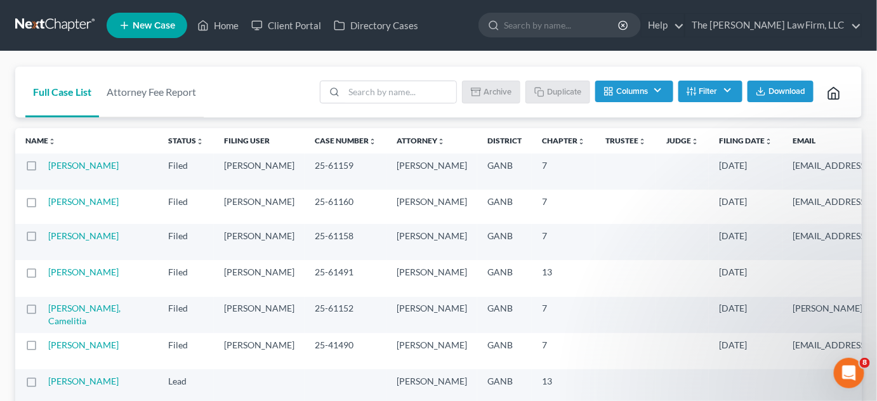
click at [764, 138] on icon "unfold_more" at bounding box center [768, 142] width 8 height 8
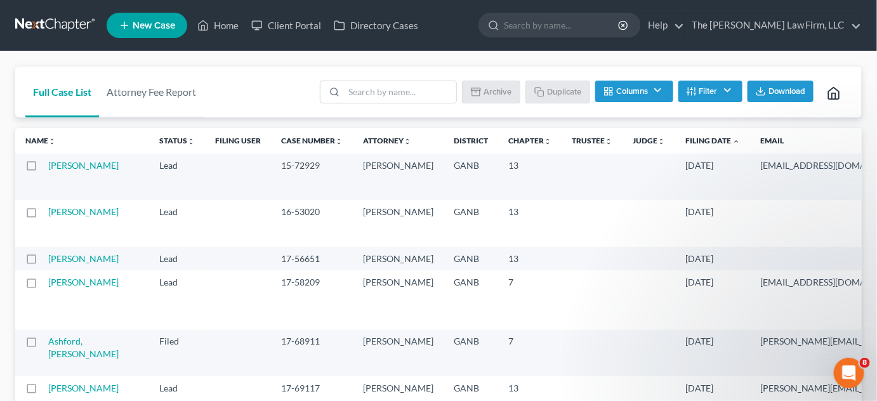
click at [732, 139] on icon "expand_less" at bounding box center [736, 142] width 8 height 8
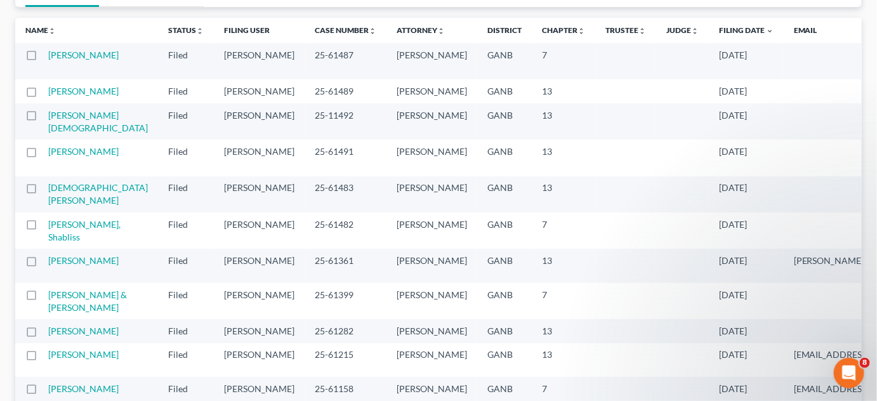
scroll to position [96, 0]
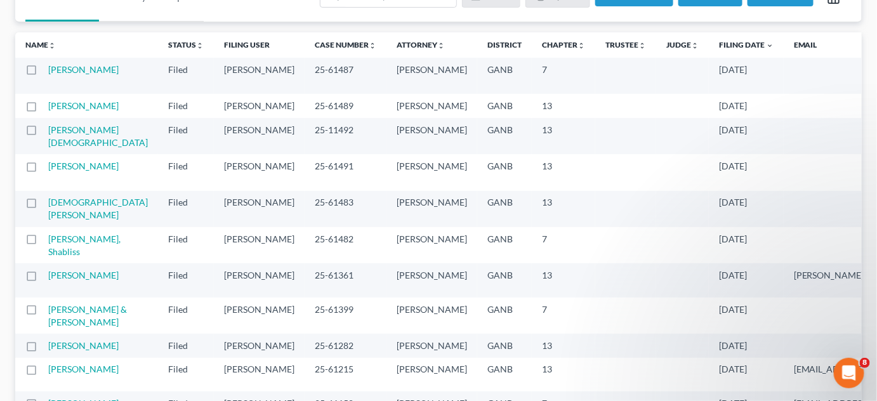
click at [58, 75] on td "Maxwell, Sheila" at bounding box center [103, 76] width 110 height 36
click at [56, 69] on link "Maxwell, Sheila" at bounding box center [83, 69] width 70 height 11
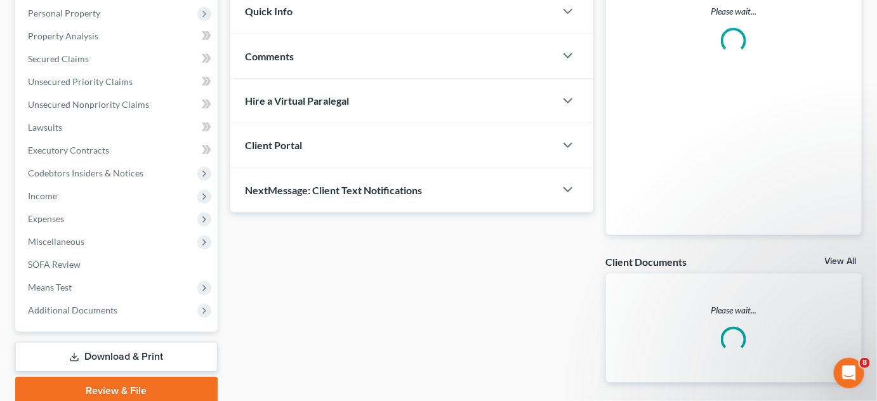
scroll to position [272, 0]
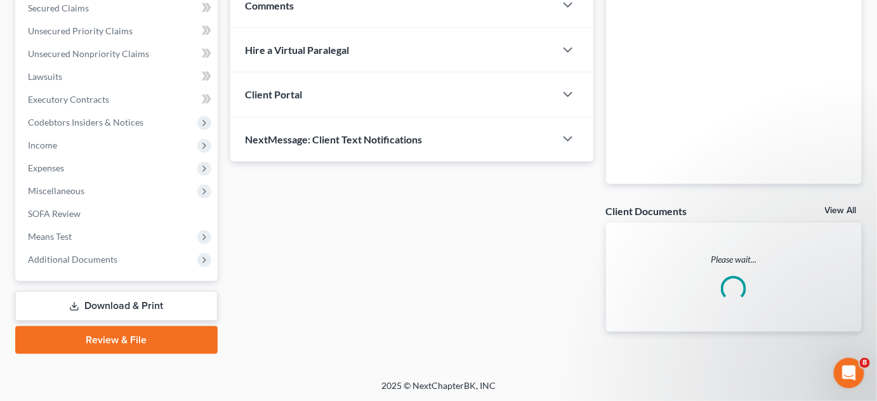
click at [129, 257] on span "Additional Documents" at bounding box center [118, 259] width 200 height 23
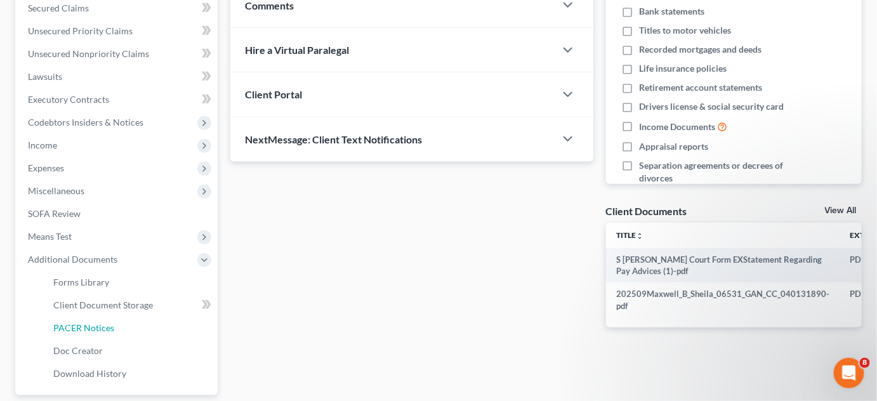
click at [106, 326] on span "PACER Notices" at bounding box center [83, 327] width 61 height 11
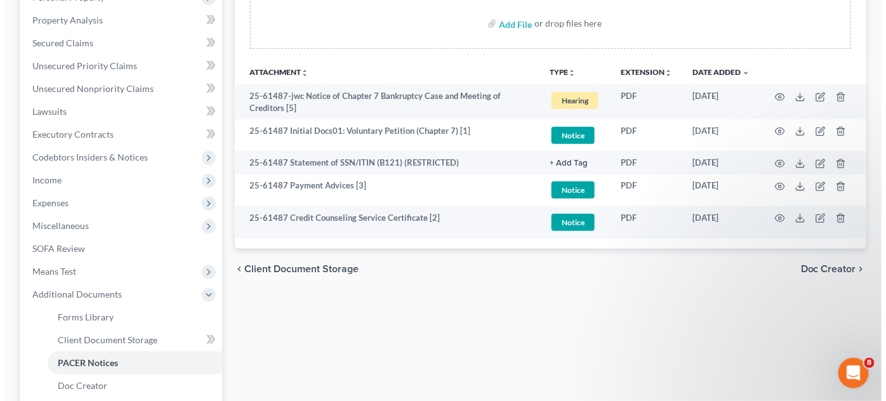
scroll to position [192, 0]
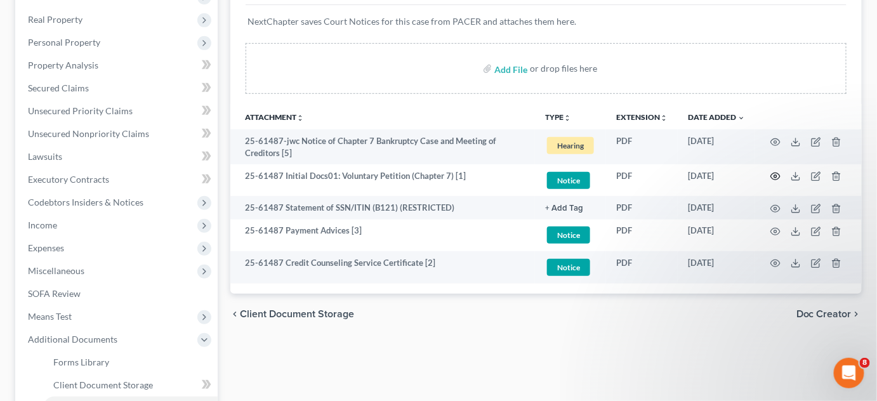
click at [775, 175] on icon "button" at bounding box center [775, 176] width 10 height 10
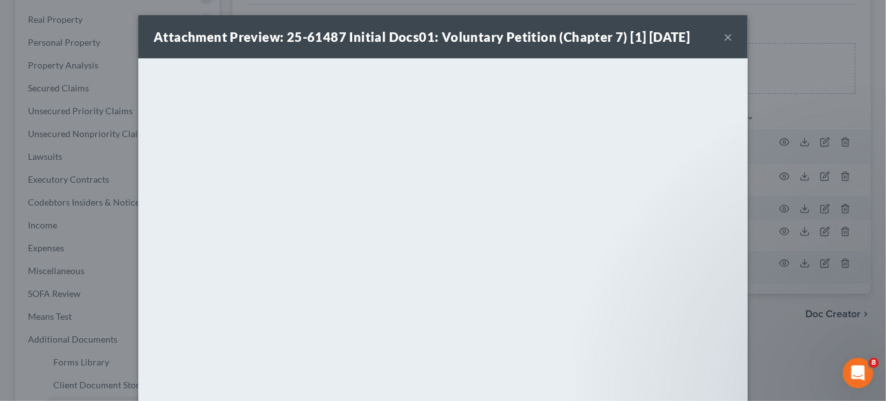
click at [788, 334] on div "Attachment Preview: 25-61487 Initial Docs01: Voluntary Petition (Chapter 7) [1]…" at bounding box center [443, 200] width 886 height 401
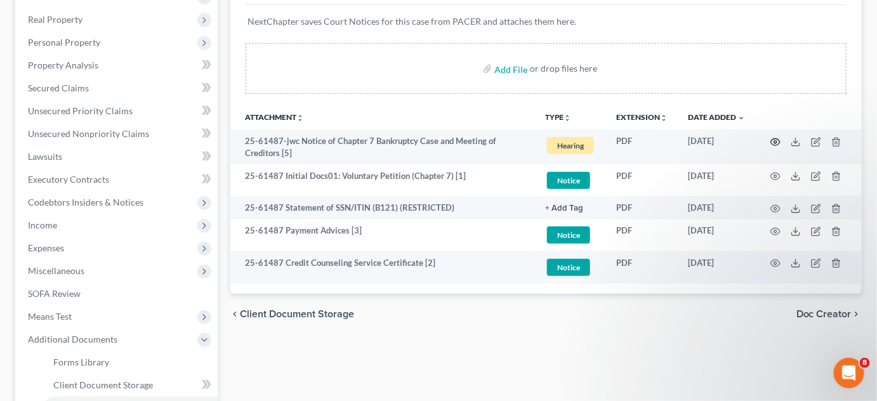
click at [771, 140] on icon "button" at bounding box center [776, 141] width 10 height 7
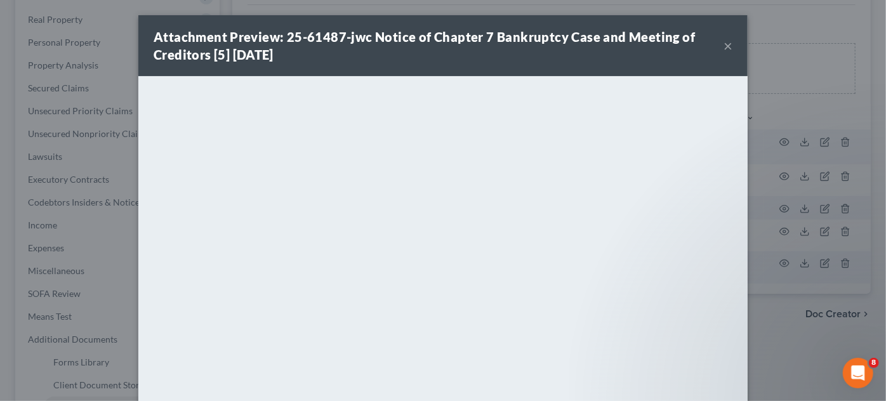
drag, startPoint x: 806, startPoint y: 115, endPoint x: 741, endPoint y: 121, distance: 65.5
click at [806, 115] on div "Attachment Preview: 25-61487-jwc Notice of Chapter 7 Bankruptcy Case and Meetin…" at bounding box center [443, 200] width 886 height 401
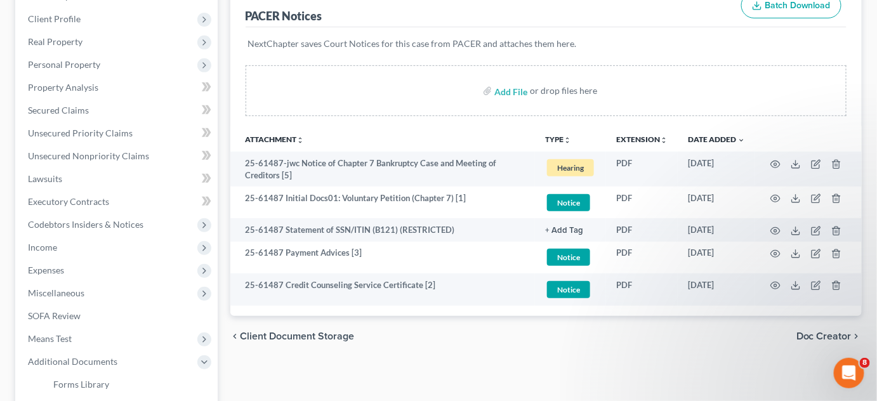
scroll to position [0, 0]
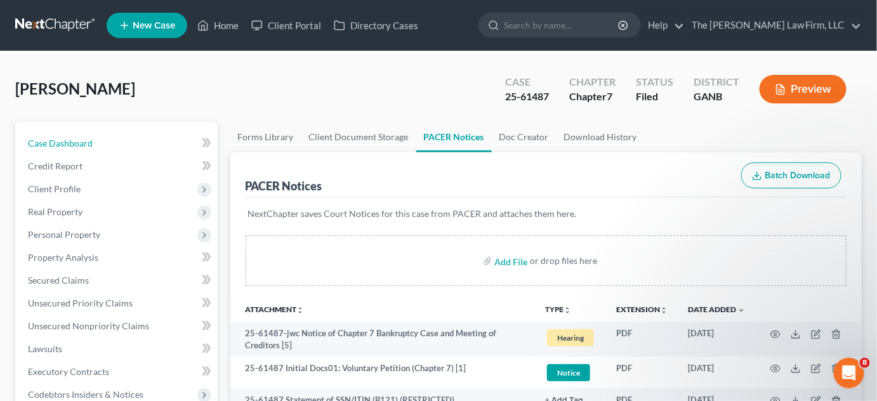
click at [95, 141] on link "Case Dashboard" at bounding box center [118, 143] width 200 height 23
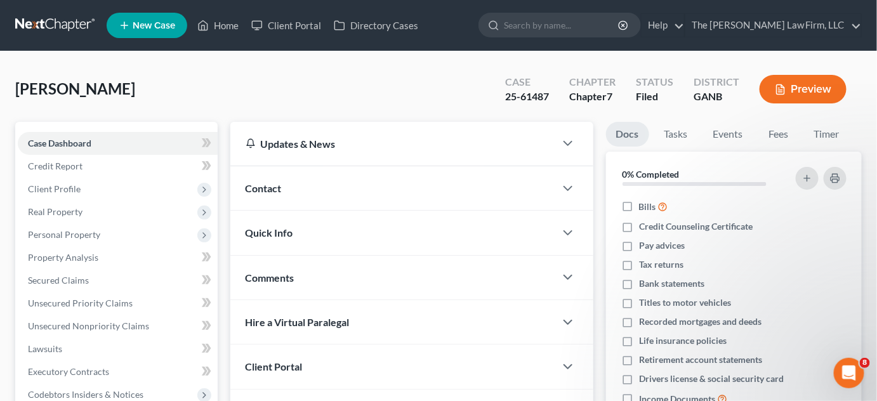
click at [324, 182] on div "Contact" at bounding box center [392, 188] width 325 height 44
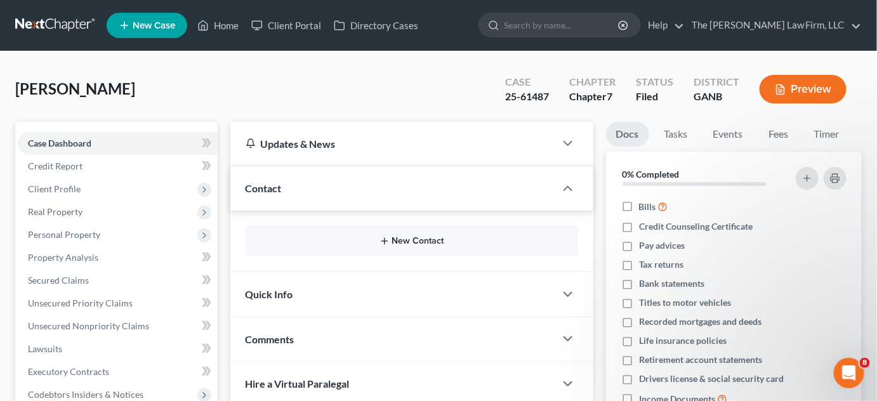
click at [409, 243] on button "New Contact" at bounding box center [412, 241] width 312 height 10
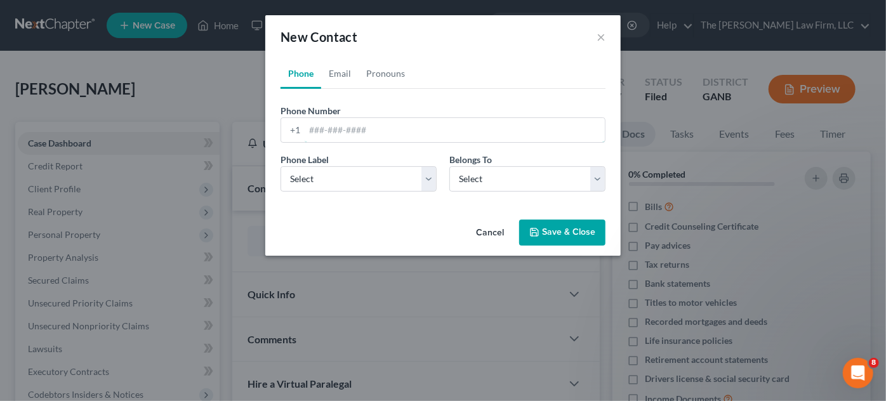
click at [313, 128] on input "tel" at bounding box center [455, 130] width 300 height 24
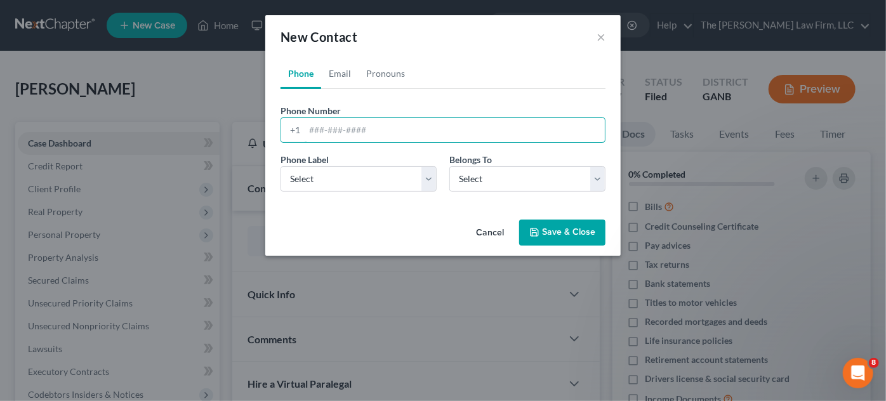
paste input "504) 275-5101‬"
click at [330, 131] on input "504) 275-5101‬" at bounding box center [455, 130] width 300 height 24
type input "504-275-5101‬"
drag, startPoint x: 319, startPoint y: 172, endPoint x: 325, endPoint y: 185, distance: 14.8
click at [319, 171] on select "Select Mobile Home Work Other" at bounding box center [358, 178] width 156 height 25
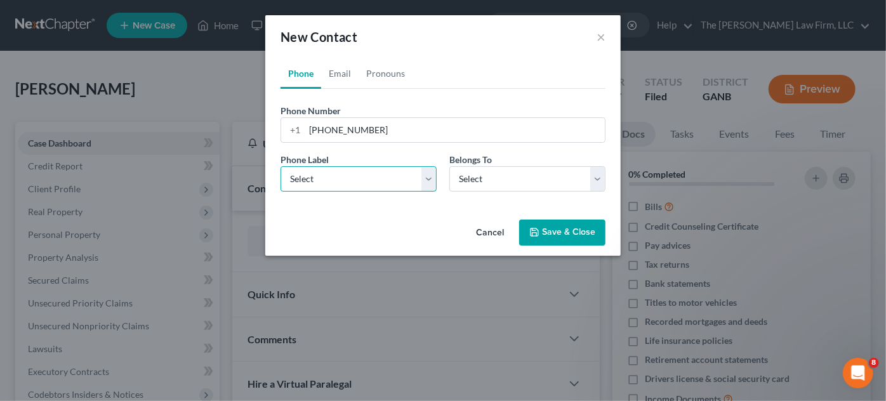
select select "0"
click at [280, 166] on select "Select Mobile Home Work Other" at bounding box center [358, 178] width 156 height 25
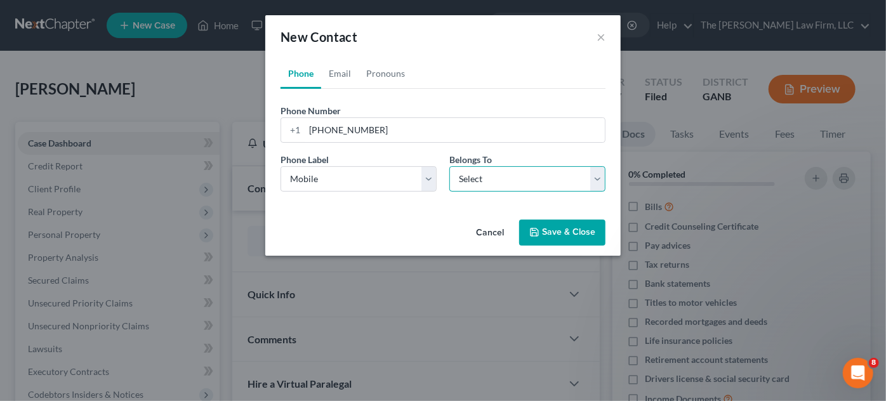
click at [497, 183] on select "Select Client Other" at bounding box center [527, 178] width 156 height 25
select select "0"
click at [449, 166] on select "Select Client Other" at bounding box center [527, 178] width 156 height 25
click at [341, 70] on link "Email" at bounding box center [339, 73] width 37 height 30
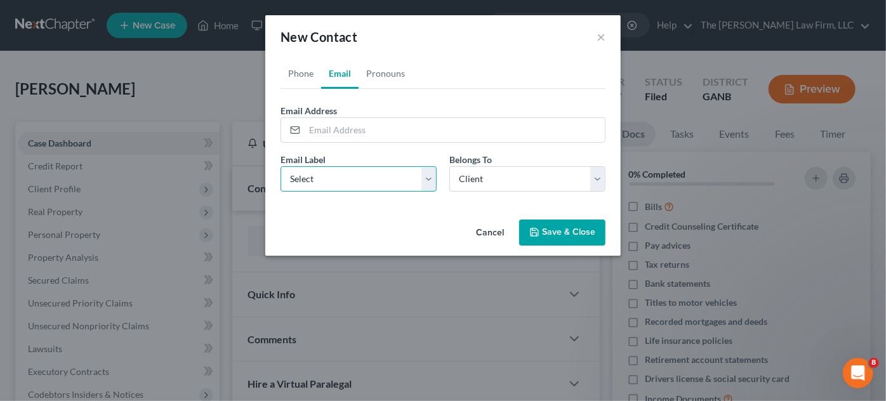
drag, startPoint x: 345, startPoint y: 178, endPoint x: 346, endPoint y: 189, distance: 11.5
click at [345, 178] on select "Select Home Work Other" at bounding box center [358, 178] width 156 height 25
select select "0"
click at [280, 166] on select "Select Home Work Other" at bounding box center [358, 178] width 156 height 25
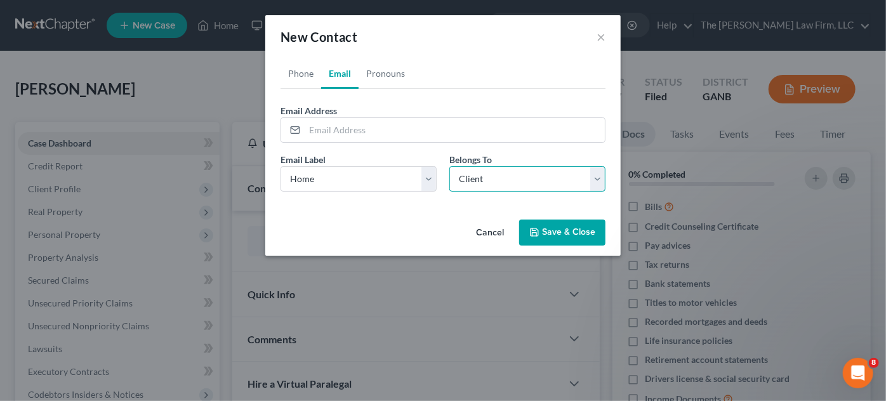
drag, startPoint x: 484, startPoint y: 180, endPoint x: 486, endPoint y: 187, distance: 7.2
click at [484, 180] on select "Select Client Other" at bounding box center [527, 178] width 156 height 25
click at [449, 166] on select "Select Client Other" at bounding box center [527, 178] width 156 height 25
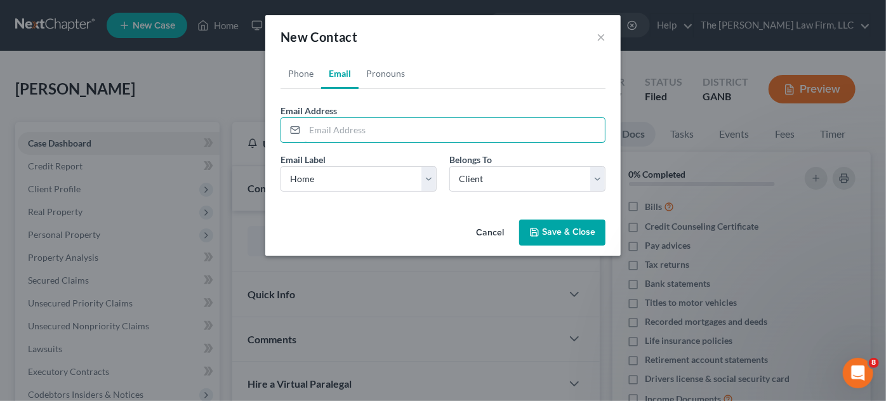
paste input "maxwellsheila94@gmail.com"
type input "maxwellsheila94@gmail.com"
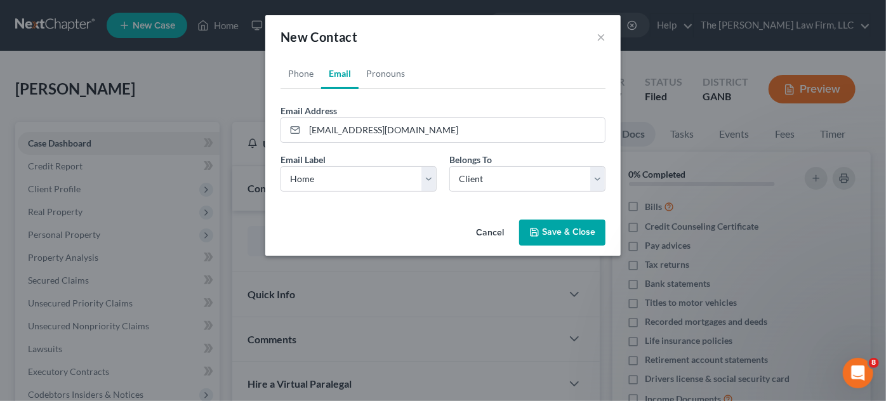
click at [536, 228] on icon "button" at bounding box center [534, 232] width 8 height 8
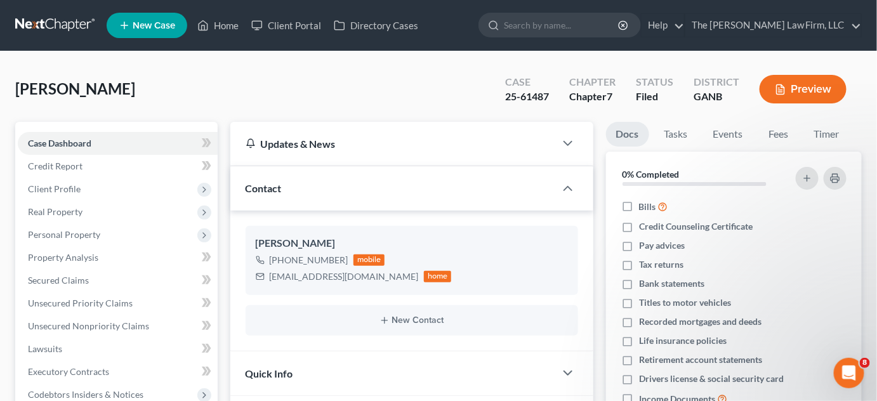
drag, startPoint x: 266, startPoint y: 111, endPoint x: 338, endPoint y: 152, distance: 82.4
click at [266, 111] on div "Maxwell, Sheila Upgraded Case 25-61487 Chapter Chapter 7 Status Filed District …" at bounding box center [438, 94] width 846 height 55
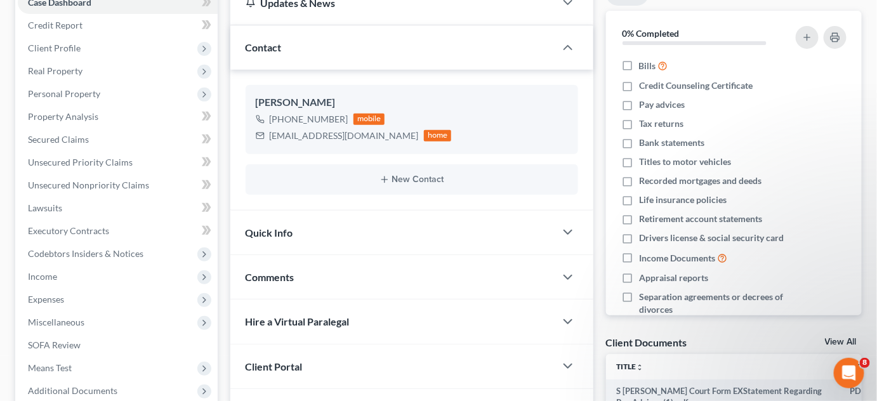
scroll to position [192, 0]
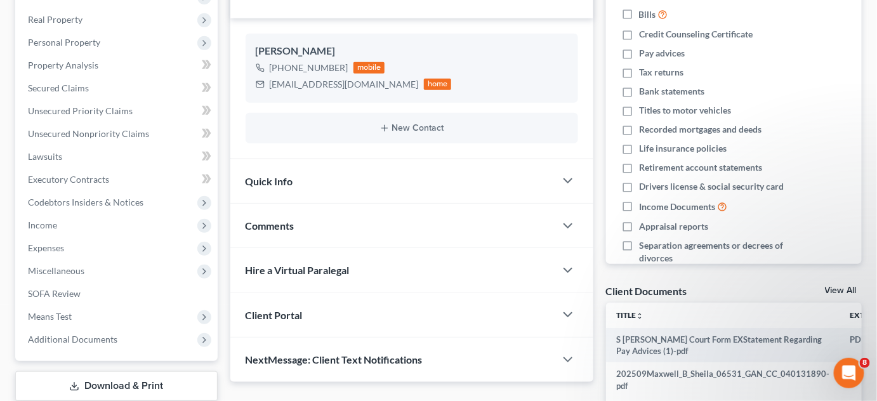
click at [302, 228] on div "Comments" at bounding box center [392, 226] width 325 height 44
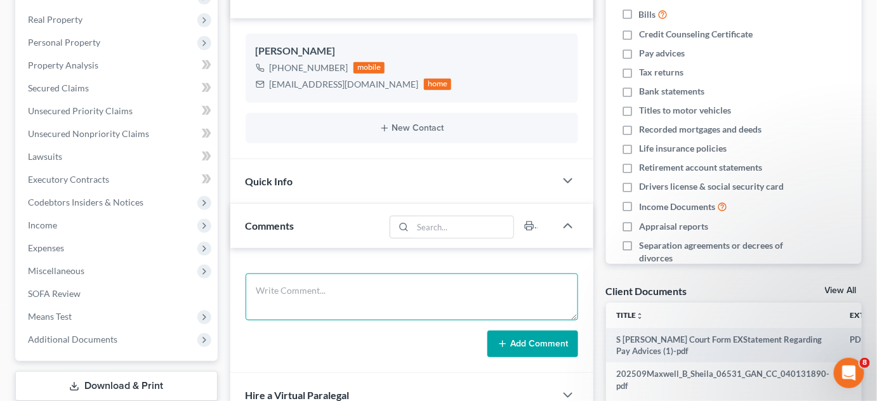
drag, startPoint x: 320, startPoint y: 294, endPoint x: 330, endPoint y: 277, distance: 20.5
click at [320, 288] on textarea at bounding box center [412, 296] width 332 height 47
type textarea "HAYS"
click at [536, 336] on button "Add Comment" at bounding box center [532, 344] width 91 height 27
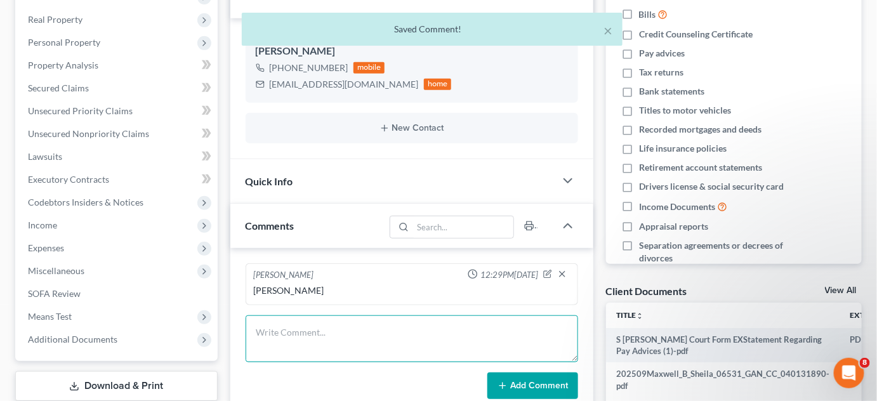
drag, startPoint x: 464, startPoint y: 324, endPoint x: 434, endPoint y: 279, distance: 54.0
click at [456, 315] on textarea at bounding box center [412, 338] width 332 height 47
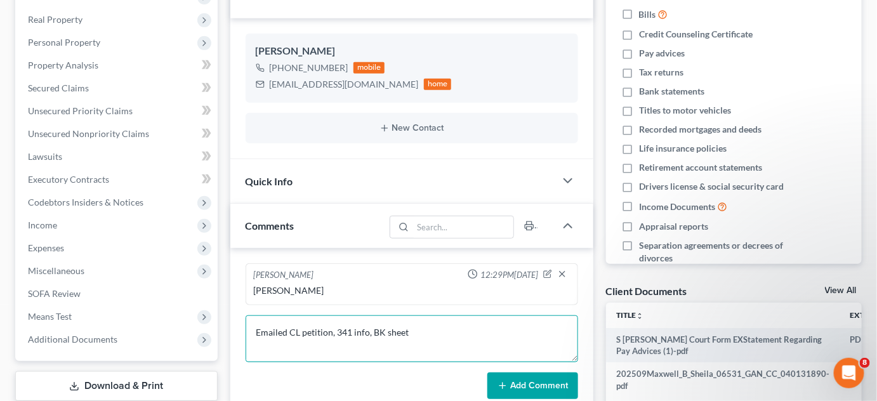
type textarea "Emailed CL petition, 341 info, BK sheet"
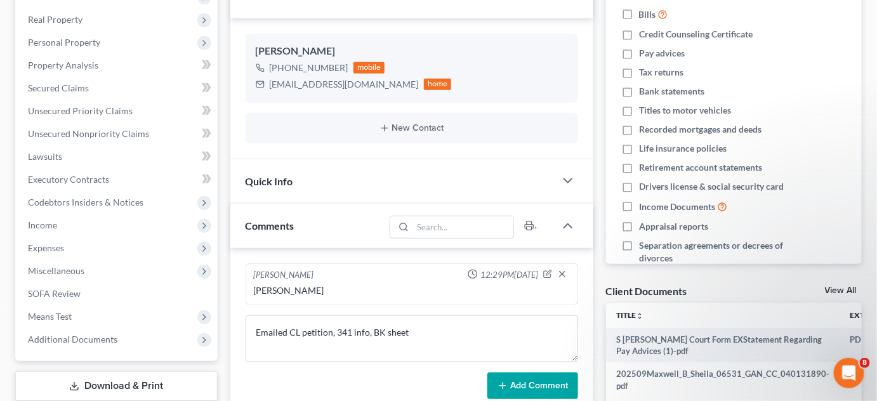
click at [510, 388] on button "Add Comment" at bounding box center [532, 385] width 91 height 27
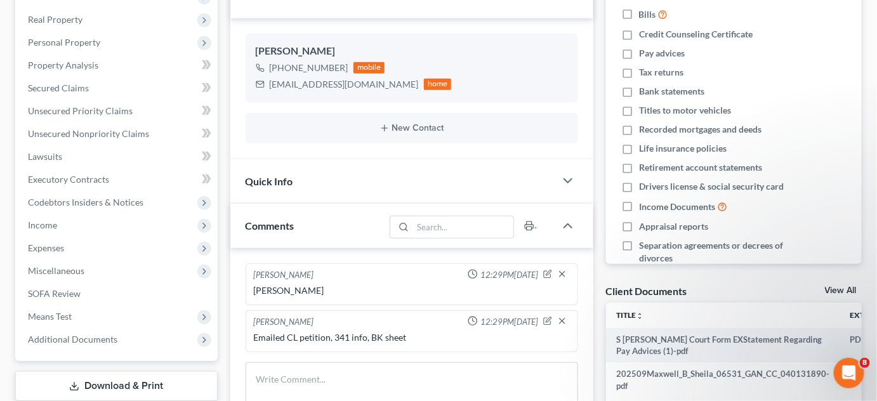
scroll to position [0, 0]
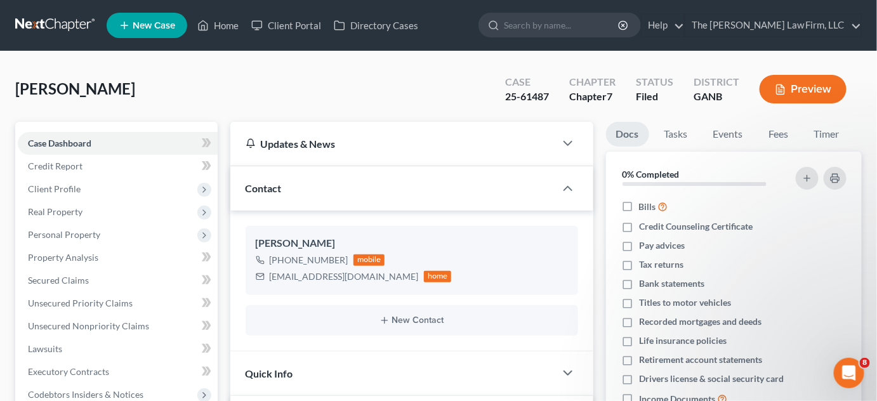
click at [567, 29] on input "search" at bounding box center [562, 24] width 116 height 23
type input "rogers"
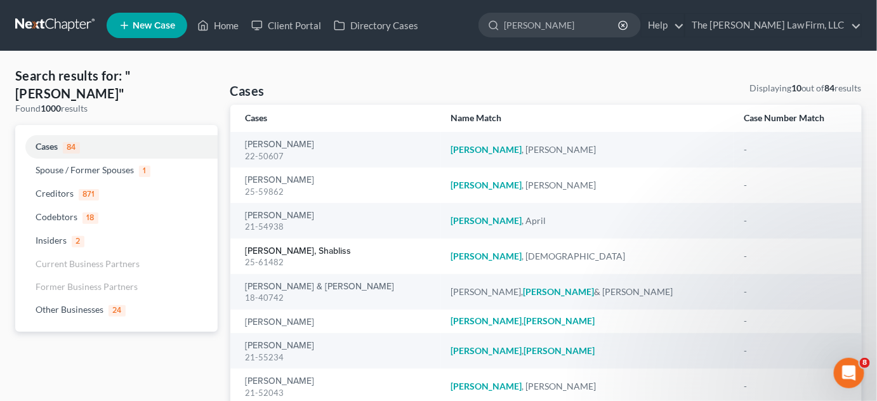
click at [299, 247] on link "Rogers, Shabliss" at bounding box center [299, 251] width 106 height 9
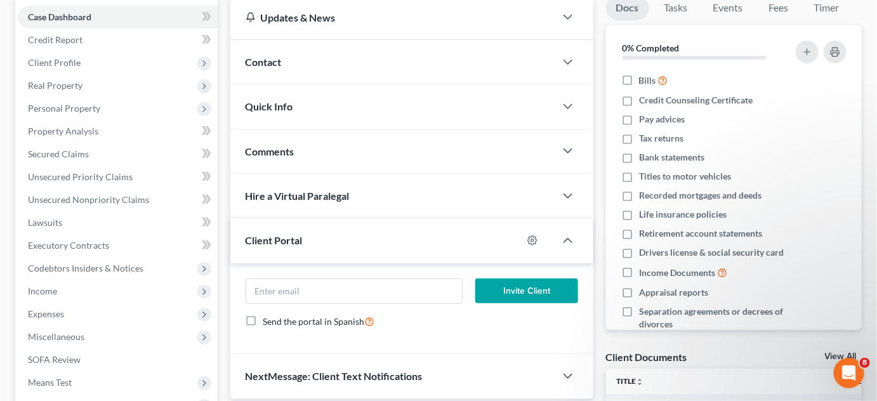
scroll to position [192, 0]
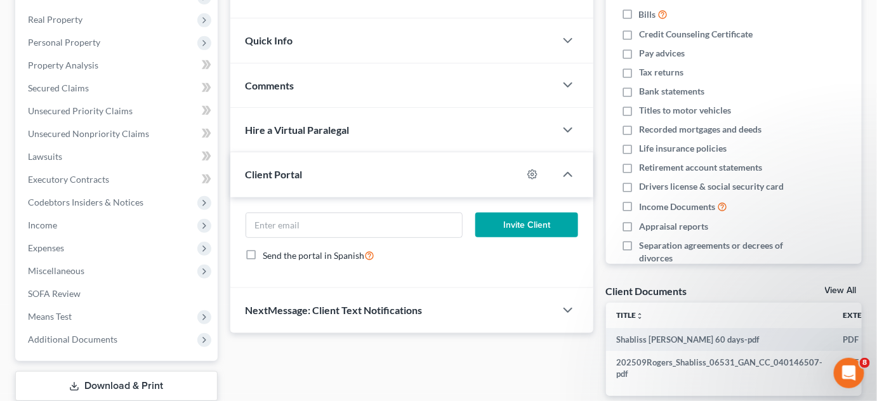
click at [83, 336] on span "Additional Documents" at bounding box center [72, 339] width 89 height 11
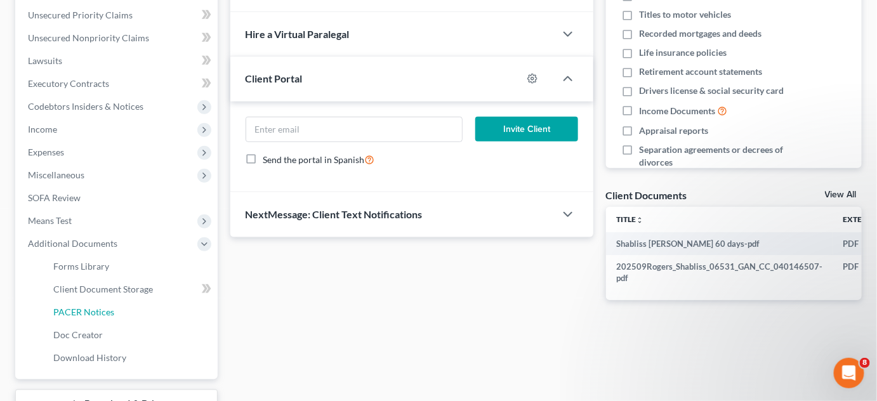
click at [87, 310] on span "PACER Notices" at bounding box center [83, 311] width 61 height 11
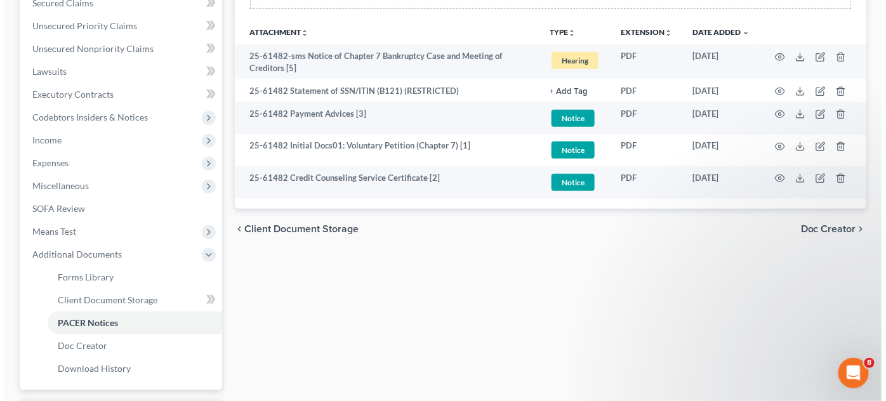
scroll to position [288, 0]
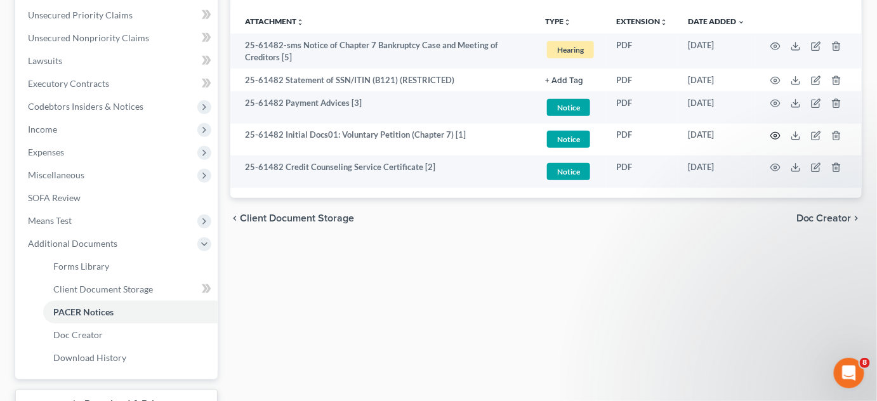
click at [777, 136] on icon "button" at bounding box center [775, 136] width 10 height 10
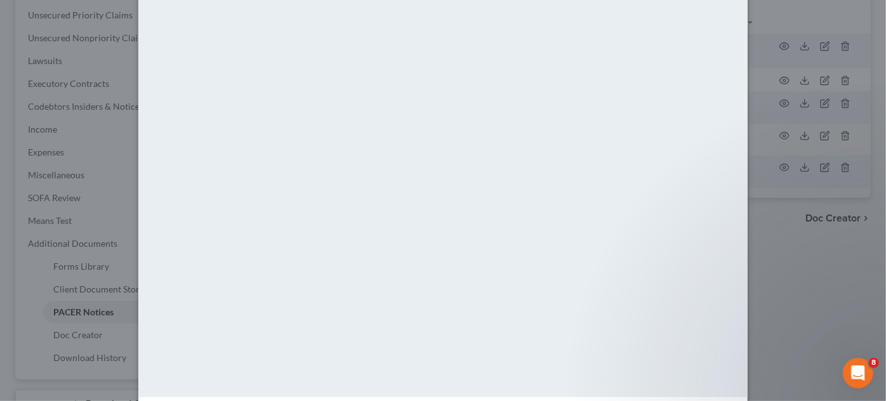
scroll to position [129, 0]
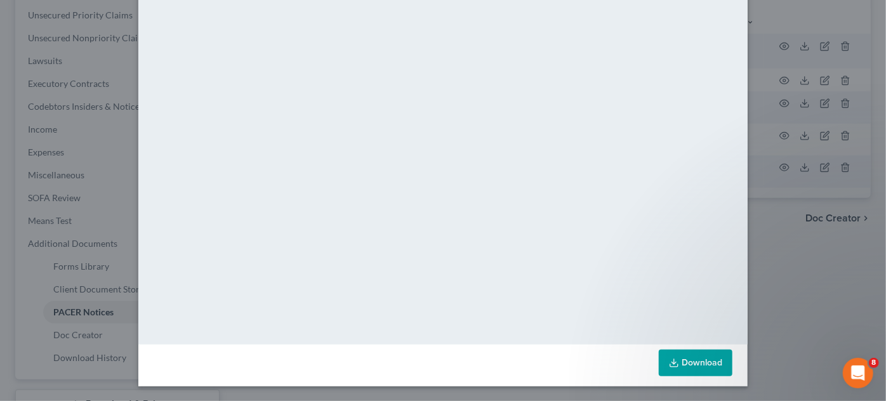
click at [796, 261] on div "Attachment Preview: 25-61482 Initial Docs01: Voluntary Petition (Chapter 7) [1]…" at bounding box center [443, 200] width 886 height 401
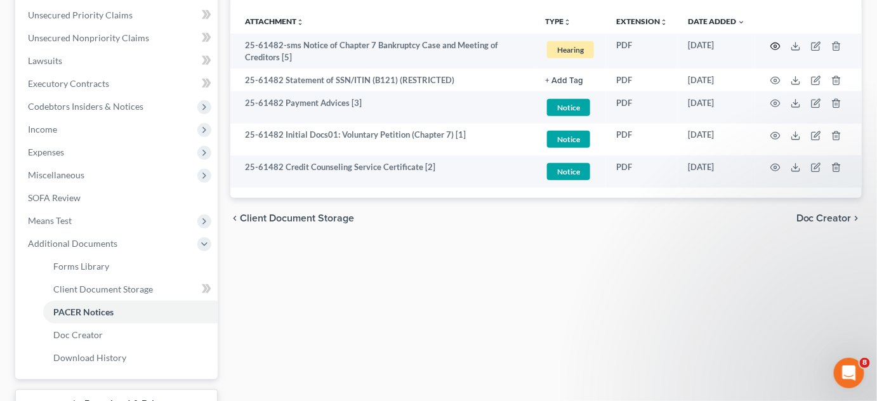
click at [777, 45] on circle "button" at bounding box center [775, 46] width 3 height 3
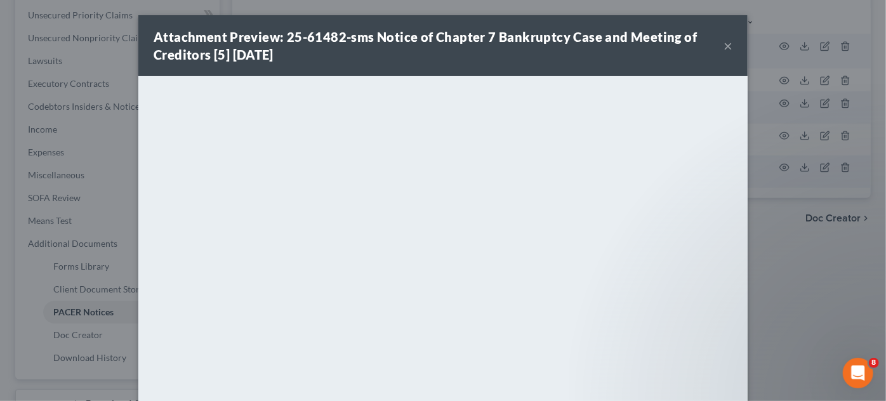
drag, startPoint x: 864, startPoint y: 287, endPoint x: 779, endPoint y: 274, distance: 86.0
click at [854, 284] on div "Attachment Preview: 25-61482-sms Notice of Chapter 7 Bankruptcy Case and Meetin…" at bounding box center [443, 200] width 886 height 401
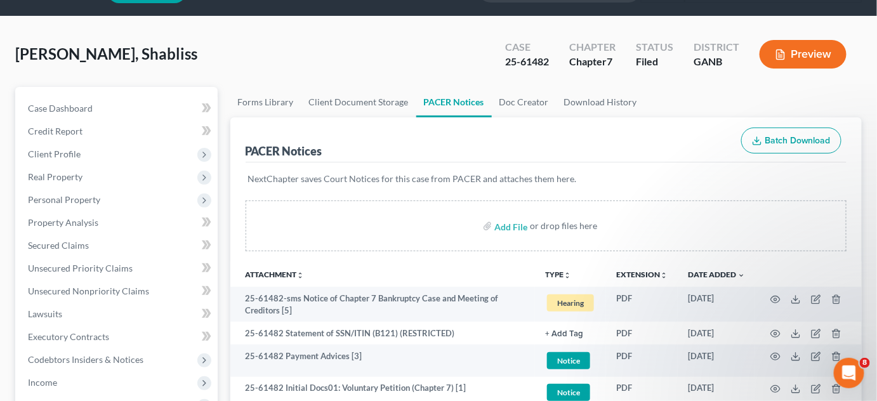
scroll to position [0, 0]
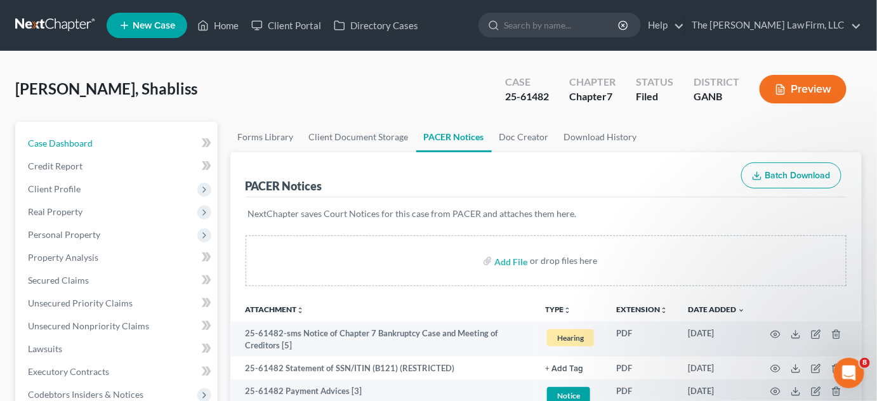
click at [67, 143] on span "Case Dashboard" at bounding box center [60, 143] width 65 height 11
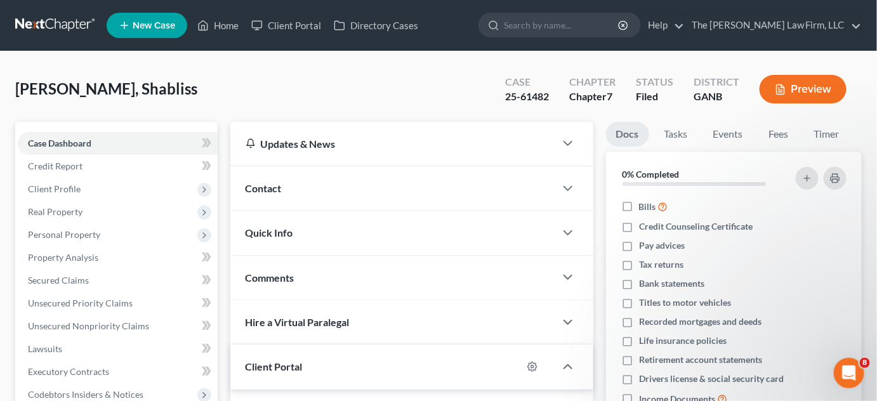
drag, startPoint x: 277, startPoint y: 221, endPoint x: 280, endPoint y: 209, distance: 11.7
click at [277, 220] on div "Quick Info" at bounding box center [392, 233] width 325 height 44
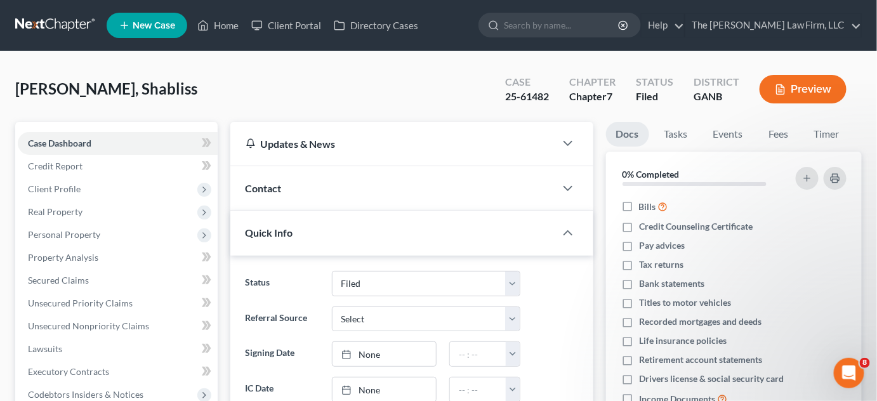
click at [273, 171] on div "Contact" at bounding box center [392, 188] width 325 height 44
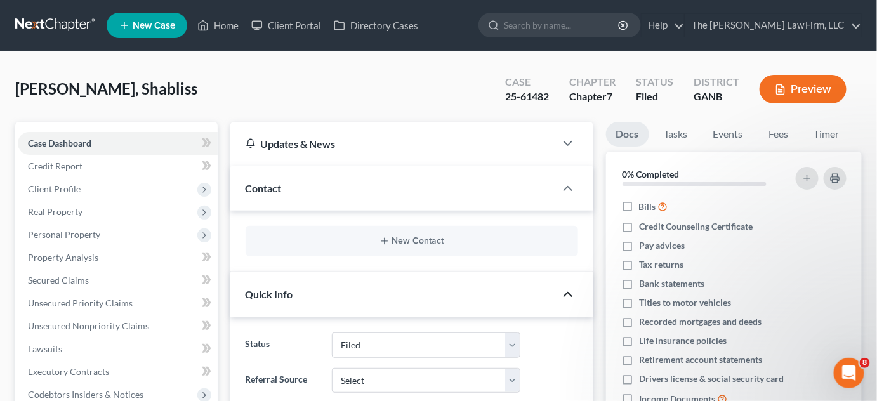
drag, startPoint x: 571, startPoint y: 295, endPoint x: 468, endPoint y: 256, distance: 109.8
click at [568, 293] on icon "button" at bounding box center [567, 294] width 15 height 15
click at [424, 240] on button "New Contact" at bounding box center [412, 241] width 312 height 10
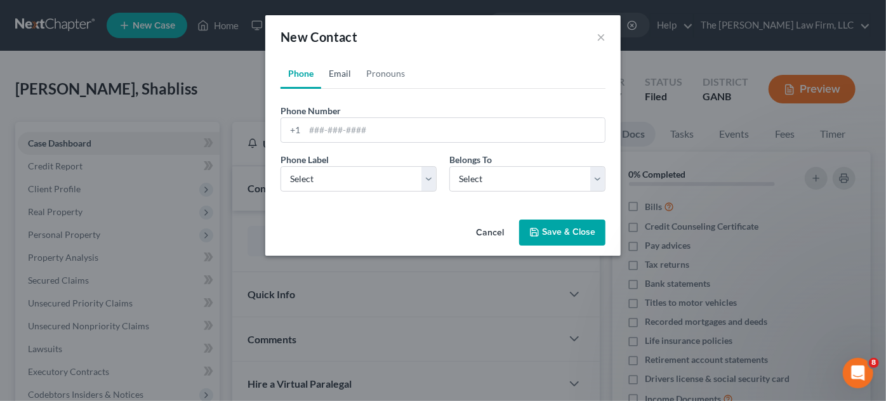
drag, startPoint x: 332, startPoint y: 78, endPoint x: 369, endPoint y: 159, distance: 88.9
click at [332, 78] on link "Email" at bounding box center [339, 73] width 37 height 30
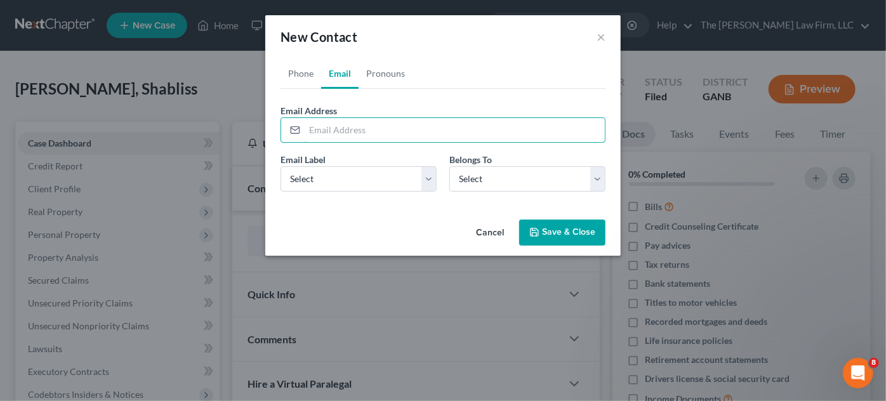
paste input "Shablissrodgers@gmail.com"
type input "Shablissrodgers@gmail.com"
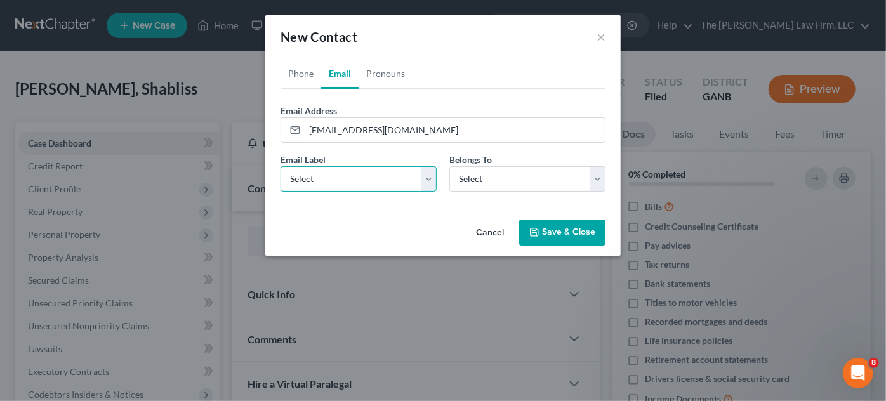
drag, startPoint x: 336, startPoint y: 181, endPoint x: 336, endPoint y: 189, distance: 8.2
click at [336, 183] on select "Select Home Work Other" at bounding box center [358, 178] width 156 height 25
select select "0"
click at [280, 166] on select "Select Home Work Other" at bounding box center [358, 178] width 156 height 25
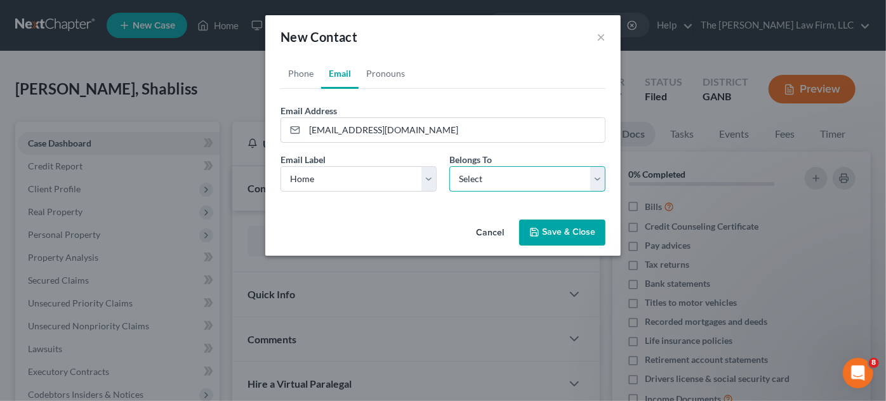
drag, startPoint x: 529, startPoint y: 170, endPoint x: 525, endPoint y: 187, distance: 17.5
click at [528, 170] on select "Select Client Other" at bounding box center [527, 178] width 156 height 25
select select "0"
click at [449, 166] on select "Select Client Other" at bounding box center [527, 178] width 156 height 25
select select "0"
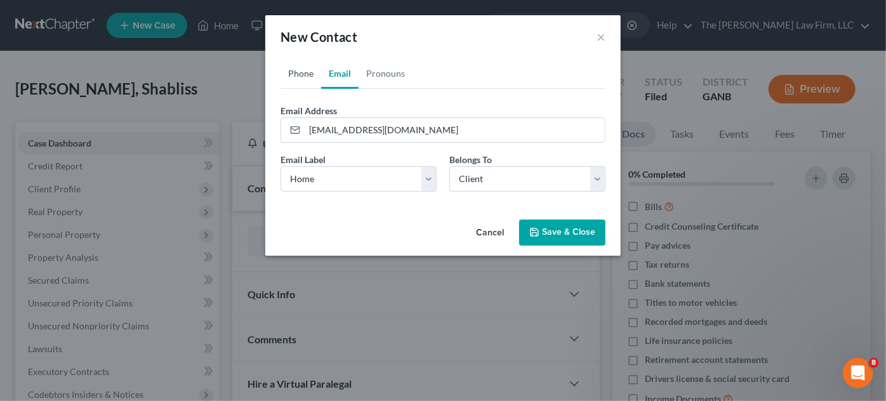
click at [299, 82] on link "Phone" at bounding box center [300, 73] width 41 height 30
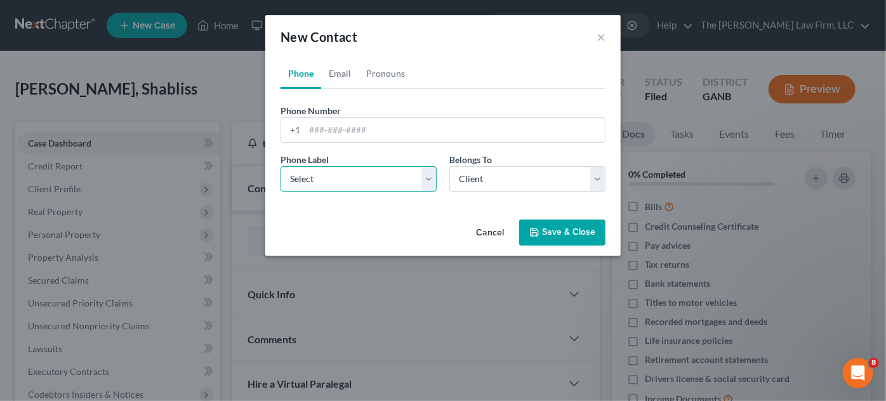
click at [358, 185] on select "Select Mobile Home Work Other" at bounding box center [358, 178] width 156 height 25
click at [280, 166] on select "Select Mobile Home Work Other" at bounding box center [358, 178] width 156 height 25
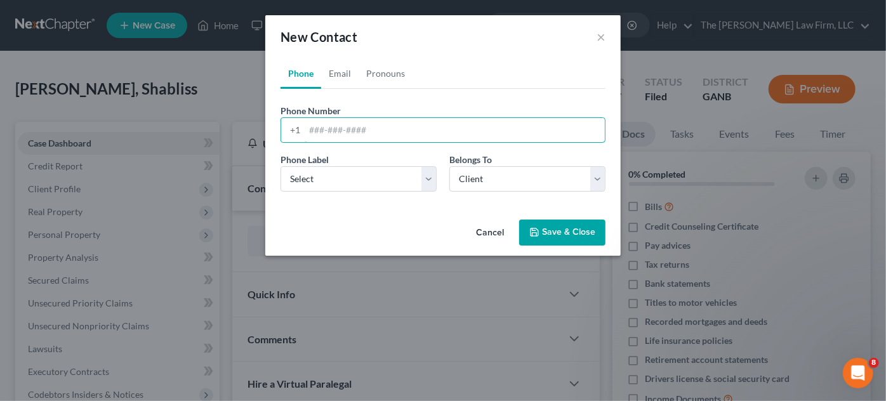
paste input "Shablissrodgers@gmail.com"
type input "Shablissrodgers@gmail.com"
drag, startPoint x: 387, startPoint y: 126, endPoint x: 252, endPoint y: 98, distance: 138.1
click at [245, 116] on div "New Contact × Phone Email Pronouns Phone Number * +1 Shablissrodgers@gmail.com …" at bounding box center [443, 200] width 886 height 401
paste input "404) 399-5319‬"
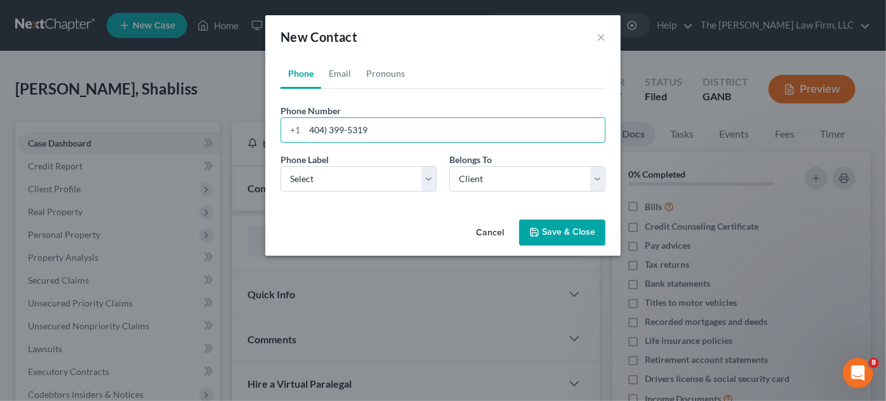
click at [332, 129] on input "404) 399-5319‬" at bounding box center [455, 130] width 300 height 24
click at [331, 129] on input "404) 399-5319‬" at bounding box center [455, 130] width 300 height 24
type input "404-399-5319‬"
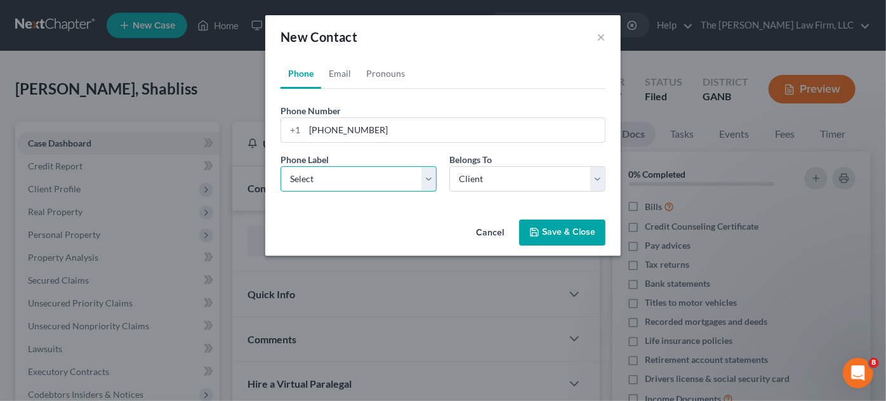
click at [325, 182] on select "Select Mobile Home Work Other" at bounding box center [358, 178] width 156 height 25
select select "0"
click at [280, 166] on select "Select Mobile Home Work Other" at bounding box center [358, 178] width 156 height 25
click at [350, 77] on link "Email" at bounding box center [339, 73] width 37 height 30
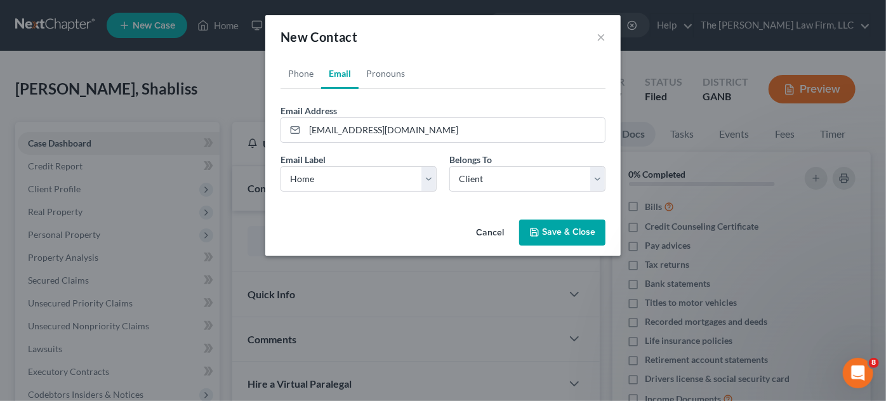
click at [554, 231] on button "Save & Close" at bounding box center [562, 233] width 86 height 27
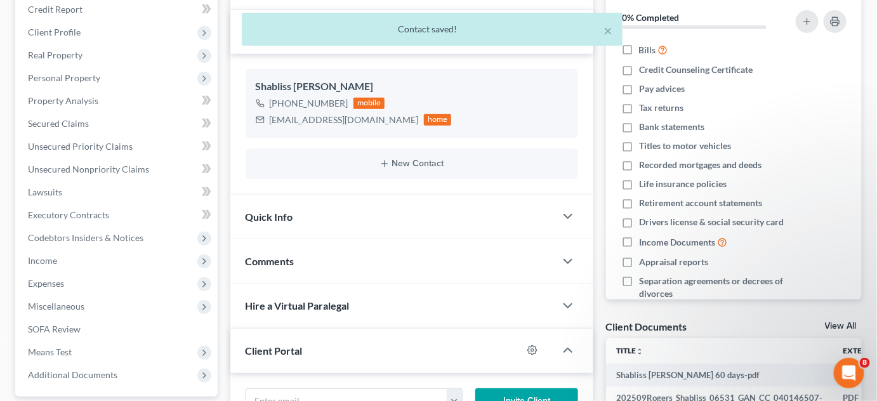
scroll to position [192, 0]
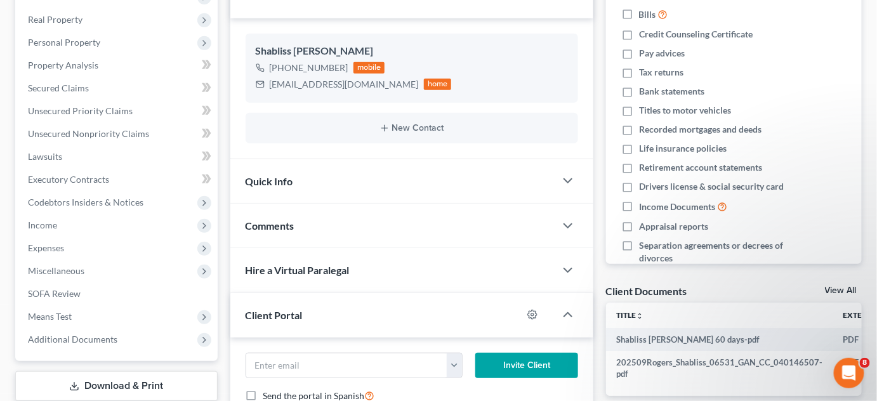
click at [294, 230] on div "Comments" at bounding box center [392, 226] width 325 height 44
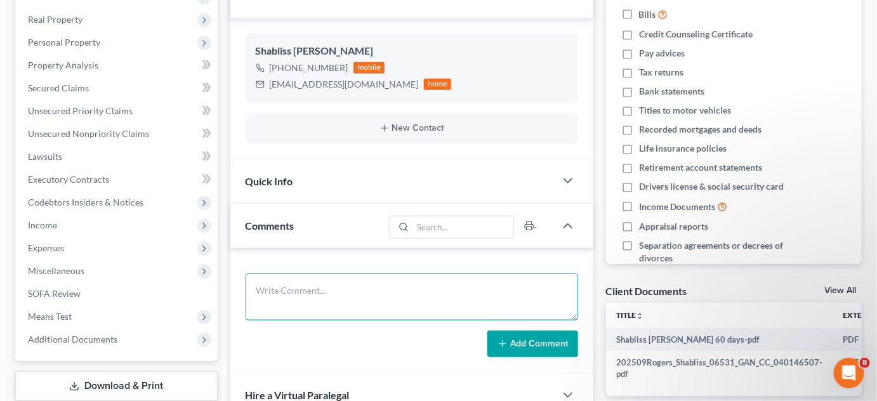
drag, startPoint x: 310, startPoint y: 291, endPoint x: 337, endPoint y: 263, distance: 39.5
click at [327, 268] on div "Add Comment" at bounding box center [411, 310] width 363 height 125
type textarea "HAYS"
click at [536, 336] on button "Add Comment" at bounding box center [532, 344] width 91 height 27
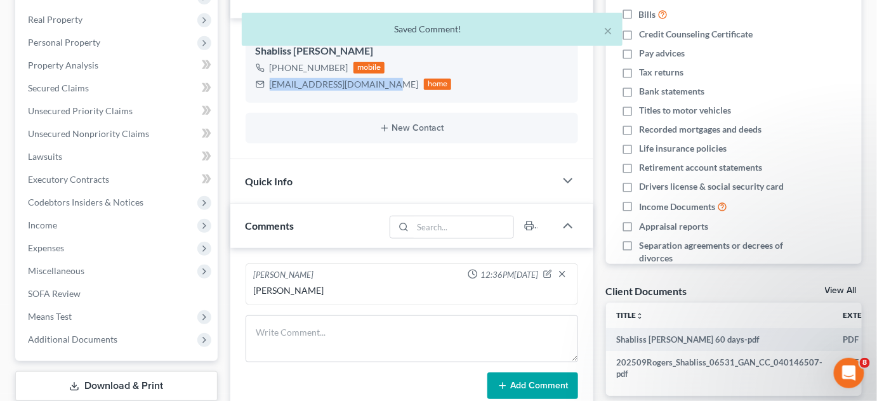
drag, startPoint x: 379, startPoint y: 84, endPoint x: 269, endPoint y: 82, distance: 109.8
click at [269, 82] on div "Shablissrodgers@gmail.com home" at bounding box center [354, 84] width 196 height 16
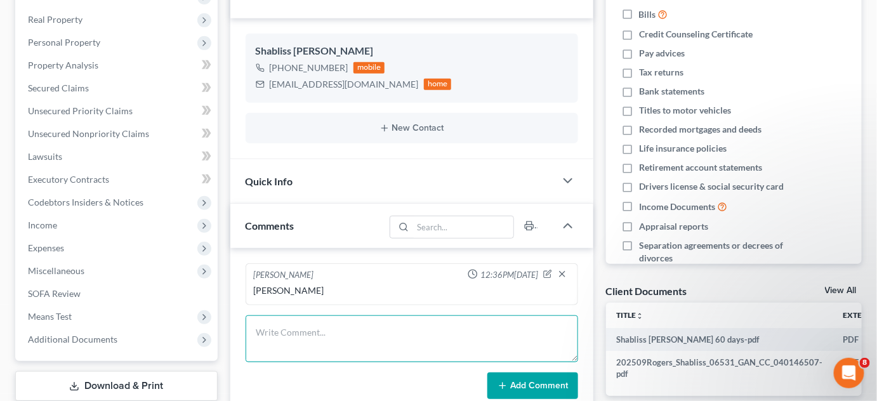
click at [311, 326] on textarea at bounding box center [412, 338] width 332 height 47
type textarea "Emailed CL petition, 341 info, BK sheet"
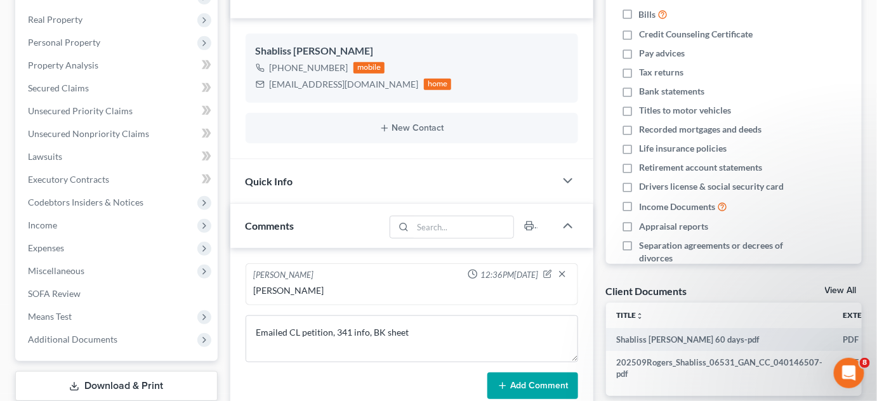
click at [525, 389] on button "Add Comment" at bounding box center [532, 385] width 91 height 27
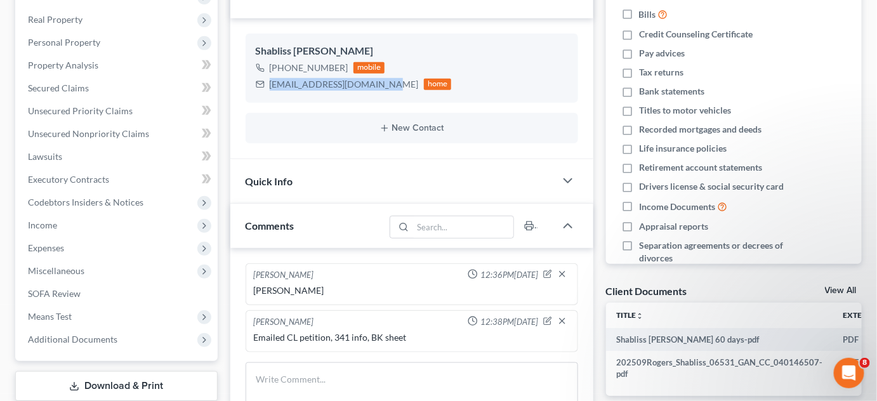
drag, startPoint x: 379, startPoint y: 82, endPoint x: 287, endPoint y: 84, distance: 91.4
click at [268, 84] on div "Shablissrodgers@gmail.com home" at bounding box center [354, 84] width 196 height 16
copy div "Shablissrodgers@gmail.com"
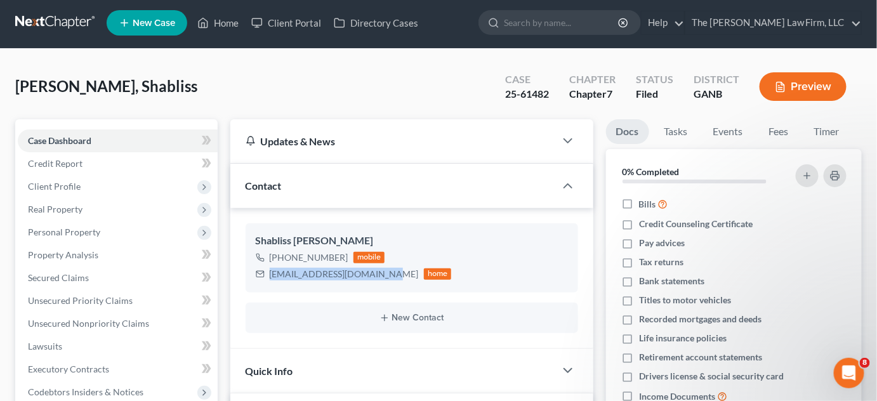
scroll to position [0, 0]
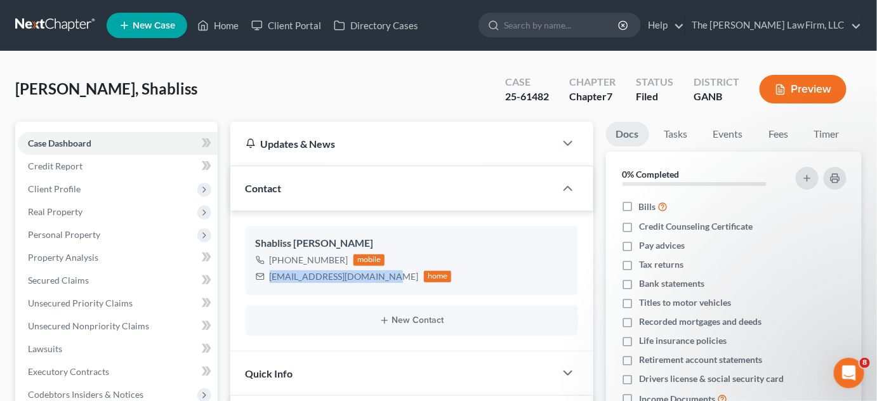
click at [620, 16] on input "search" at bounding box center [562, 24] width 116 height 23
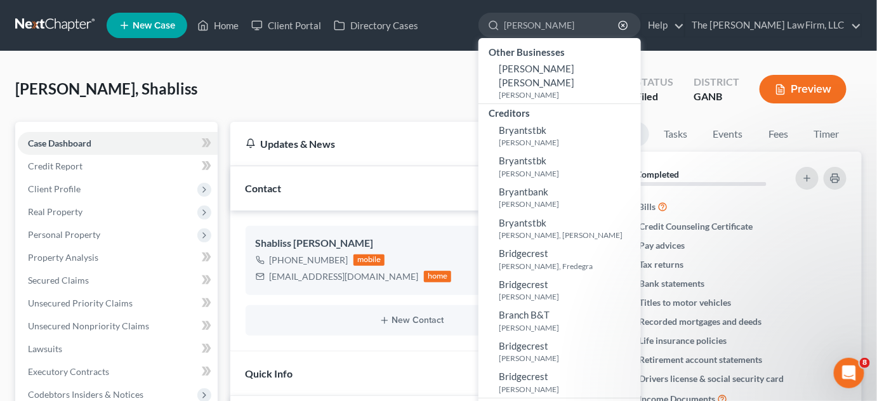
type input "bryant"
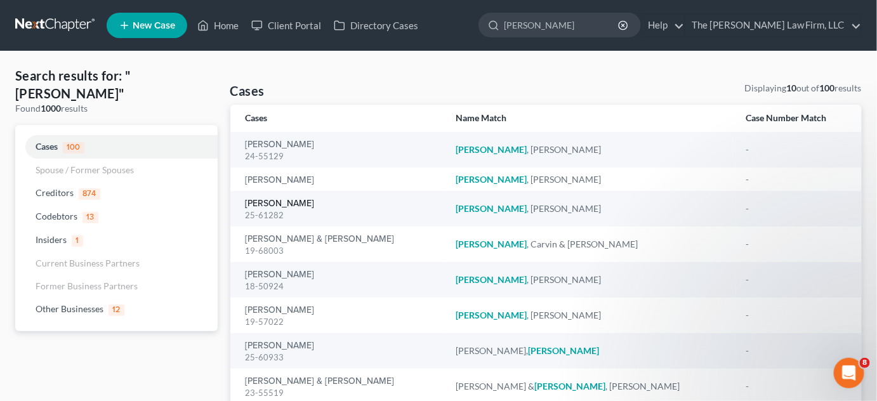
click at [270, 202] on link "Bryant, Joshua" at bounding box center [280, 203] width 69 height 9
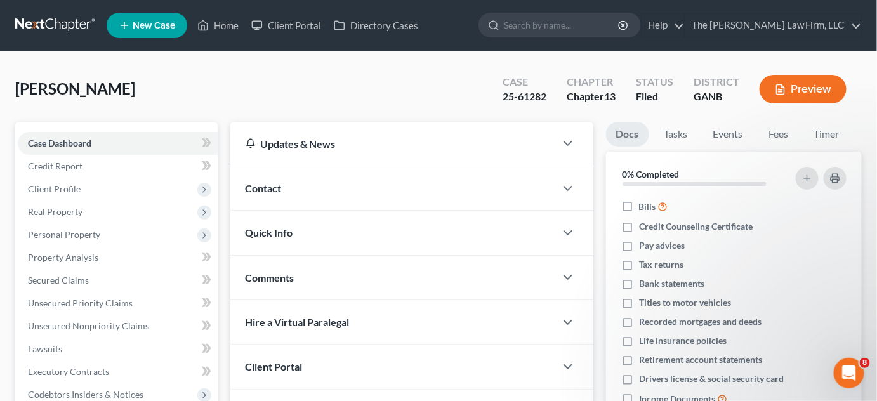
scroll to position [298, 0]
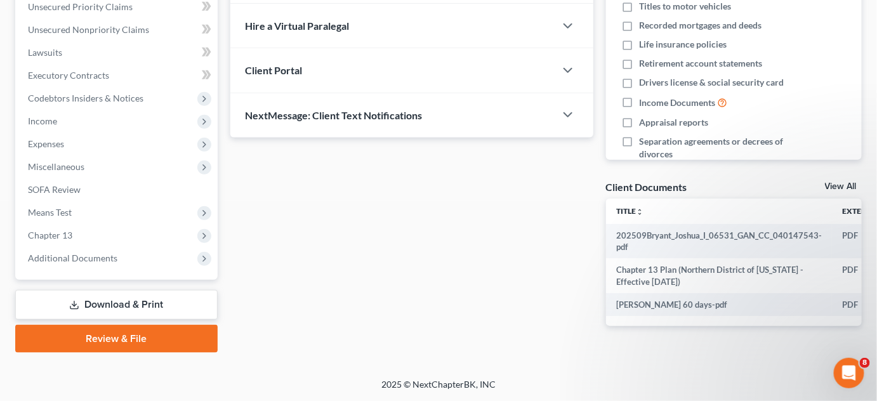
click at [86, 254] on span "Additional Documents" at bounding box center [72, 257] width 89 height 11
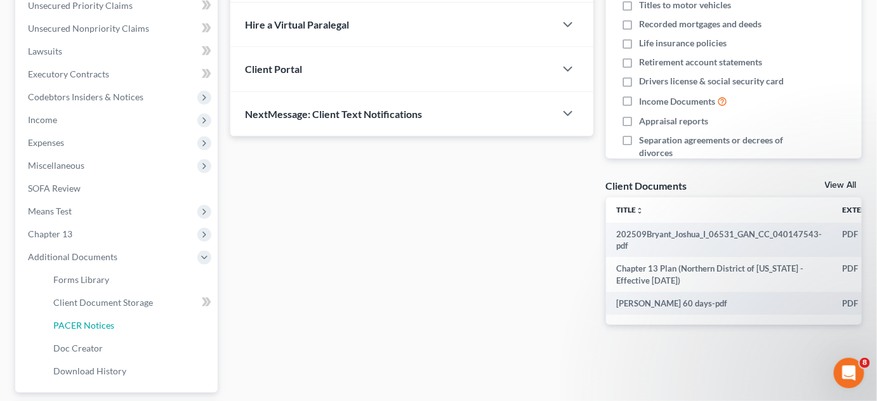
click at [88, 324] on span "PACER Notices" at bounding box center [83, 325] width 61 height 11
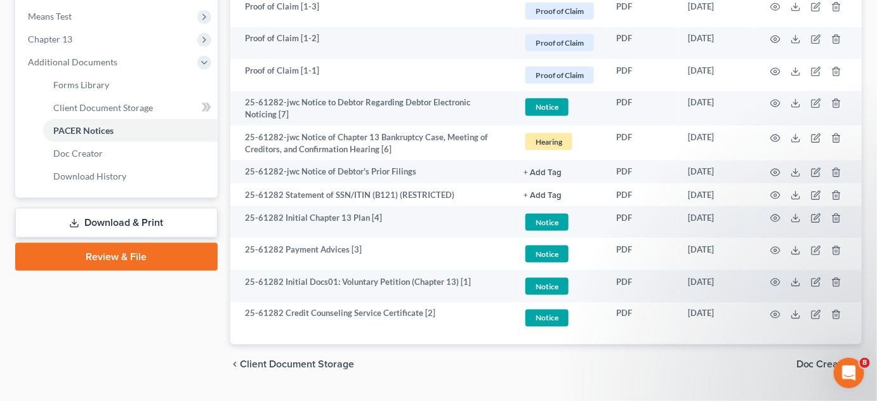
scroll to position [523, 0]
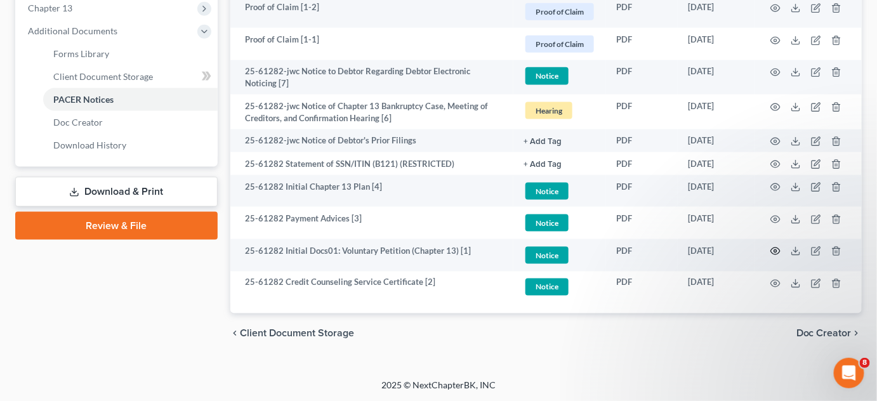
click at [771, 250] on icon "button" at bounding box center [776, 251] width 10 height 7
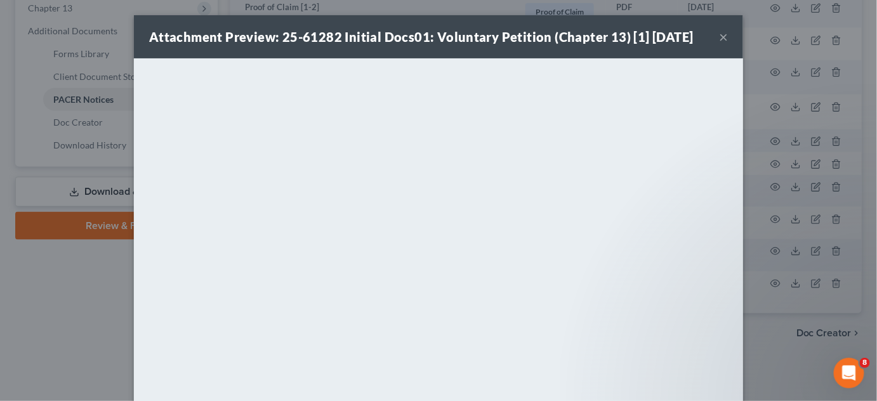
scroll to position [521, 0]
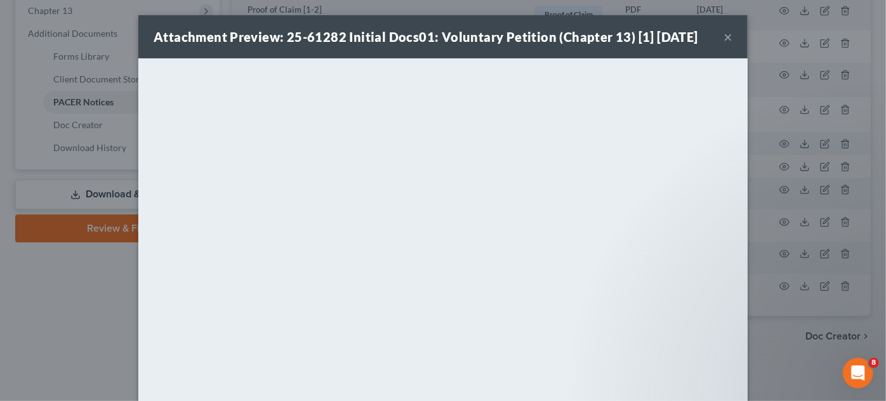
click at [792, 345] on div "Attachment Preview: 25-61282 Initial Docs01: Voluntary Petition (Chapter 13) [1…" at bounding box center [443, 200] width 886 height 401
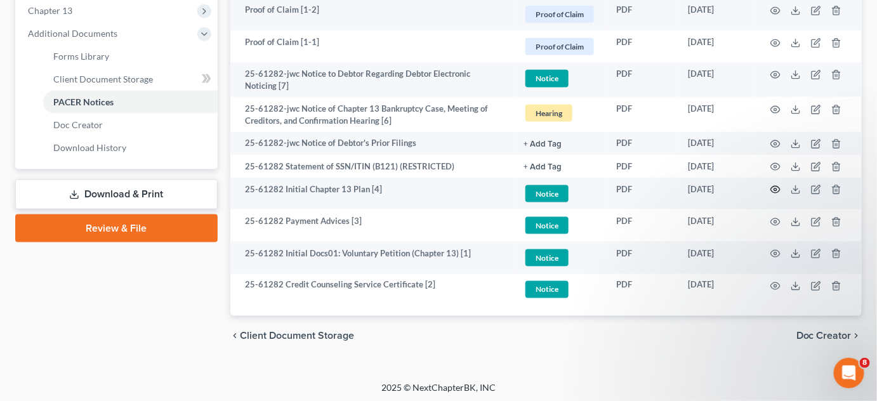
click at [774, 187] on icon "button" at bounding box center [775, 190] width 10 height 10
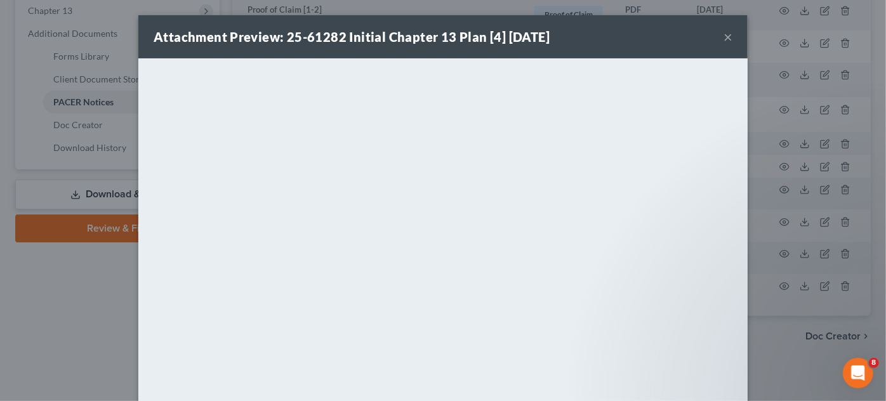
drag, startPoint x: 37, startPoint y: 289, endPoint x: 45, endPoint y: 289, distance: 8.2
click at [37, 289] on div "Attachment Preview: 25-61282 Initial Chapter 13 Plan [4] 09/30/2025 × <object n…" at bounding box center [443, 200] width 886 height 401
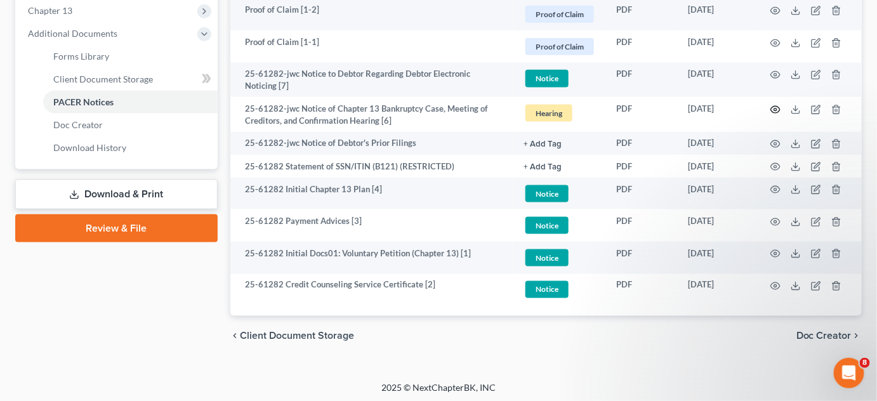
click at [778, 109] on icon "button" at bounding box center [775, 110] width 10 height 10
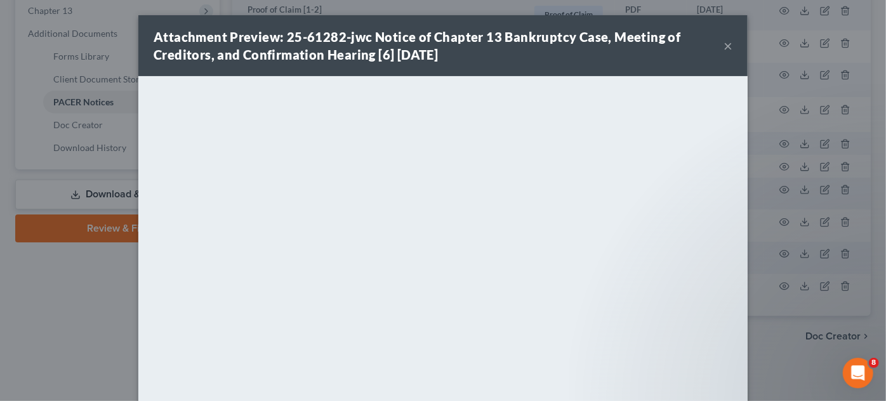
click at [808, 333] on div "Attachment Preview: 25-61282-jwc Notice of Chapter 13 Bankruptcy Case, Meeting …" at bounding box center [443, 200] width 886 height 401
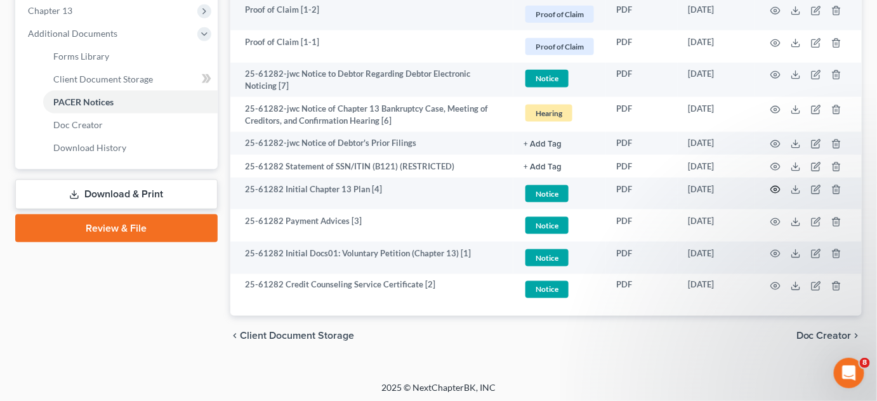
click at [777, 186] on icon "button" at bounding box center [775, 190] width 10 height 10
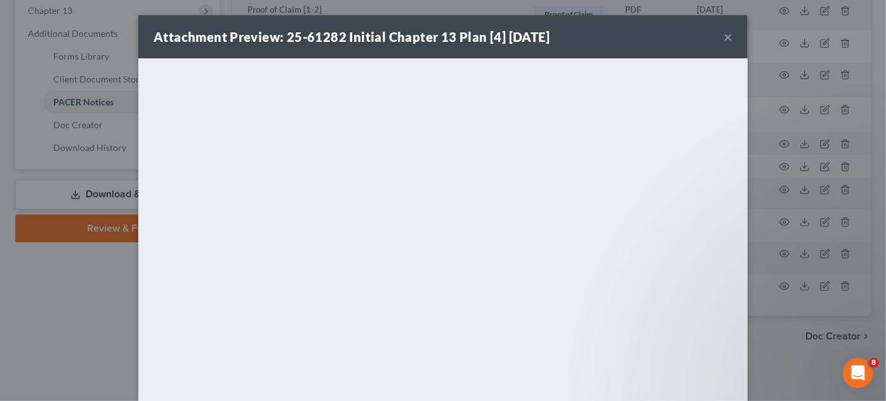
click at [792, 346] on div "Attachment Preview: 25-61282 Initial Chapter 13 Plan [4] 09/30/2025 × <object n…" at bounding box center [443, 200] width 886 height 401
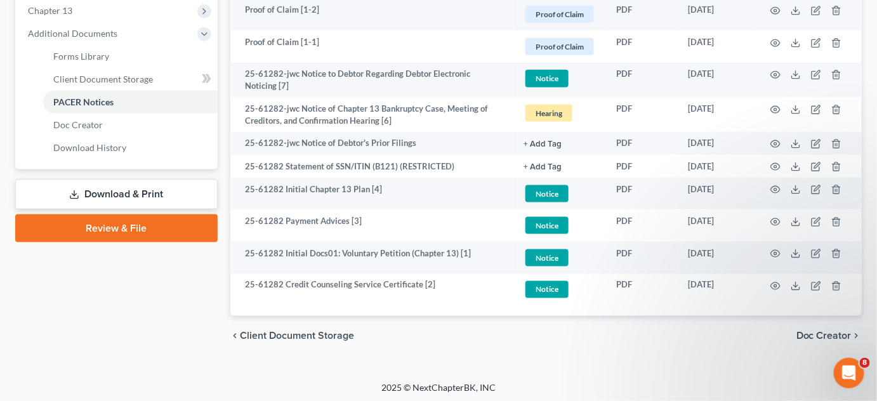
scroll to position [41, 0]
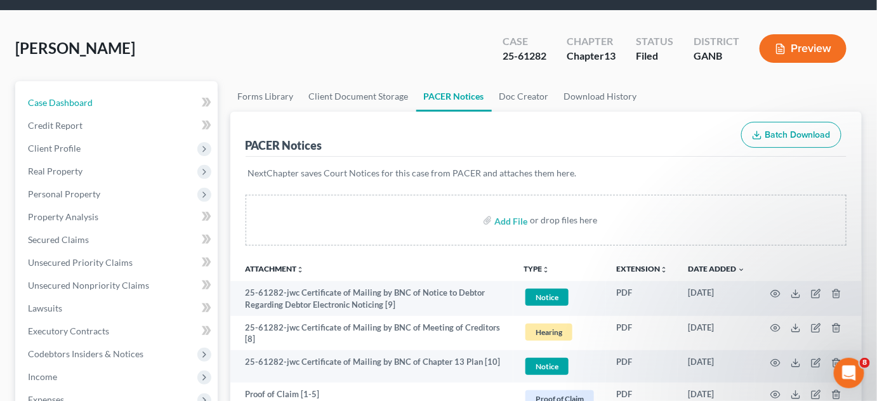
click at [64, 103] on span "Case Dashboard" at bounding box center [60, 102] width 65 height 11
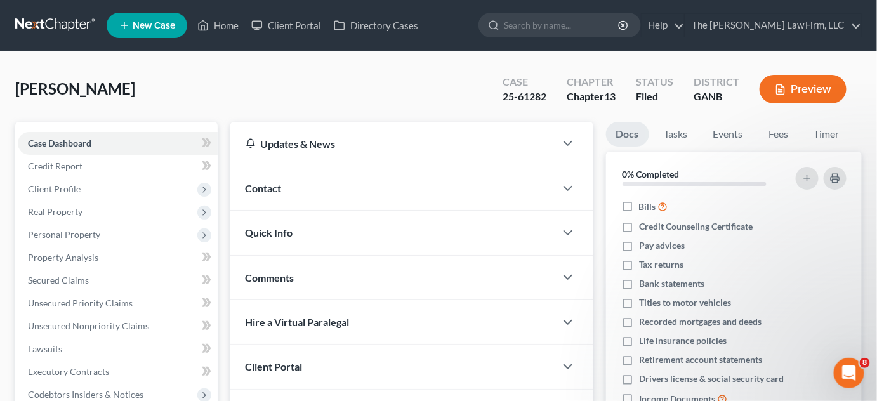
click at [277, 194] on div "Contact" at bounding box center [392, 188] width 325 height 44
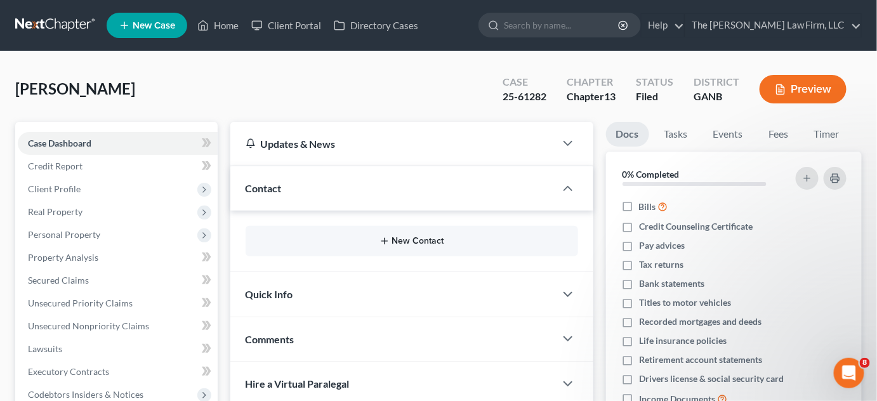
click at [431, 236] on button "New Contact" at bounding box center [412, 241] width 312 height 10
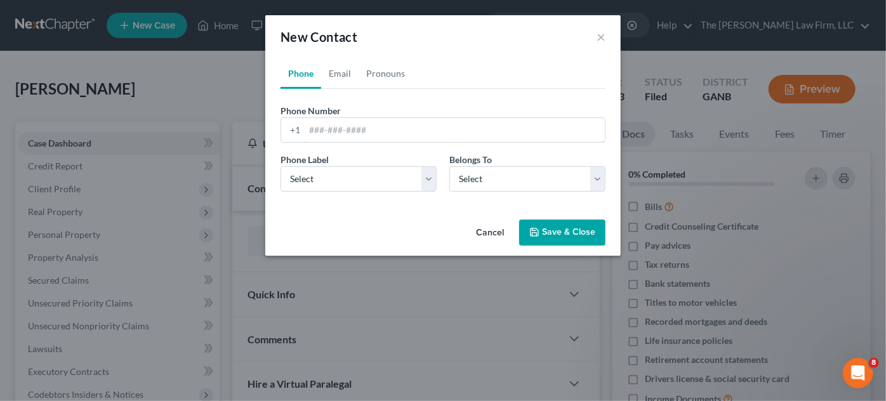
drag, startPoint x: 328, startPoint y: 127, endPoint x: 318, endPoint y: 119, distance: 13.1
click at [328, 127] on input "tel" at bounding box center [455, 130] width 300 height 24
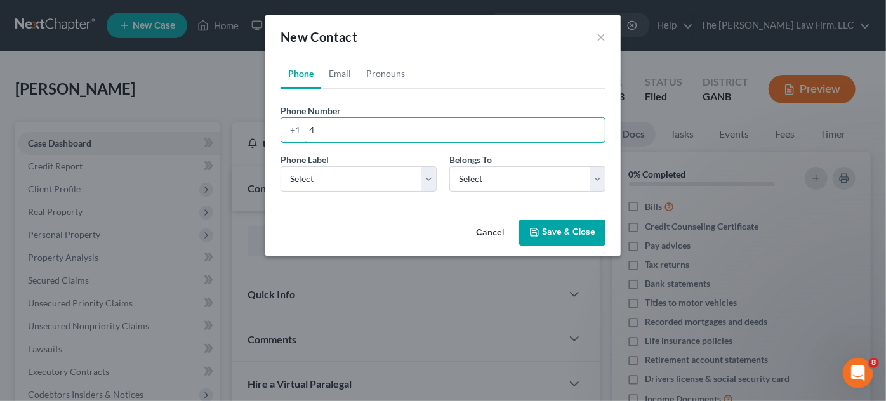
paste input "04) 201-3609‬"
click at [331, 129] on input "404) 201-3609‬" at bounding box center [455, 130] width 300 height 24
type input "404-201-3609‬"
click at [334, 193] on div "Phone Label * Select Mobile Home Work Other Belongs To * Select Client Other" at bounding box center [442, 177] width 337 height 49
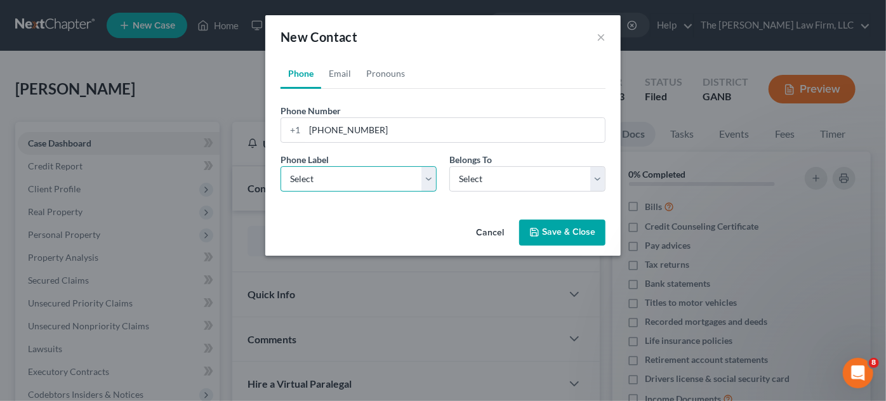
click at [331, 187] on select "Select Mobile Home Work Other" at bounding box center [358, 178] width 156 height 25
select select "0"
click at [280, 166] on select "Select Mobile Home Work Other" at bounding box center [358, 178] width 156 height 25
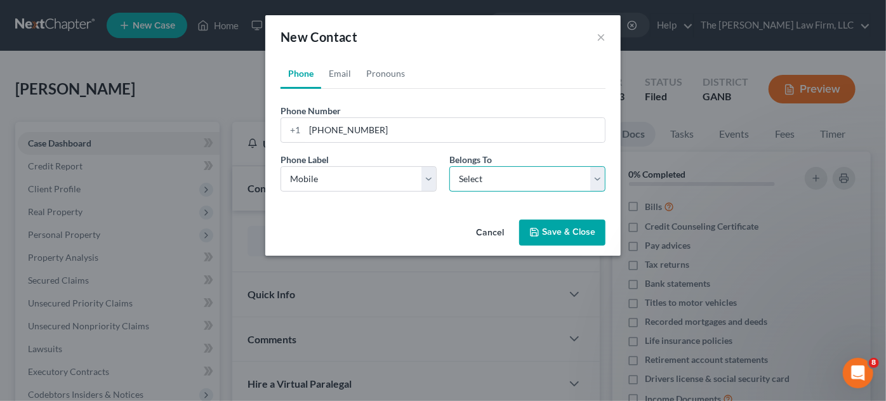
click at [461, 187] on select "Select Client Other" at bounding box center [527, 178] width 156 height 25
drag, startPoint x: 325, startPoint y: 67, endPoint x: 331, endPoint y: 79, distance: 13.3
click at [325, 67] on link "Email" at bounding box center [339, 73] width 37 height 30
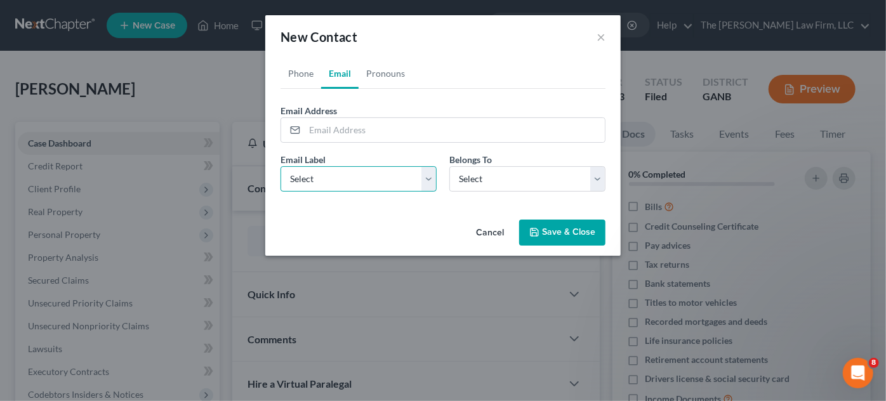
click at [329, 185] on select "Select Home Work Other" at bounding box center [358, 178] width 156 height 25
select select "0"
click at [280, 166] on select "Select Home Work Other" at bounding box center [358, 178] width 156 height 25
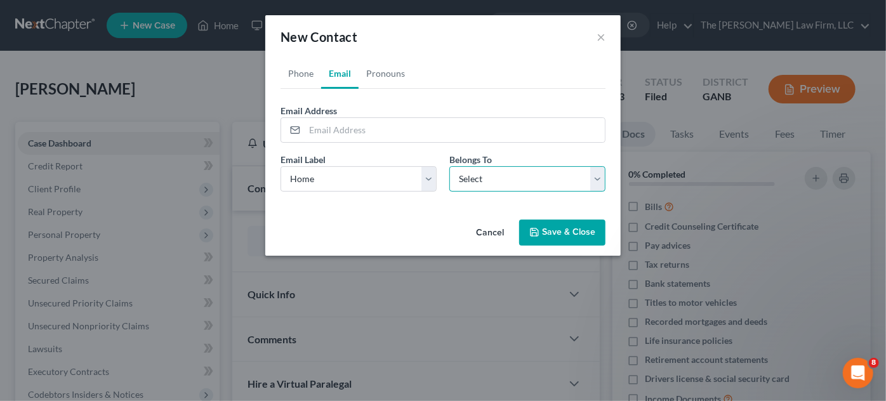
drag, startPoint x: 473, startPoint y: 182, endPoint x: 473, endPoint y: 189, distance: 7.0
click at [473, 182] on select "Select Client Other" at bounding box center [527, 178] width 156 height 25
select select "0"
click at [449, 166] on select "Select Client Other" at bounding box center [527, 178] width 156 height 25
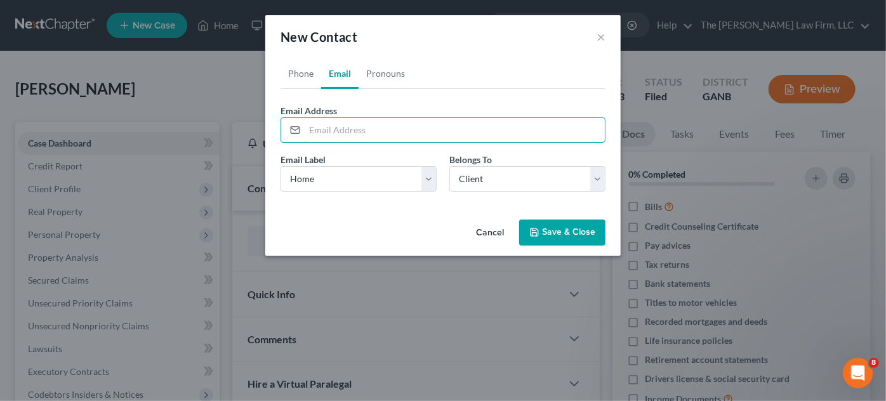
paste input "bookjisrael@gmail.com"
type input "bookjisrael@gmail.com"
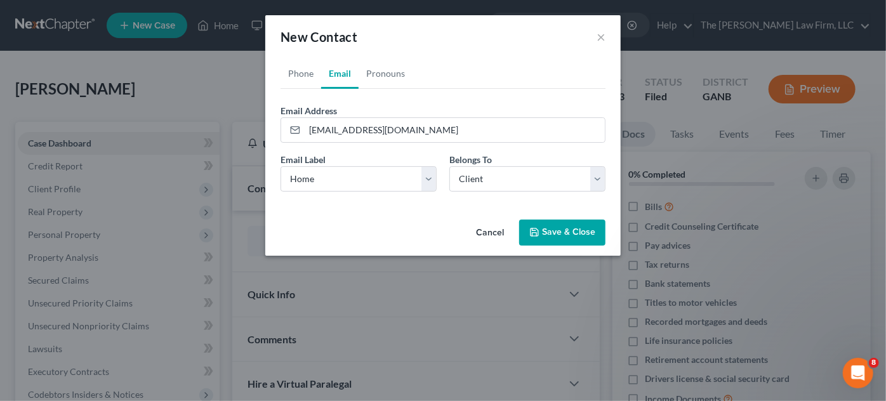
click at [558, 225] on button "Save & Close" at bounding box center [562, 233] width 86 height 27
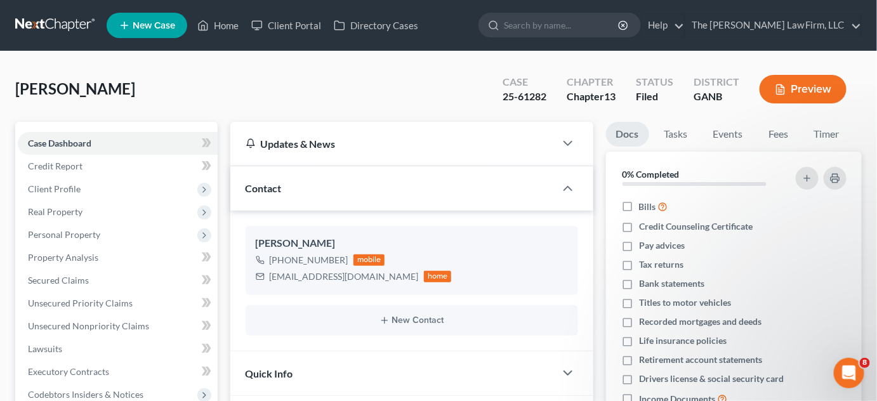
scroll to position [192, 0]
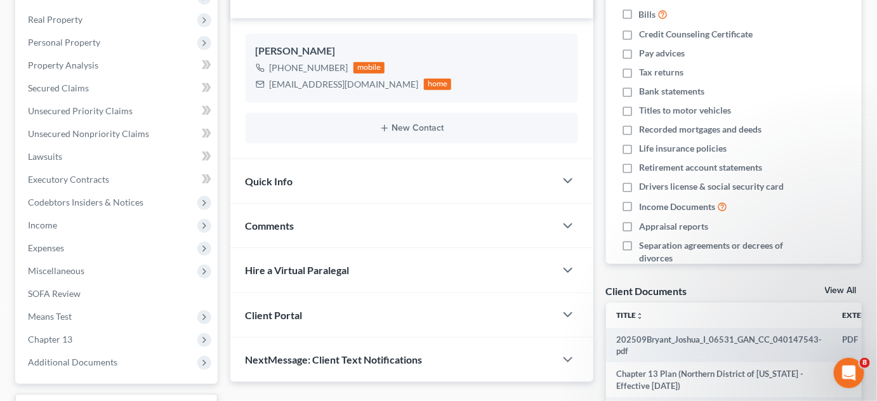
drag, startPoint x: 313, startPoint y: 225, endPoint x: 327, endPoint y: 293, distance: 69.9
click at [313, 225] on div "Comments" at bounding box center [392, 226] width 325 height 44
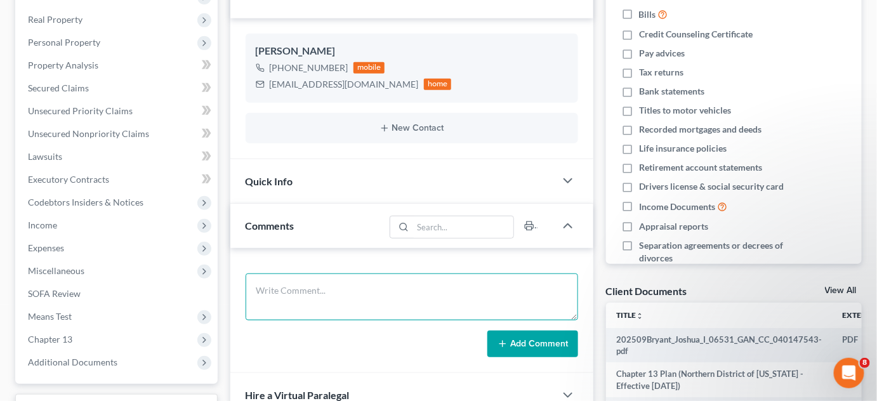
drag, startPoint x: 324, startPoint y: 287, endPoint x: 330, endPoint y: 255, distance: 32.2
click at [329, 263] on div "Add Comment" at bounding box center [411, 310] width 363 height 125
type textarea "WHALEY"
drag, startPoint x: 560, startPoint y: 342, endPoint x: 114, endPoint y: 131, distance: 492.6
click at [558, 341] on button "Add Comment" at bounding box center [532, 344] width 91 height 27
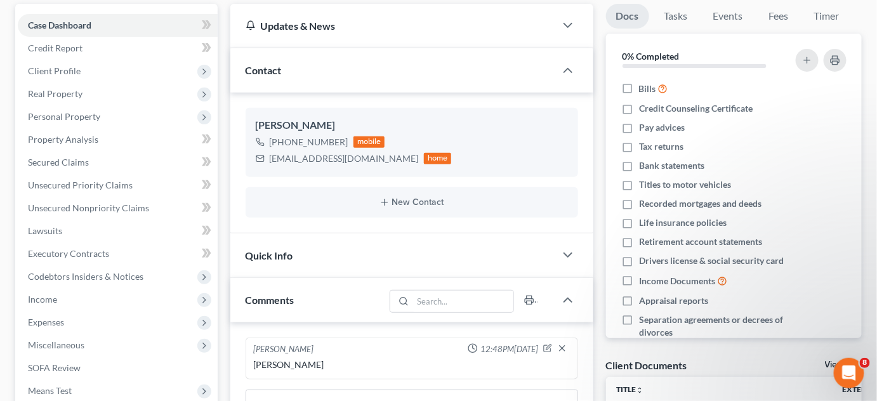
scroll to position [96, 0]
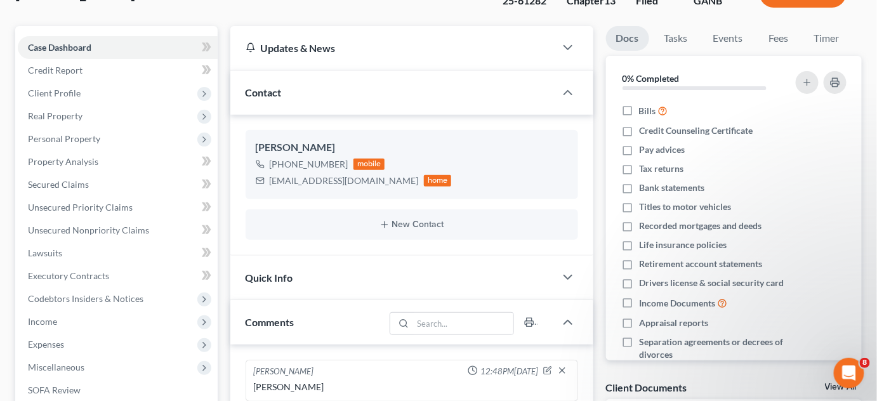
click at [91, 88] on span "Client Profile" at bounding box center [118, 93] width 200 height 23
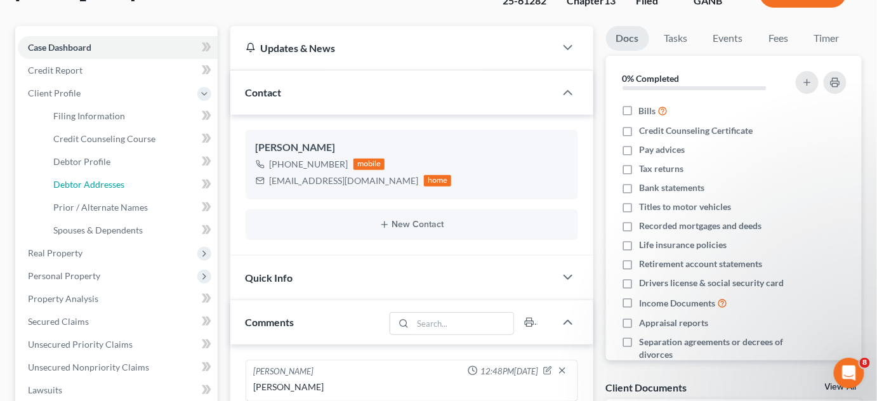
drag, startPoint x: 108, startPoint y: 181, endPoint x: 147, endPoint y: 185, distance: 38.3
click at [109, 181] on span "Debtor Addresses" at bounding box center [88, 184] width 71 height 11
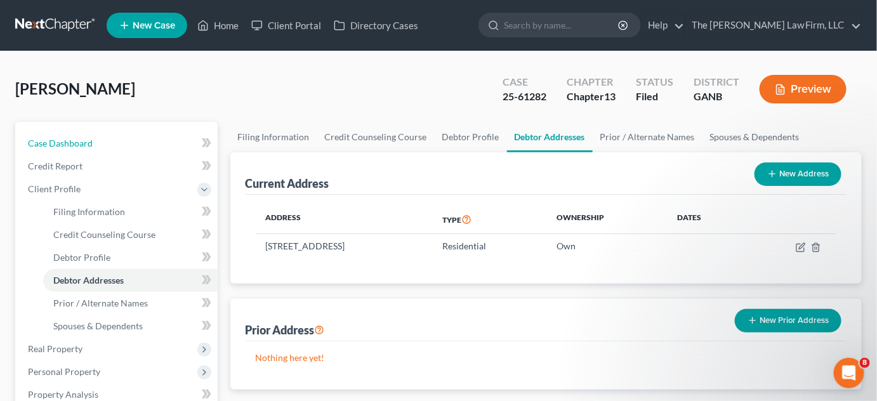
click at [47, 139] on span "Case Dashboard" at bounding box center [60, 143] width 65 height 11
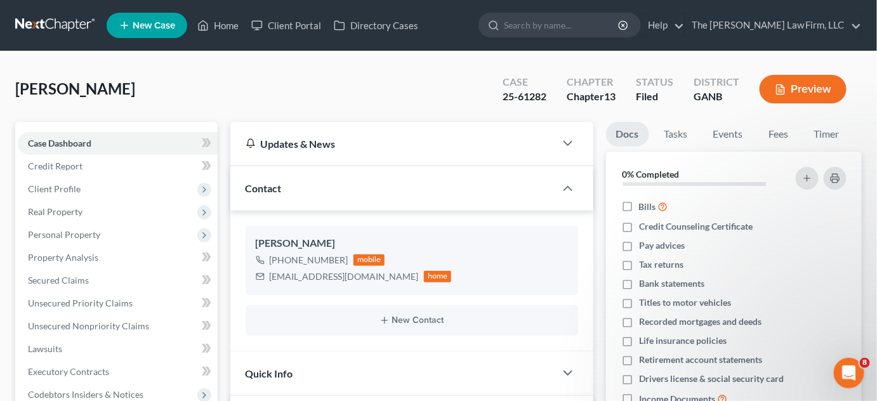
drag, startPoint x: 189, startPoint y: 68, endPoint x: 88, endPoint y: 0, distance: 121.6
click at [189, 68] on div "Bryant, Joshua Upgraded Case 25-61282 Chapter Chapter 13 Status Filed District …" at bounding box center [438, 94] width 846 height 55
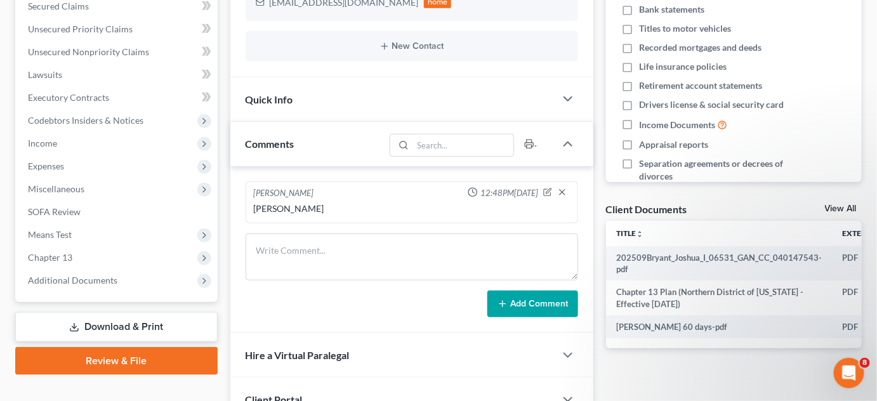
scroll to position [288, 0]
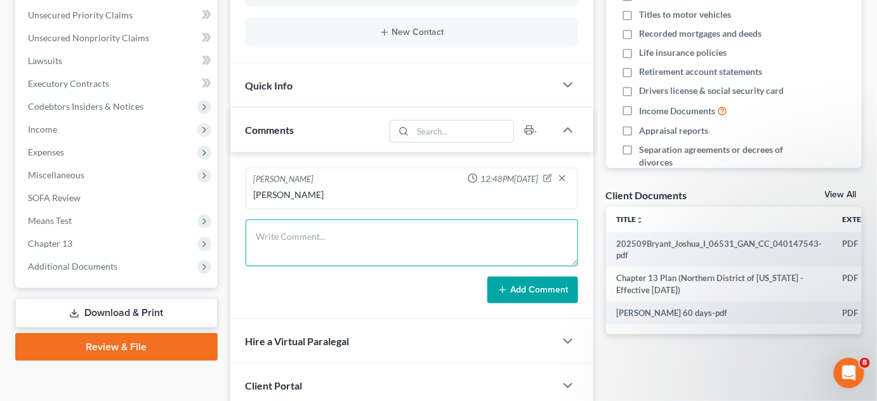
drag, startPoint x: 295, startPoint y: 236, endPoint x: 304, endPoint y: 225, distance: 14.5
click at [301, 227] on textarea at bounding box center [412, 243] width 332 height 47
type textarea "DQ sent"
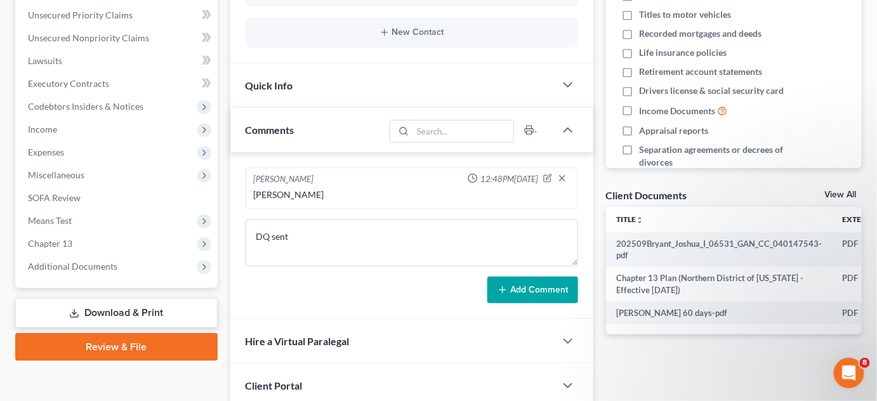
click at [553, 287] on button "Add Comment" at bounding box center [532, 290] width 91 height 27
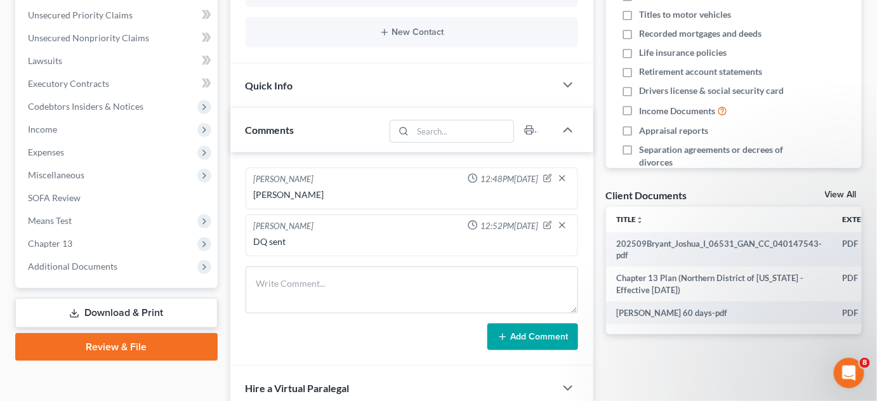
click at [128, 270] on span "Additional Documents" at bounding box center [118, 266] width 200 height 23
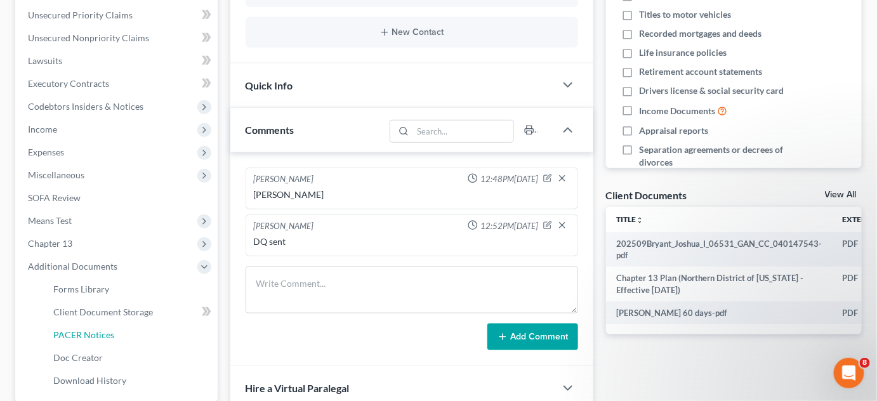
click at [93, 341] on link "PACER Notices" at bounding box center [130, 335] width 174 height 23
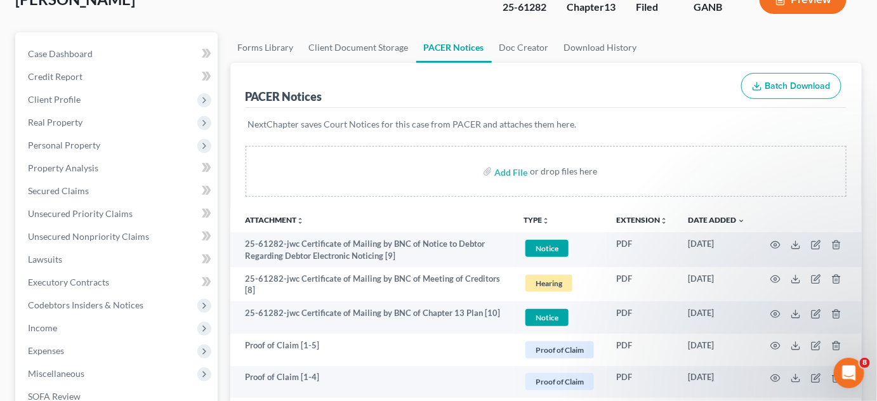
scroll to position [192, 0]
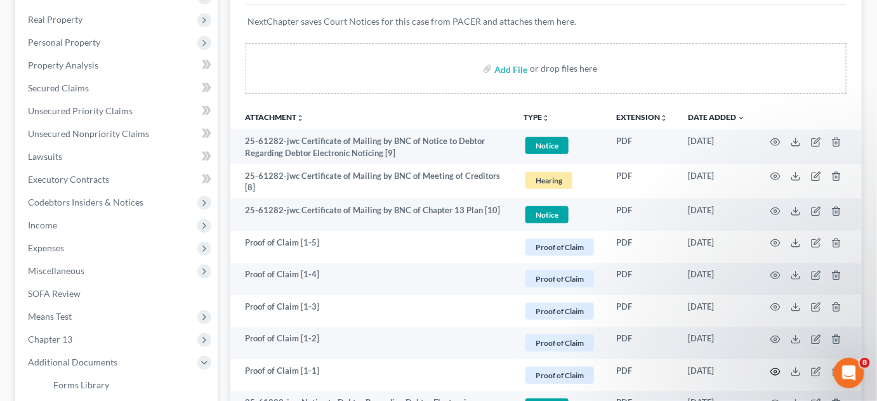
click at [775, 370] on circle "button" at bounding box center [775, 371] width 3 height 3
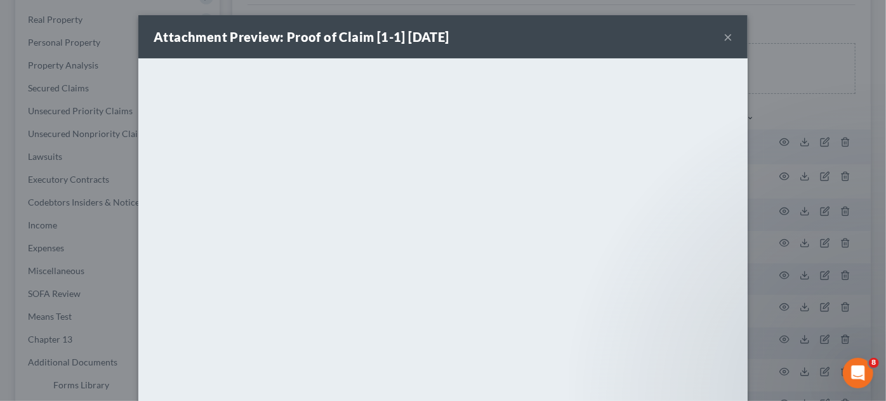
click at [795, 114] on div "Attachment Preview: Proof of Claim [1-1] 10/02/2025 × <object ng-attr-data='htt…" at bounding box center [443, 200] width 886 height 401
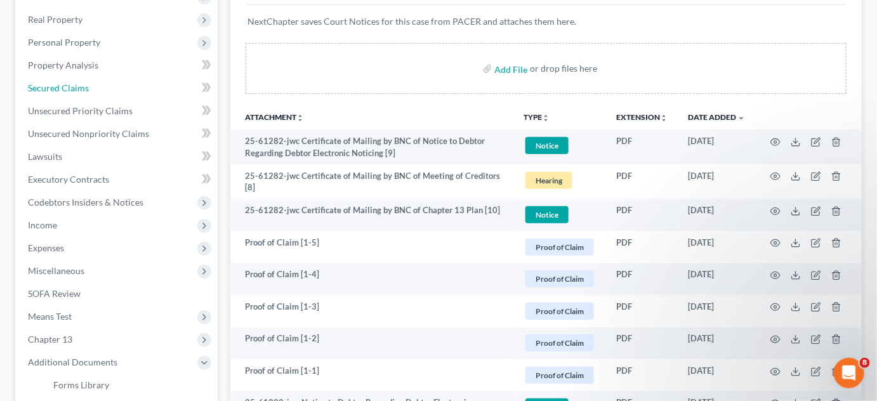
drag, startPoint x: 57, startPoint y: 93, endPoint x: 53, endPoint y: 100, distance: 8.8
click at [56, 93] on link "Secured Claims" at bounding box center [118, 88] width 200 height 23
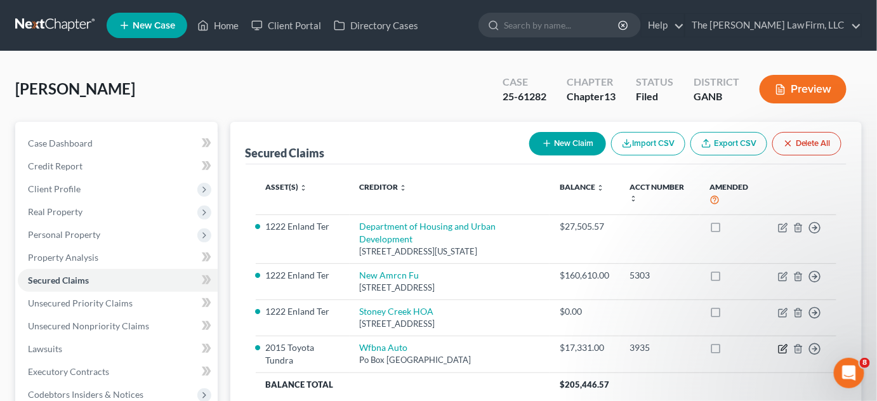
click at [782, 350] on icon "button" at bounding box center [783, 349] width 10 height 10
select select "28"
select select "6"
select select "0"
